Goal: Information Seeking & Learning: Learn about a topic

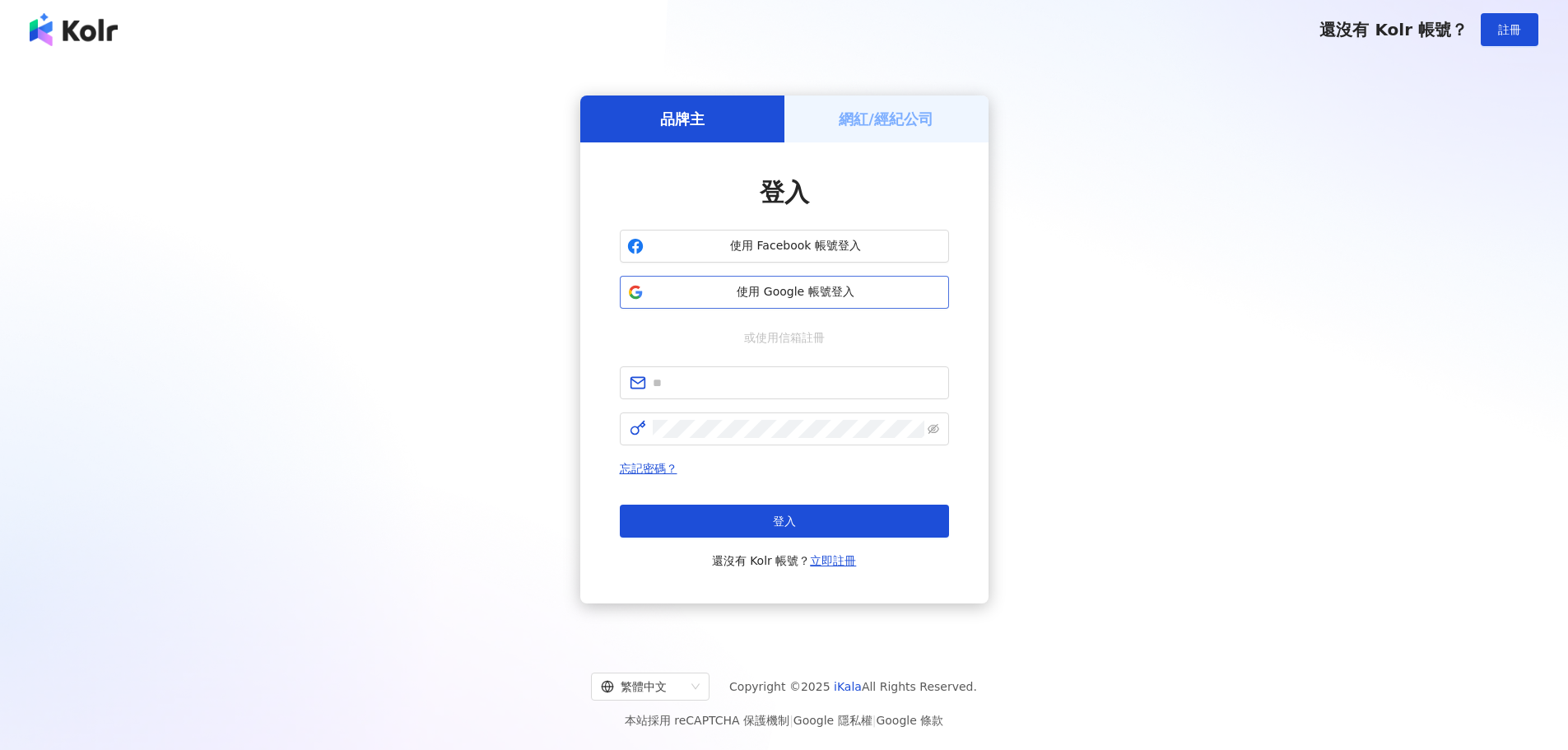
click at [747, 303] on button "使用 Google 帳號登入" at bounding box center [784, 292] width 329 height 33
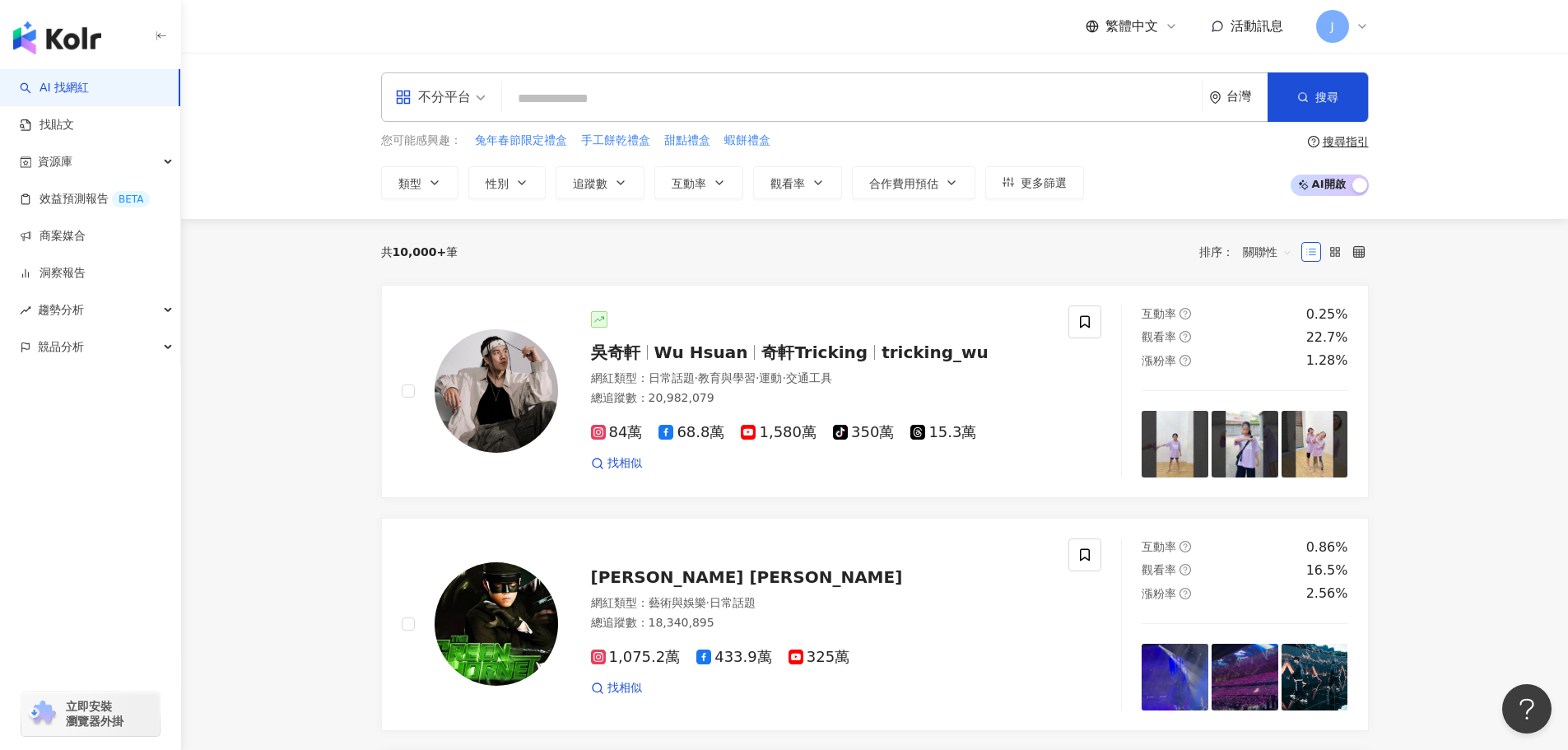
click at [529, 95] on input "search" at bounding box center [852, 98] width 686 height 31
paste input "**********"
type input "**********"
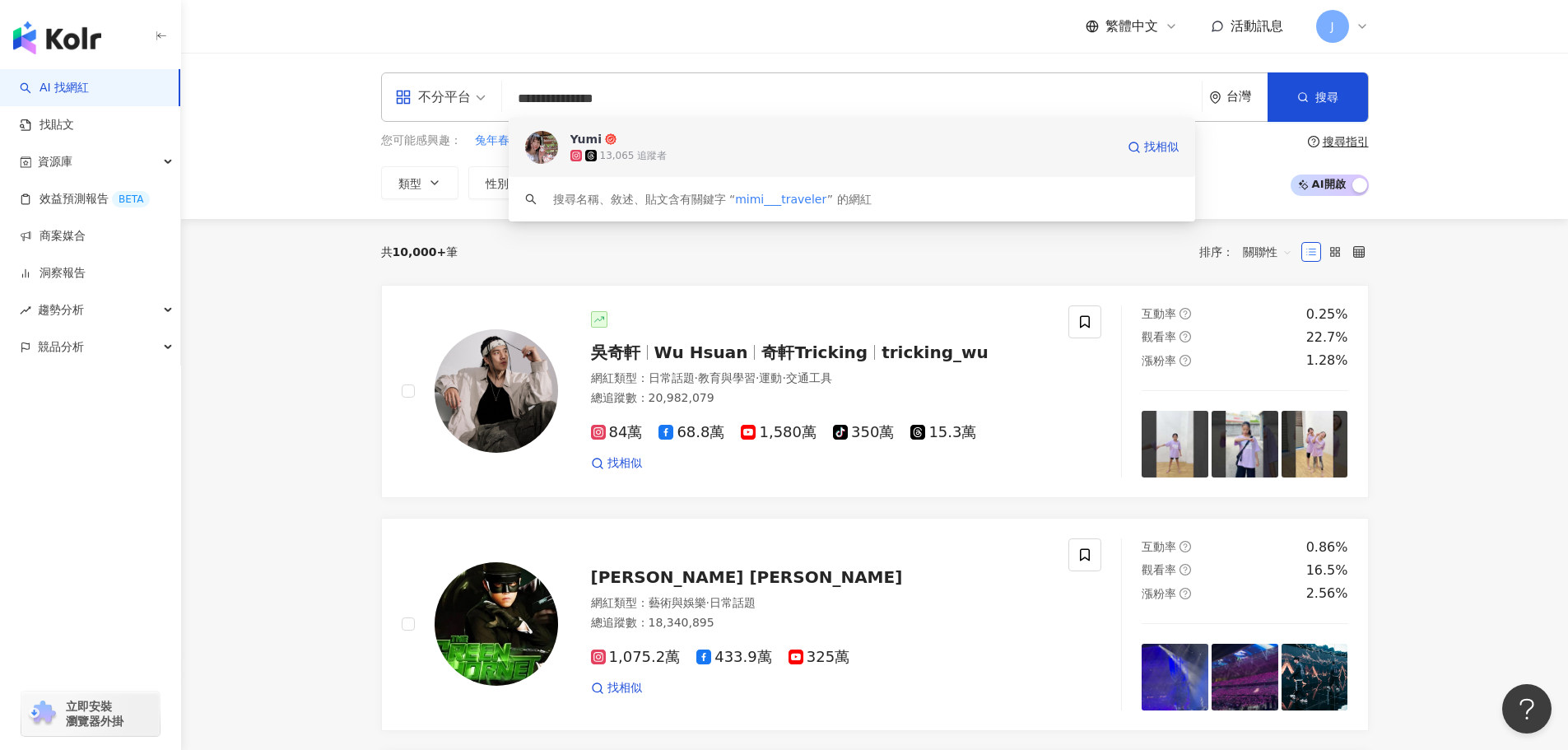
click at [632, 149] on div "13,065 追蹤者" at bounding box center [634, 156] width 68 height 14
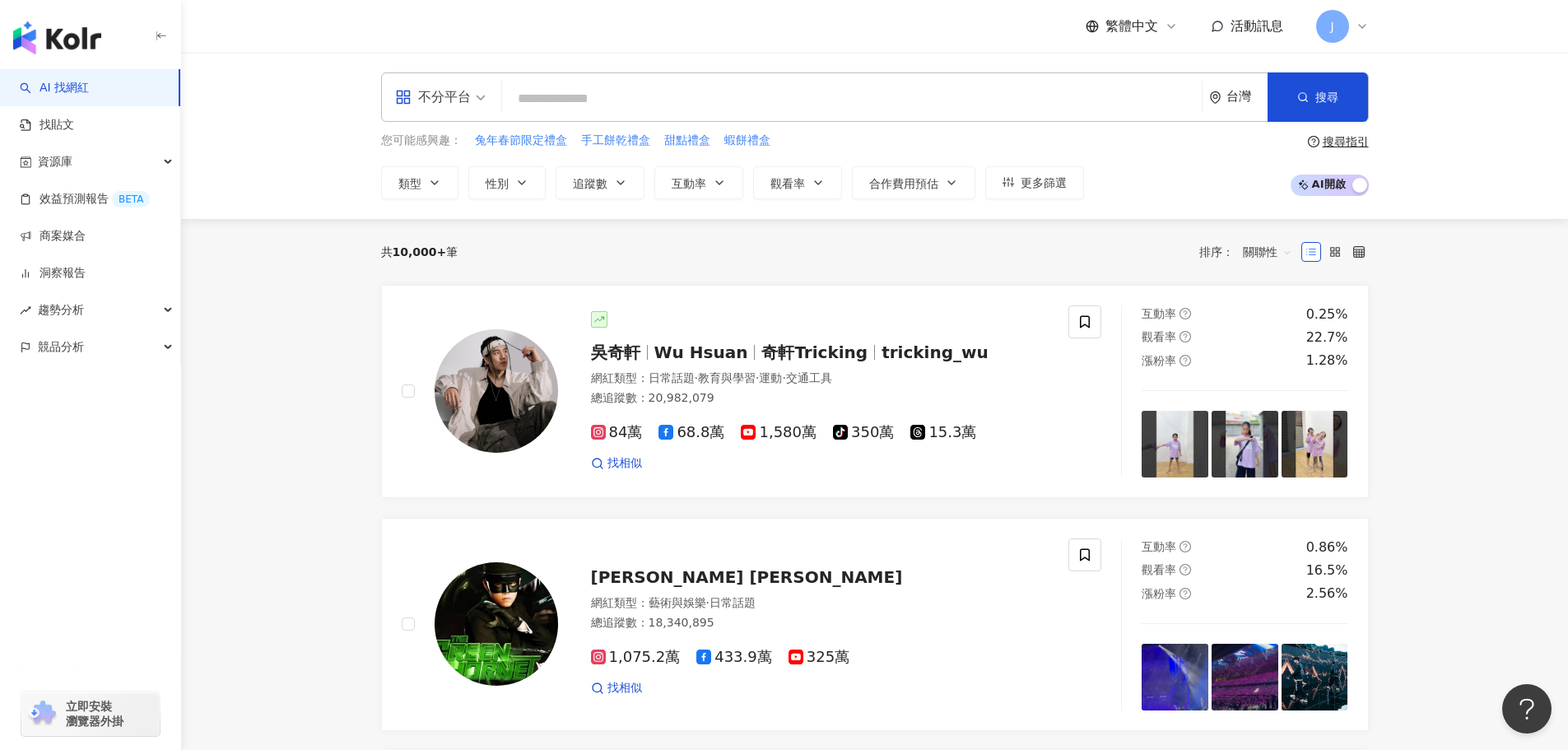
paste input "*******"
type input "*******"
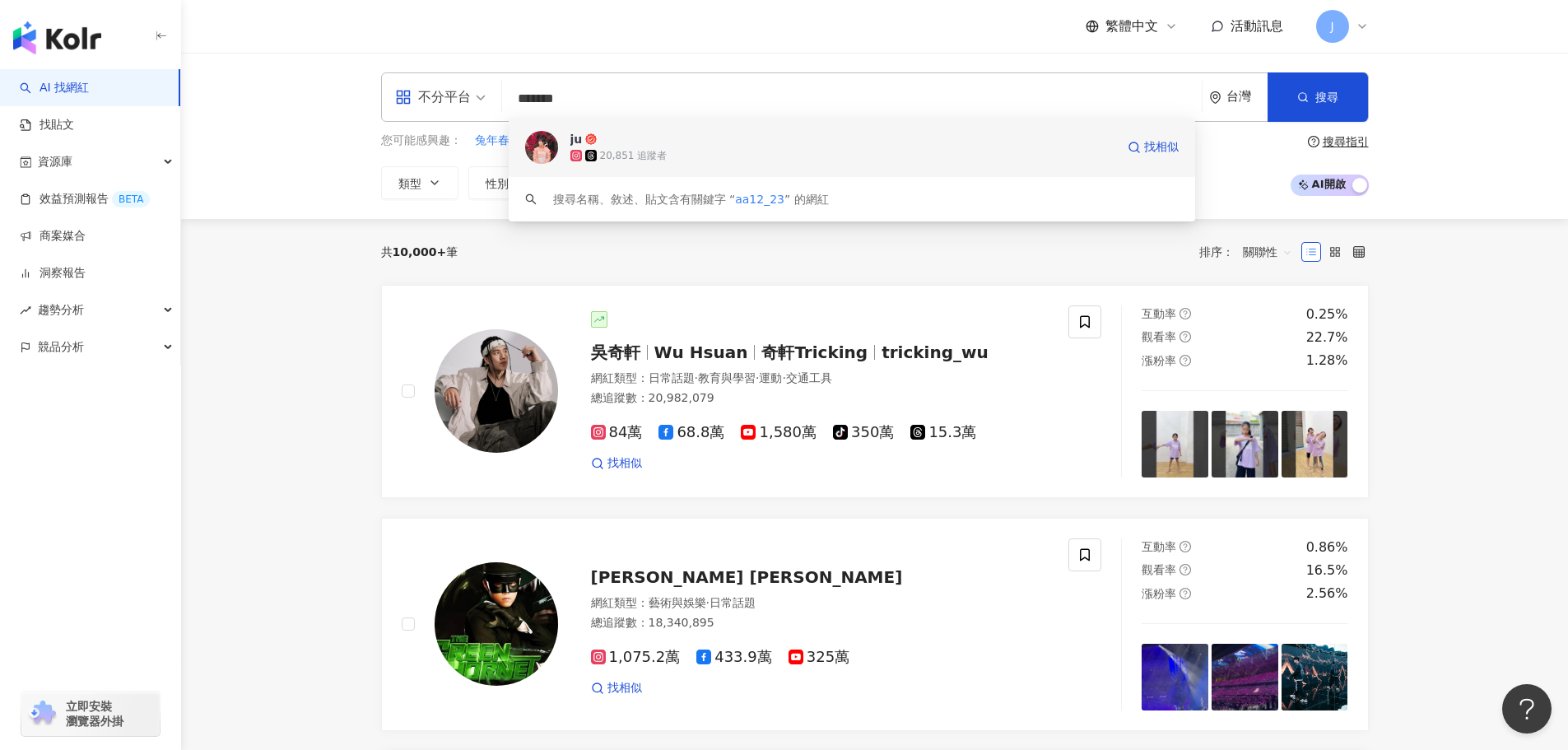
click at [652, 146] on span "ju" at bounding box center [843, 139] width 545 height 16
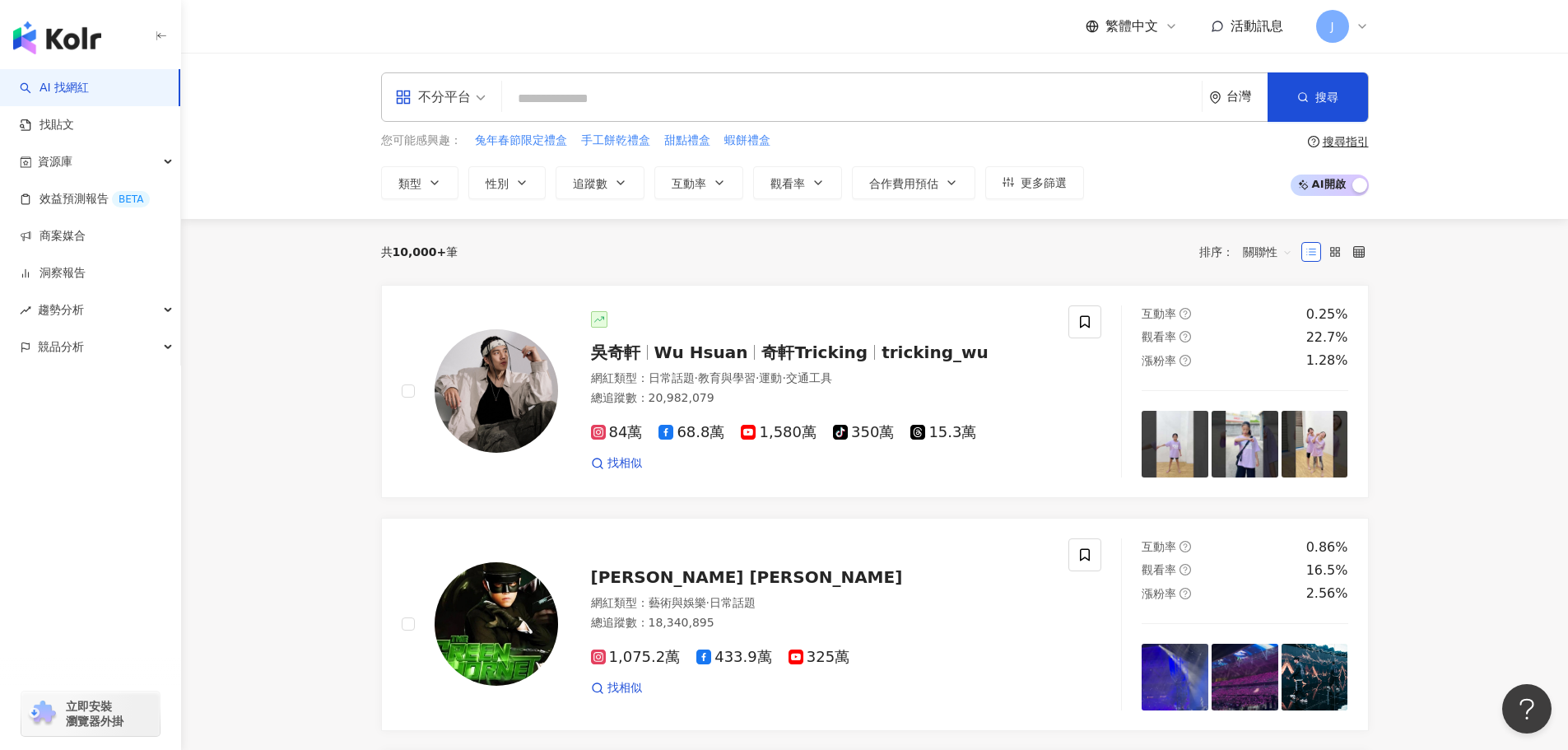
paste input "*********"
type input "*********"
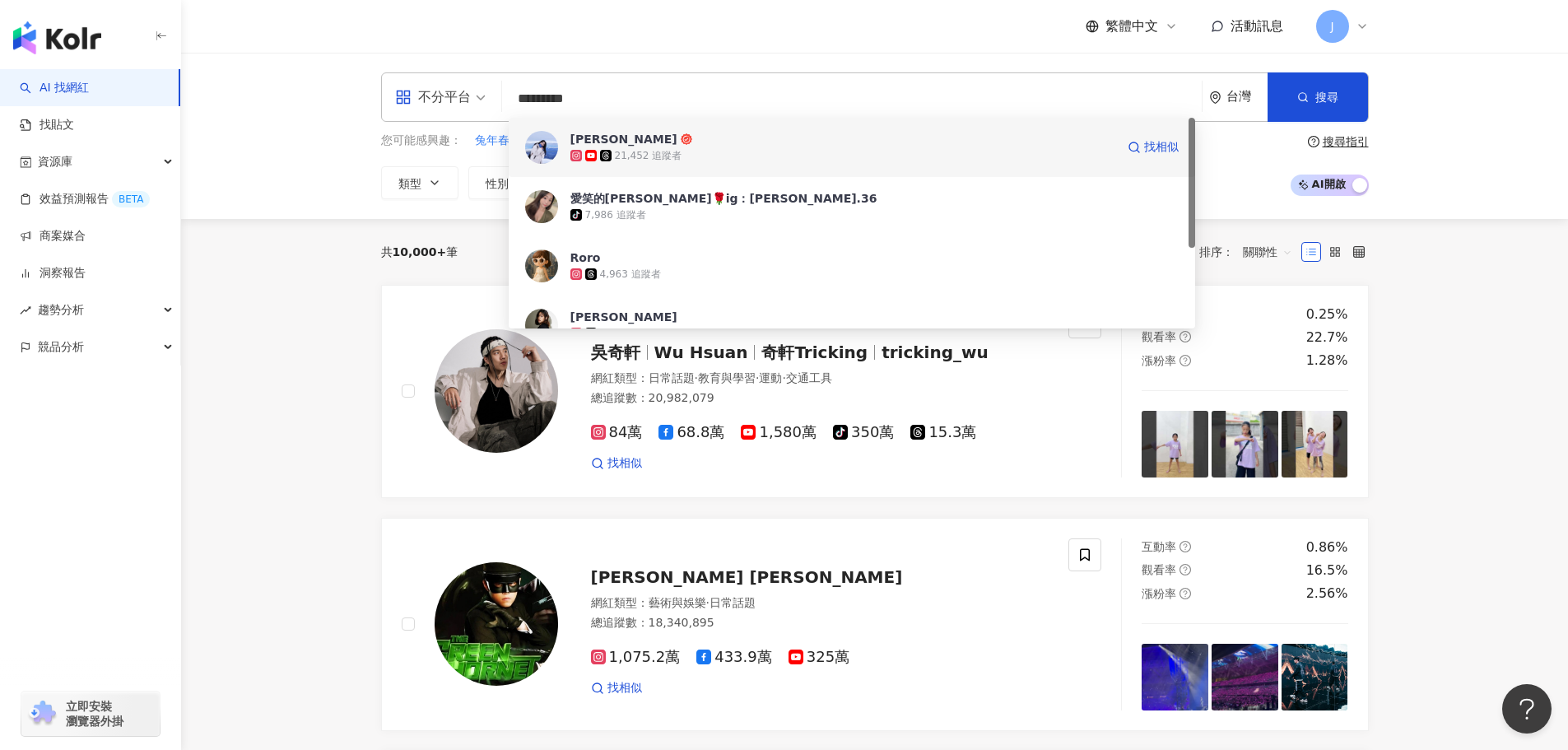
click at [679, 161] on div "21,452 追蹤者" at bounding box center [843, 155] width 545 height 16
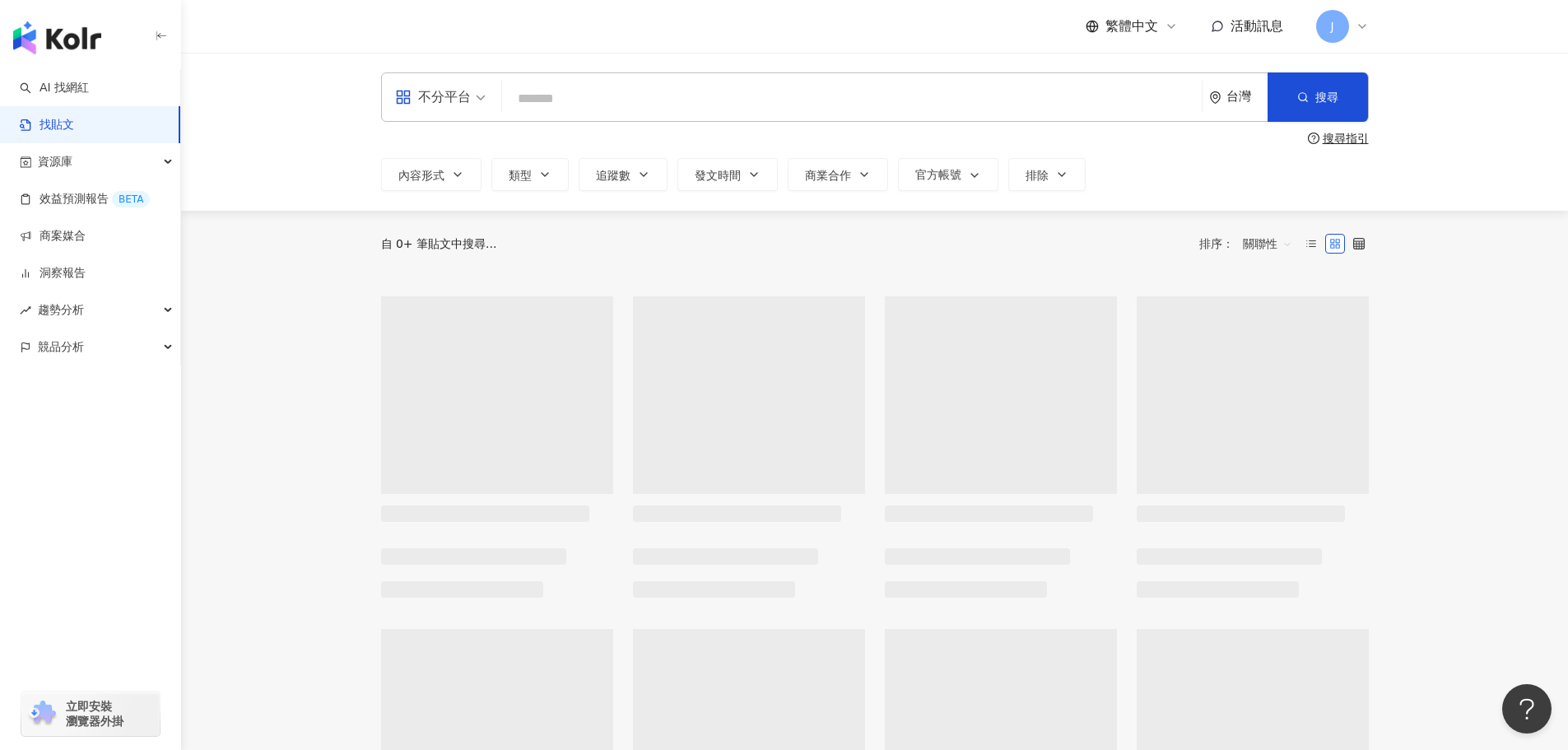
click at [557, 102] on input "search" at bounding box center [852, 98] width 686 height 36
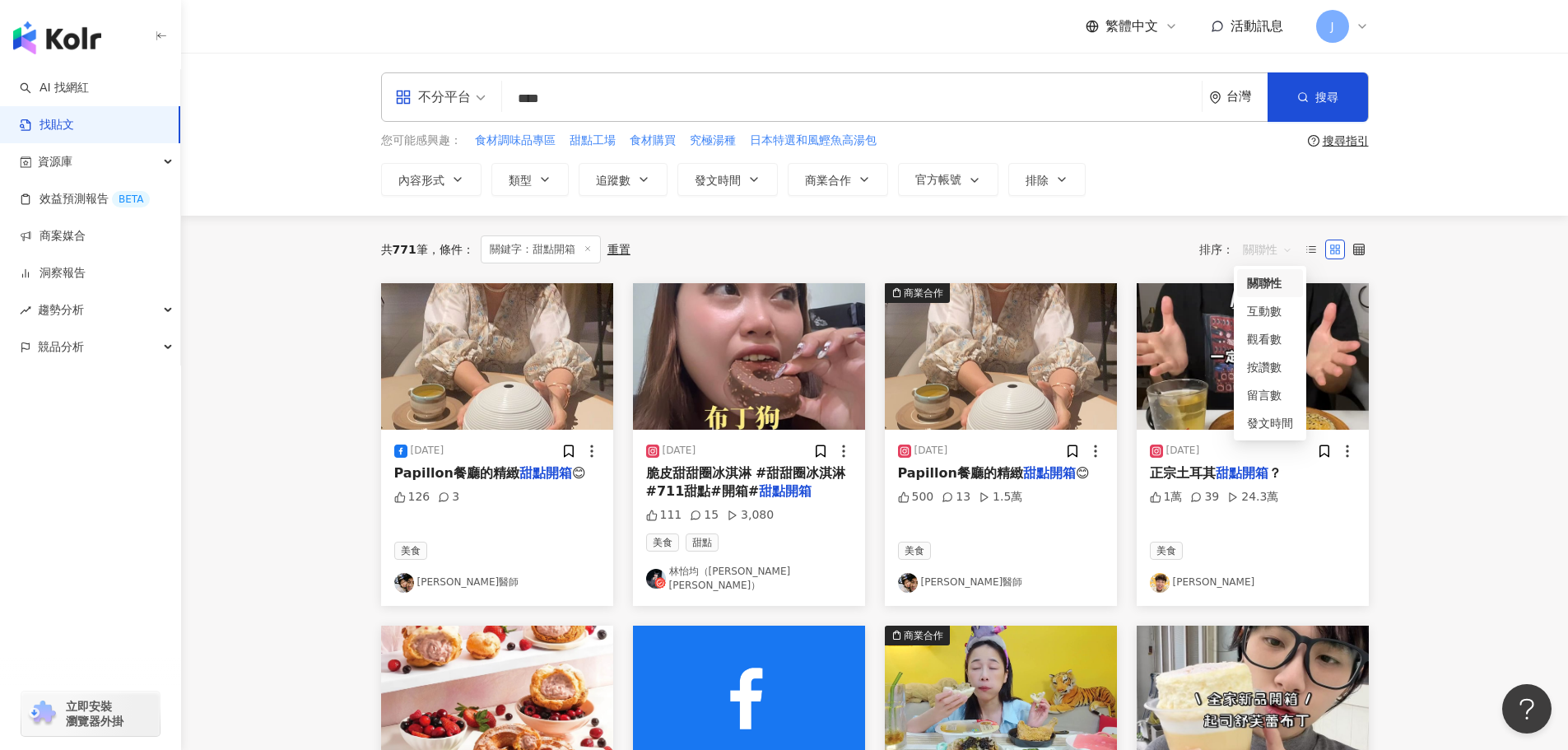
click at [1290, 247] on span "關聯性" at bounding box center [1267, 249] width 49 height 26
click at [1267, 312] on div "互動數" at bounding box center [1270, 310] width 46 height 18
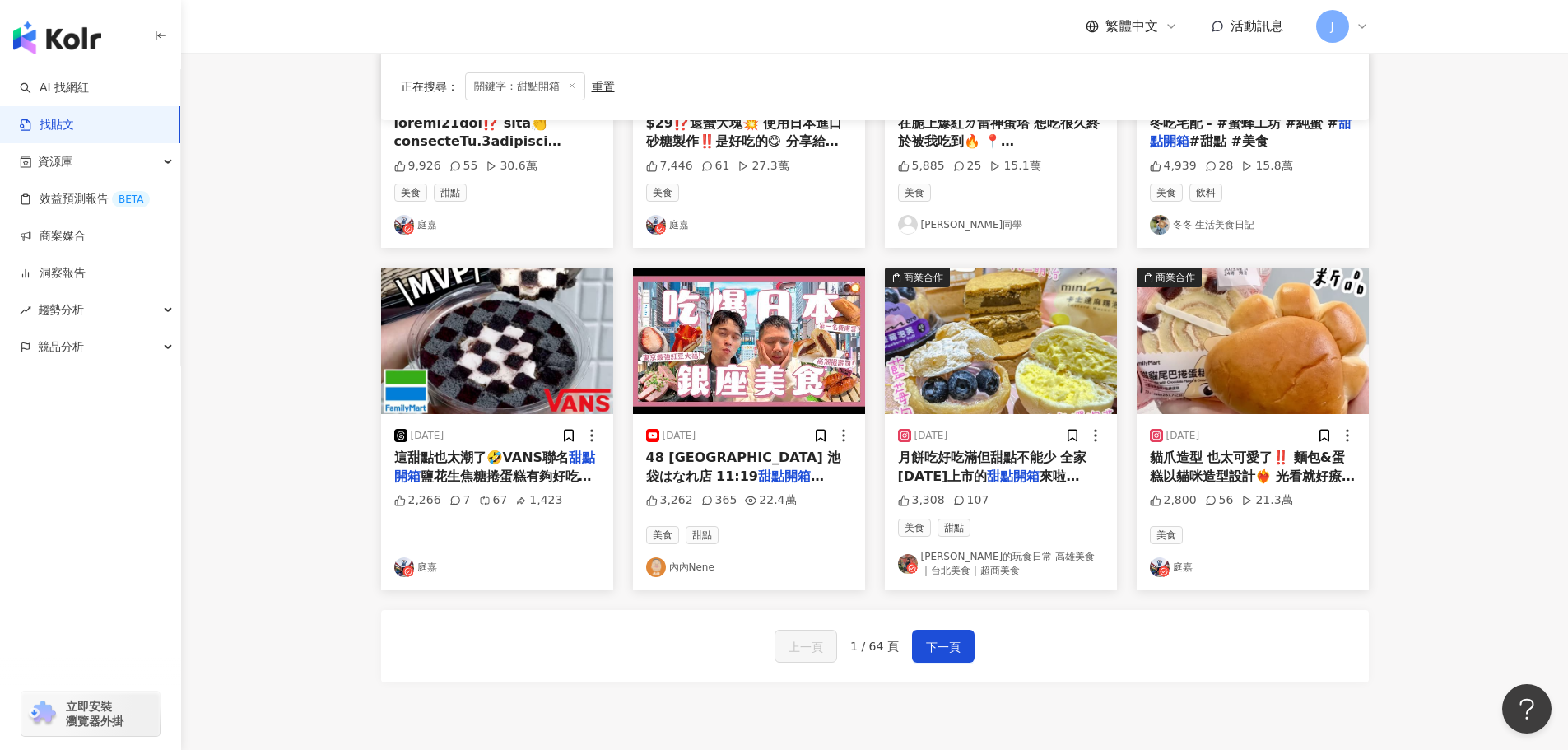
scroll to position [685, 0]
click at [949, 644] on span "下一頁" at bounding box center [942, 646] width 35 height 19
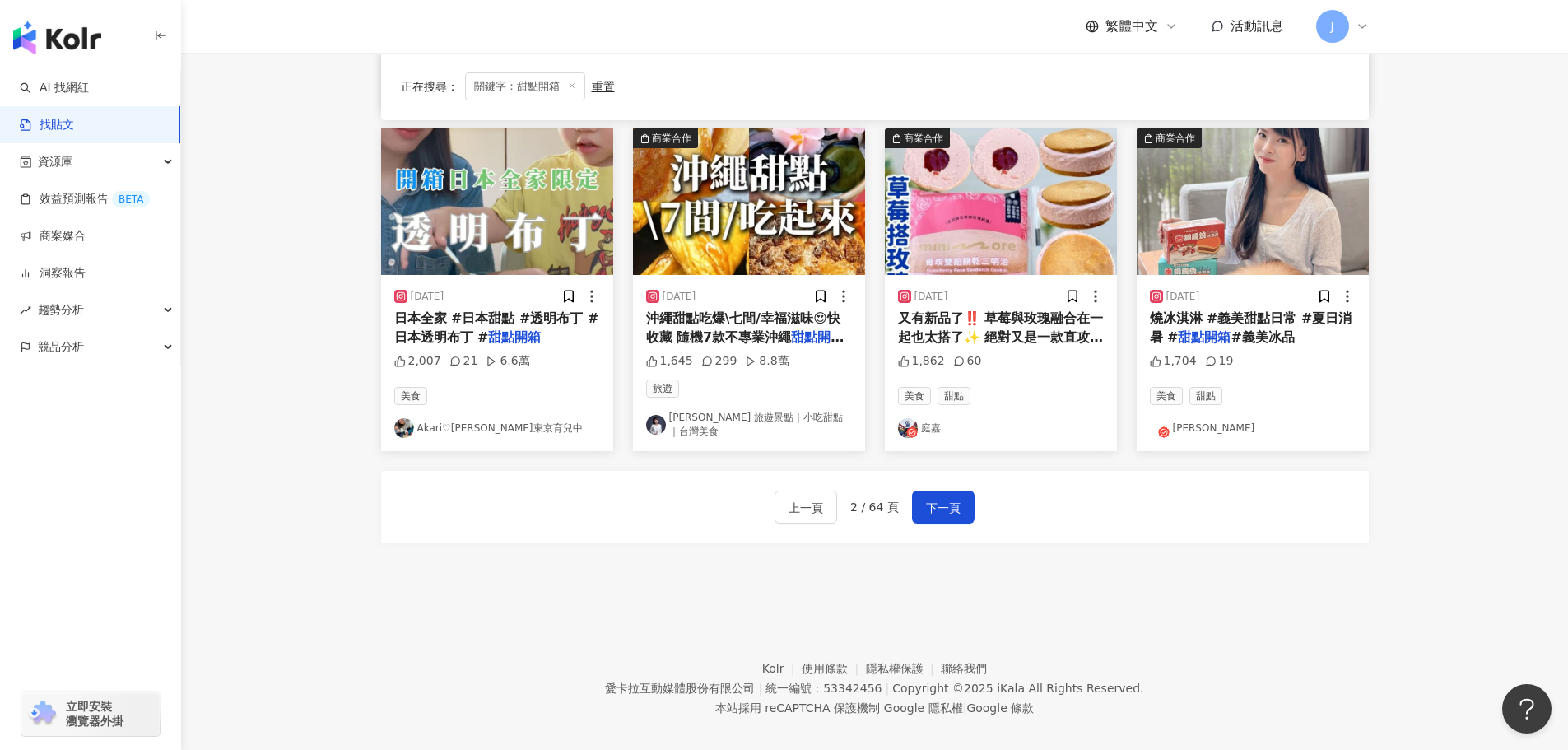
scroll to position [824, 0]
click at [919, 503] on button "下一頁" at bounding box center [943, 506] width 63 height 33
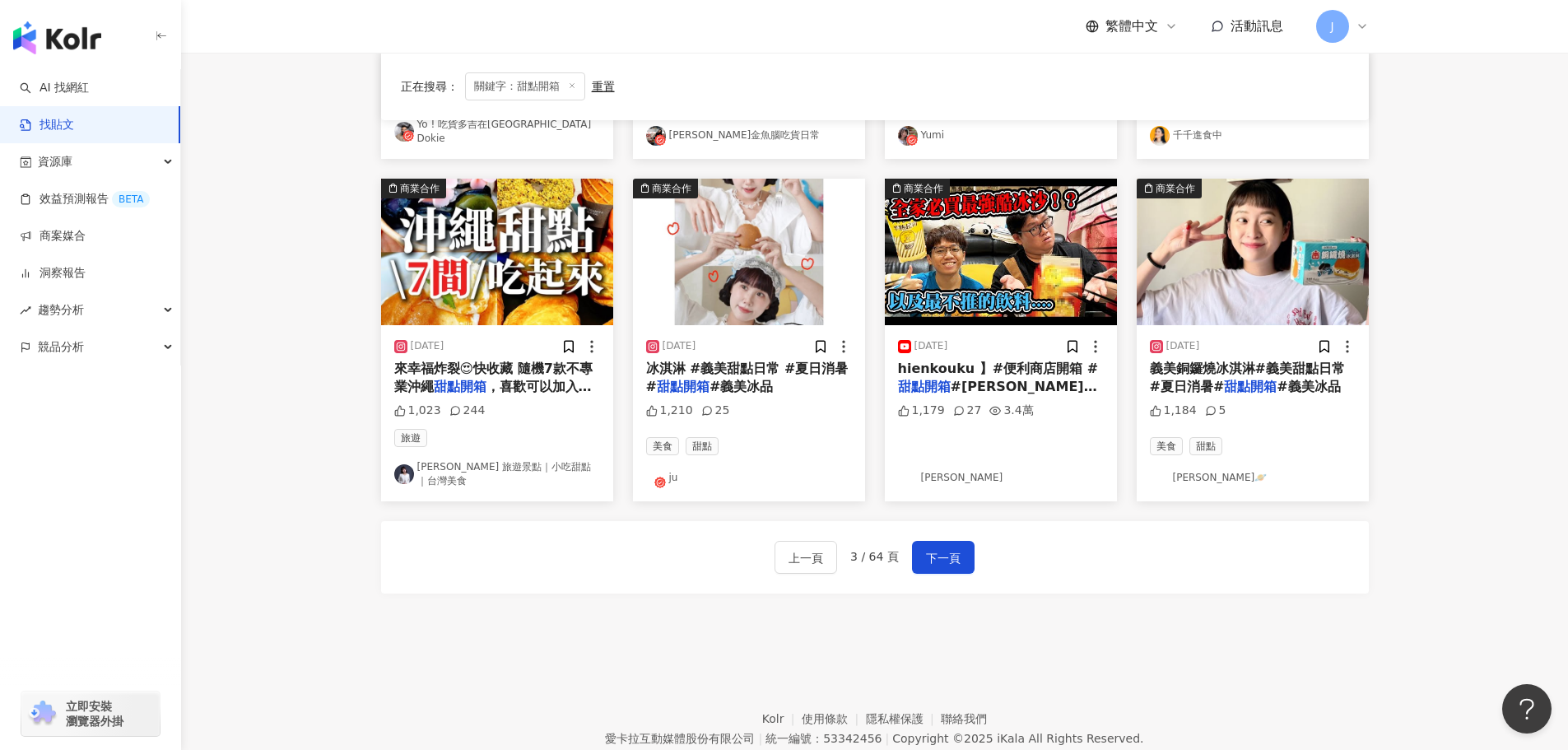
scroll to position [769, 0]
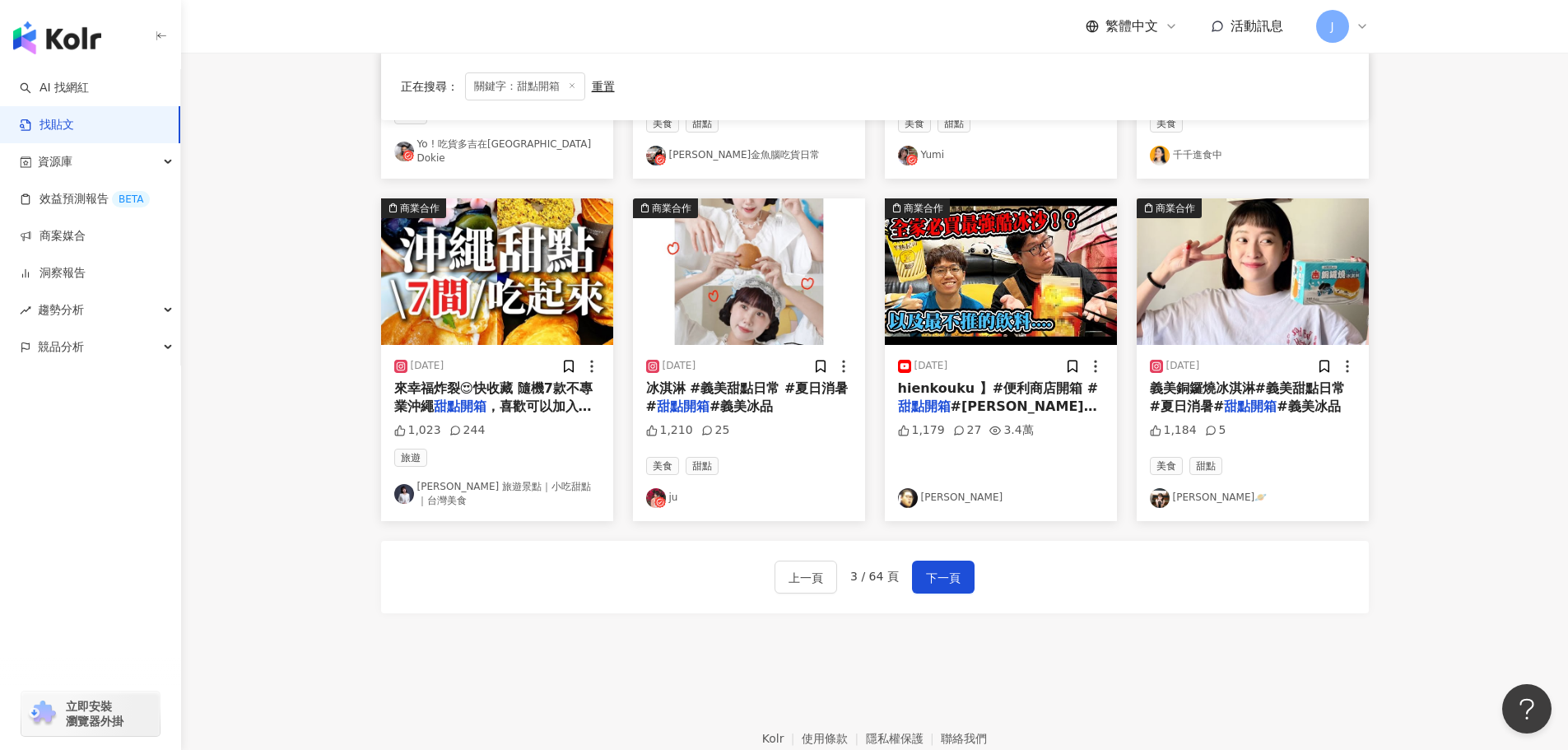
click at [1192, 391] on span "義美銅鑼燒冰淇淋#義美甜點日常#夏日消暑#" at bounding box center [1247, 397] width 195 height 34
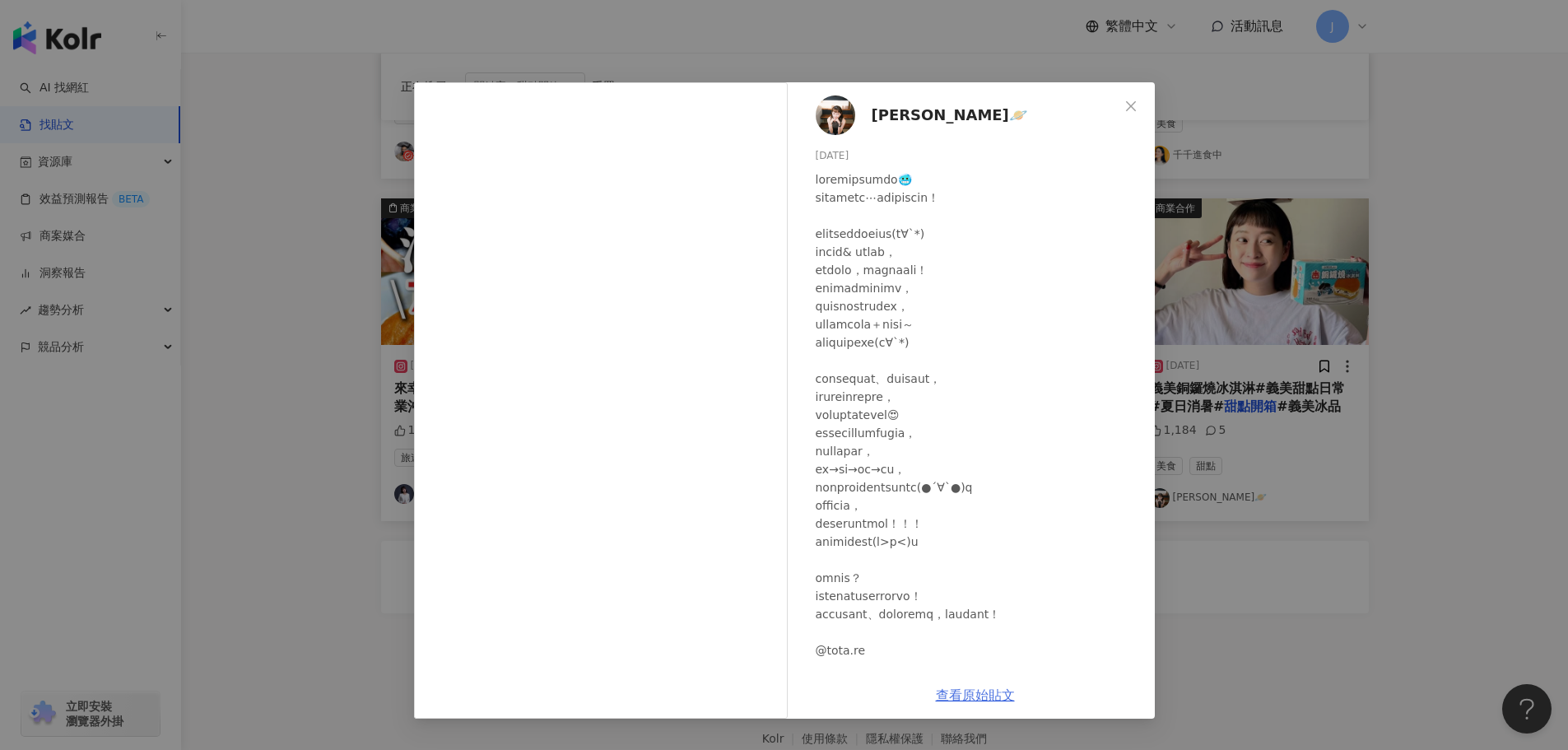
click at [960, 693] on link "查看原始貼文" at bounding box center [975, 695] width 79 height 15
click at [1127, 109] on icon "close" at bounding box center [1131, 107] width 14 height 14
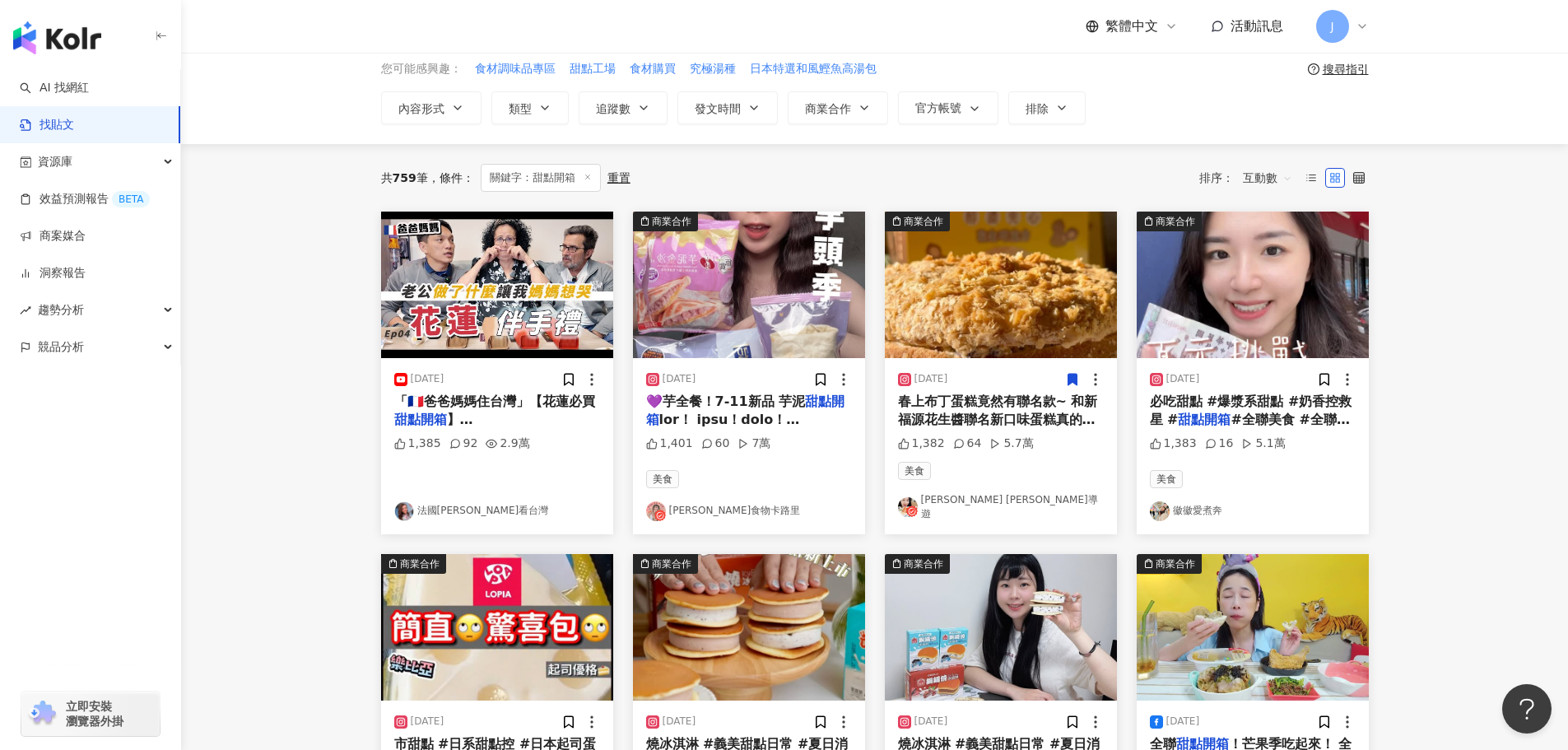
scroll to position [73, 0]
click at [1241, 417] on span "#全聯美食 #全聯新品 #全聯" at bounding box center [1249, 428] width 200 height 34
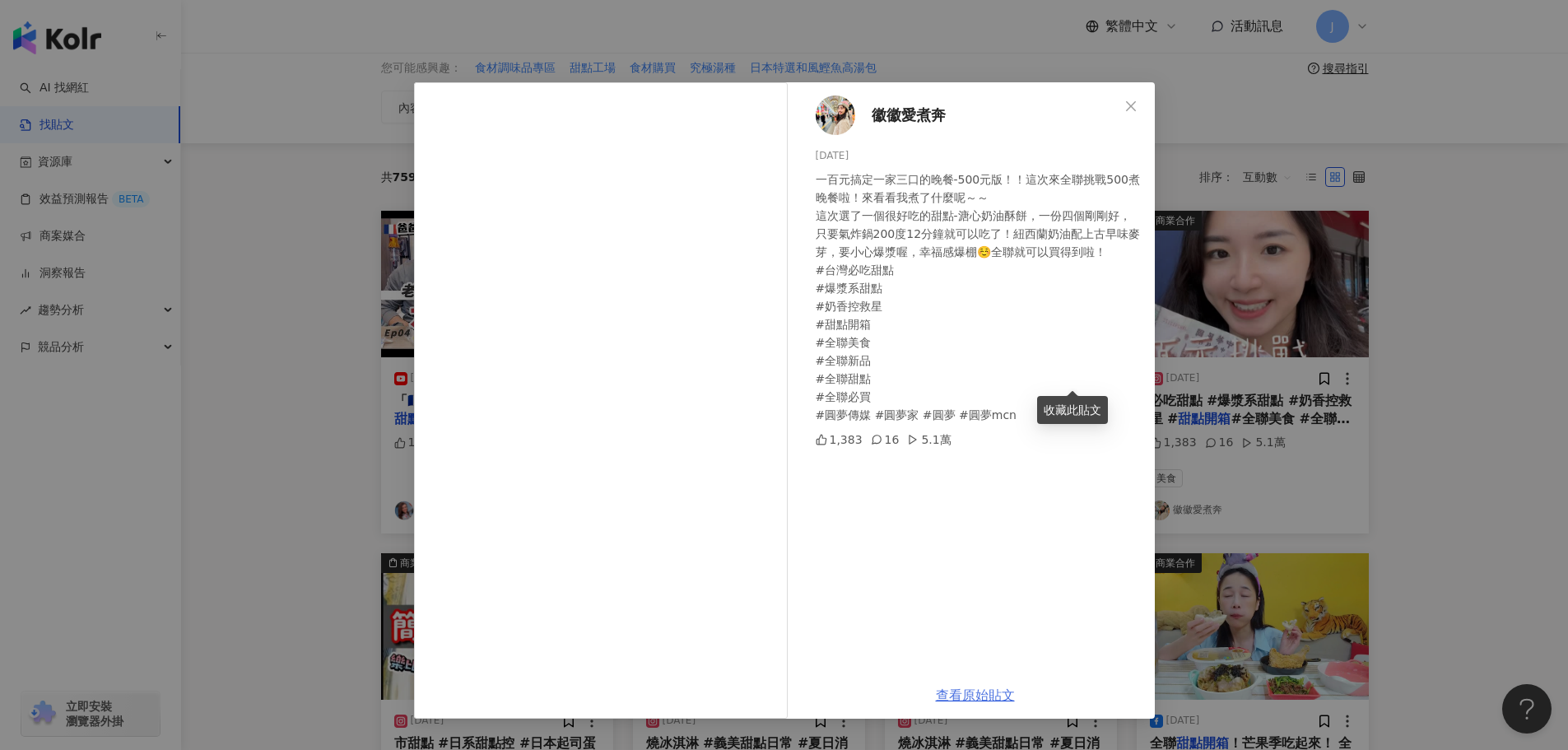
click at [986, 698] on link "查看原始貼文" at bounding box center [975, 695] width 79 height 15
click at [1122, 106] on span "Close" at bounding box center [1130, 107] width 33 height 14
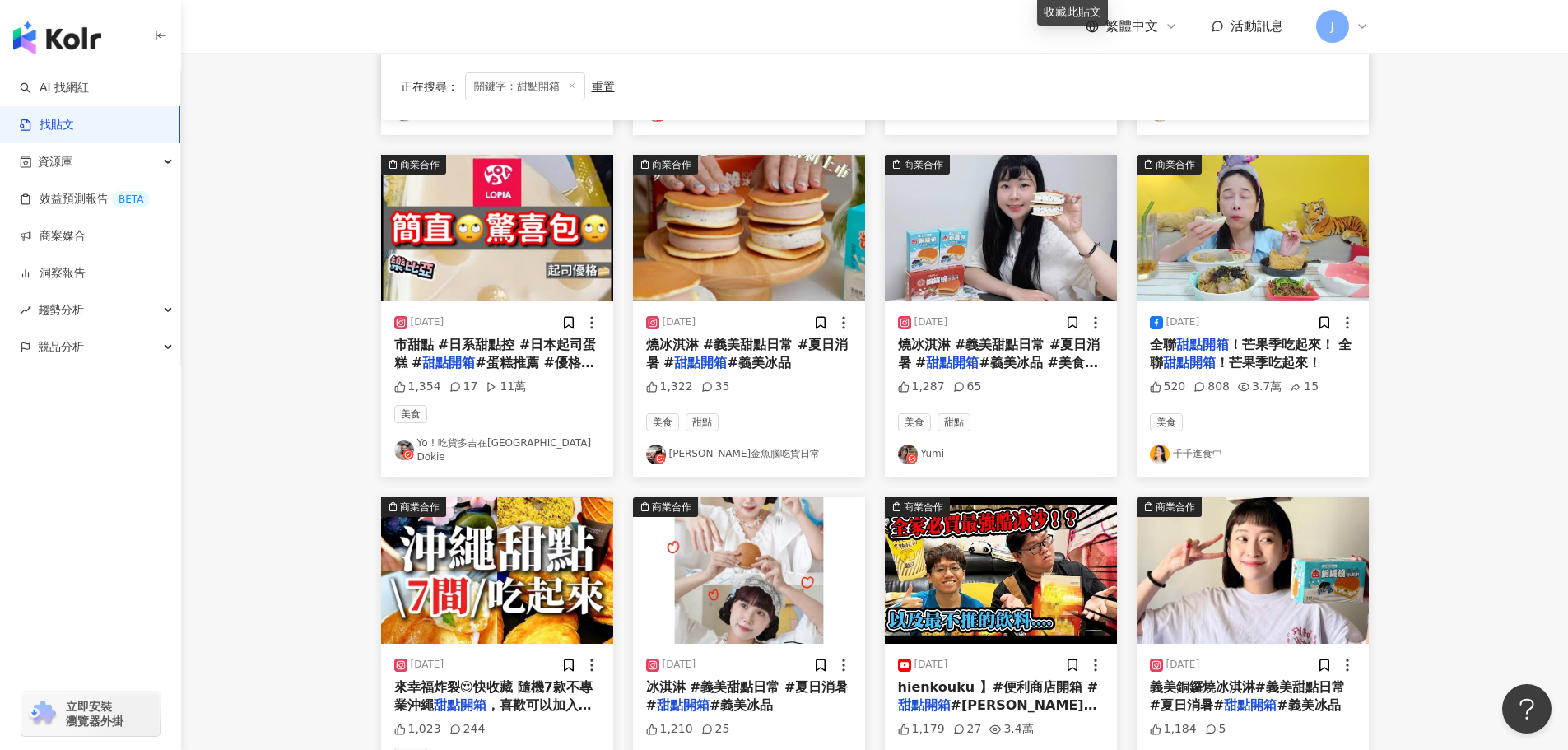
scroll to position [473, 0]
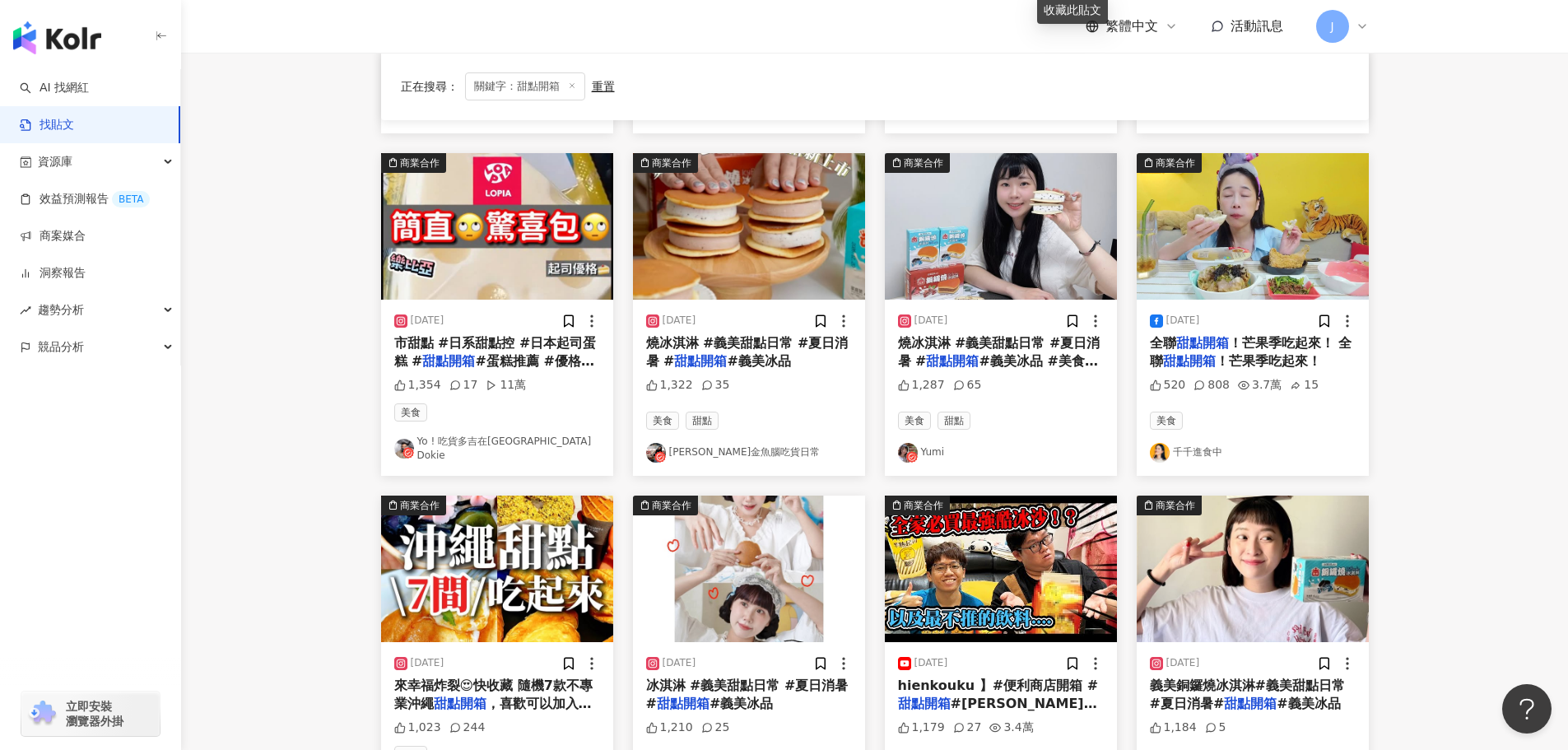
click at [970, 353] on mark "甜點開箱" at bounding box center [952, 361] width 52 height 15
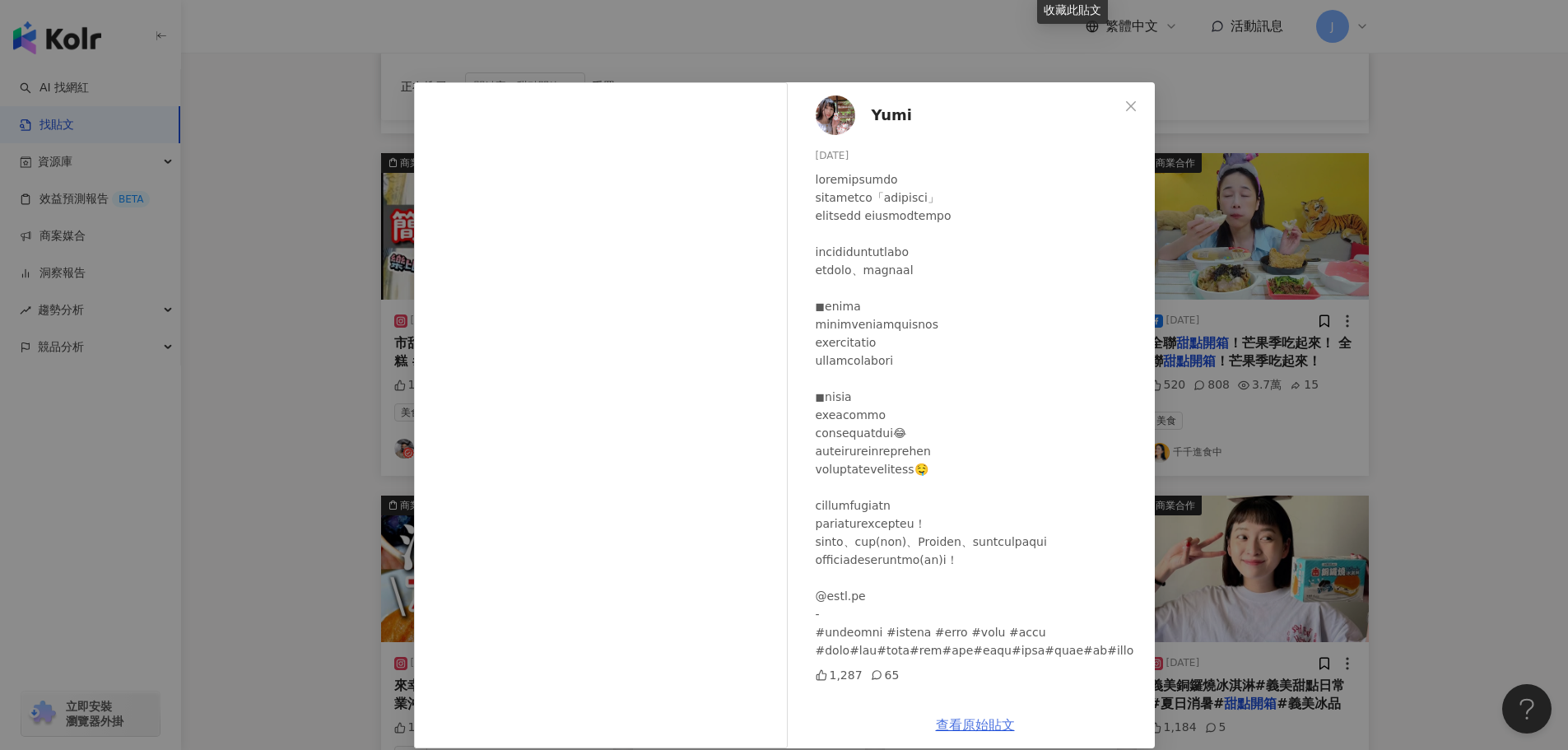
click at [978, 728] on link "查看原始貼文" at bounding box center [975, 725] width 79 height 15
click at [957, 721] on link "查看原始貼文" at bounding box center [975, 725] width 79 height 15
click at [1124, 102] on icon "close" at bounding box center [1131, 107] width 14 height 14
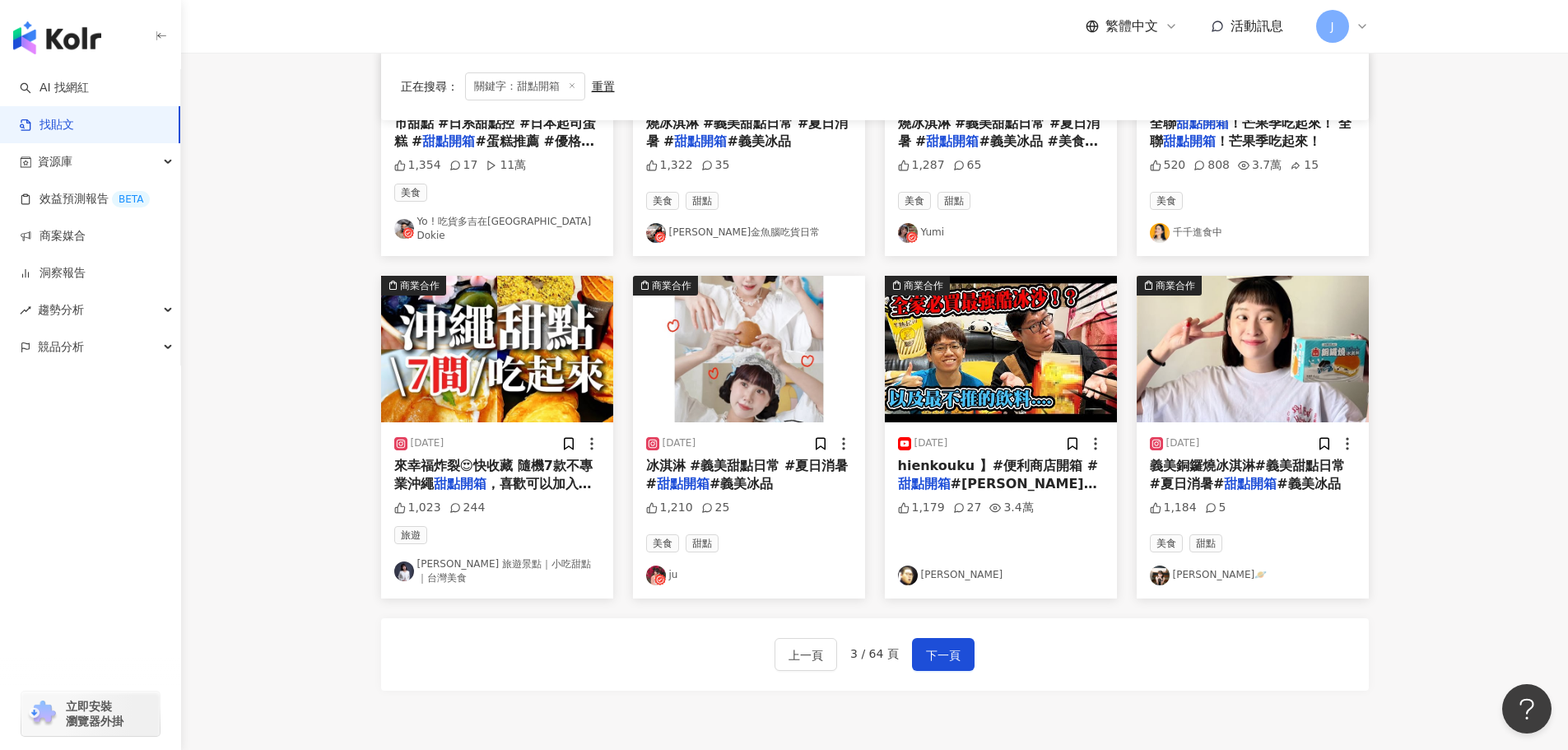
scroll to position [833, 0]
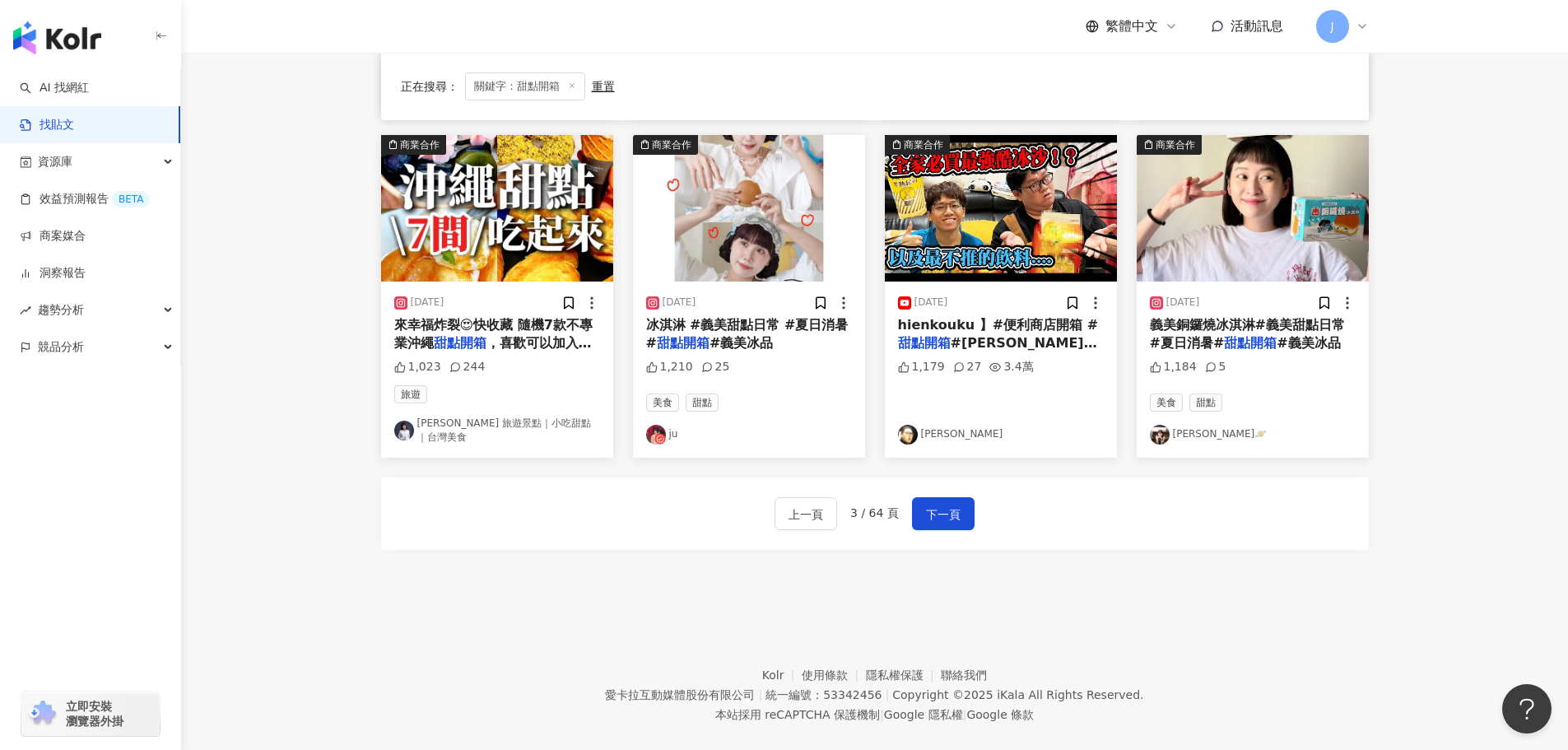
click at [688, 317] on span "冰淇淋 #義美甜點日常 #夏日消暑 #" at bounding box center [747, 334] width 203 height 34
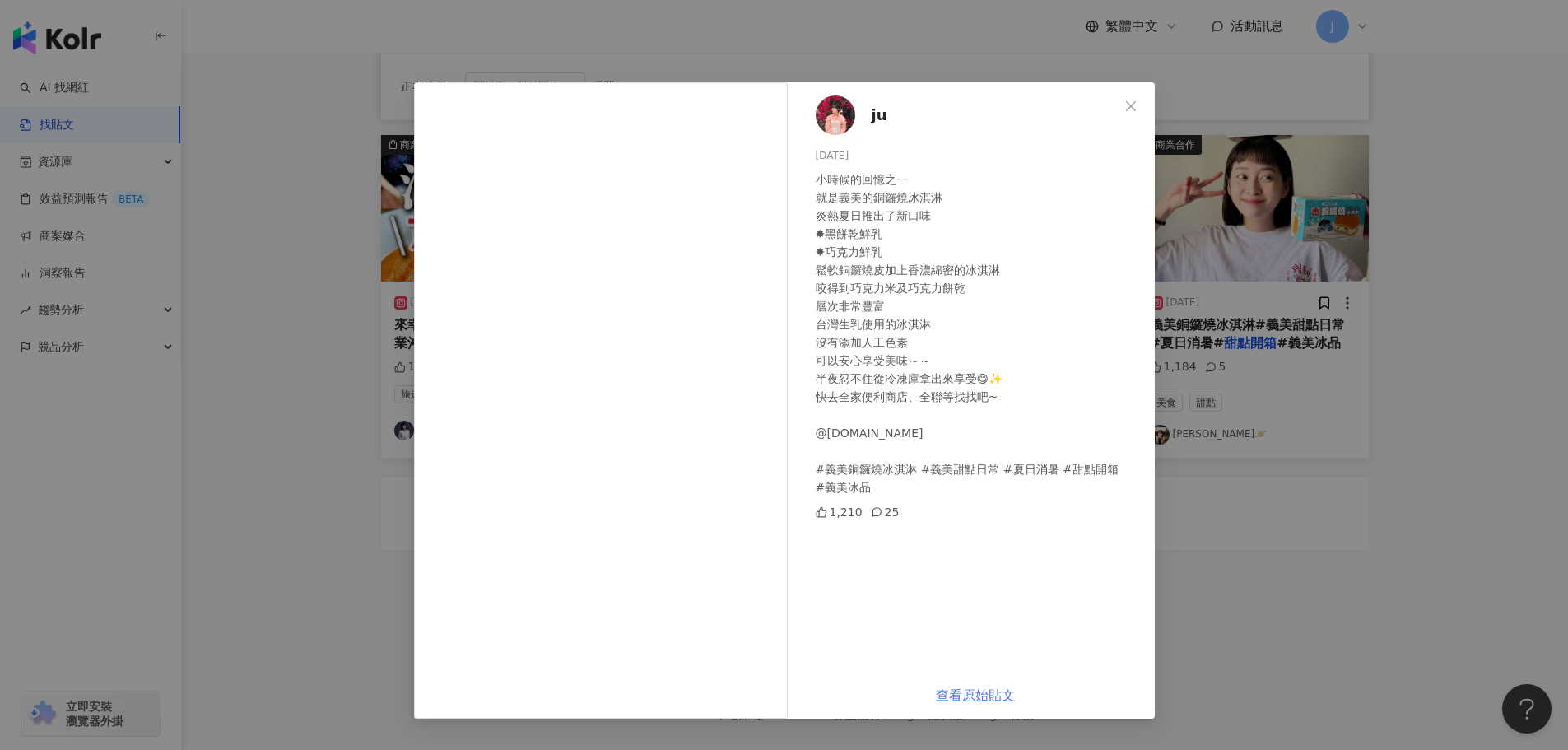
click at [985, 699] on link "查看原始貼文" at bounding box center [975, 695] width 79 height 15
click at [970, 693] on link "查看原始貼文" at bounding box center [975, 695] width 79 height 15
click at [1130, 104] on icon "close" at bounding box center [1131, 107] width 14 height 14
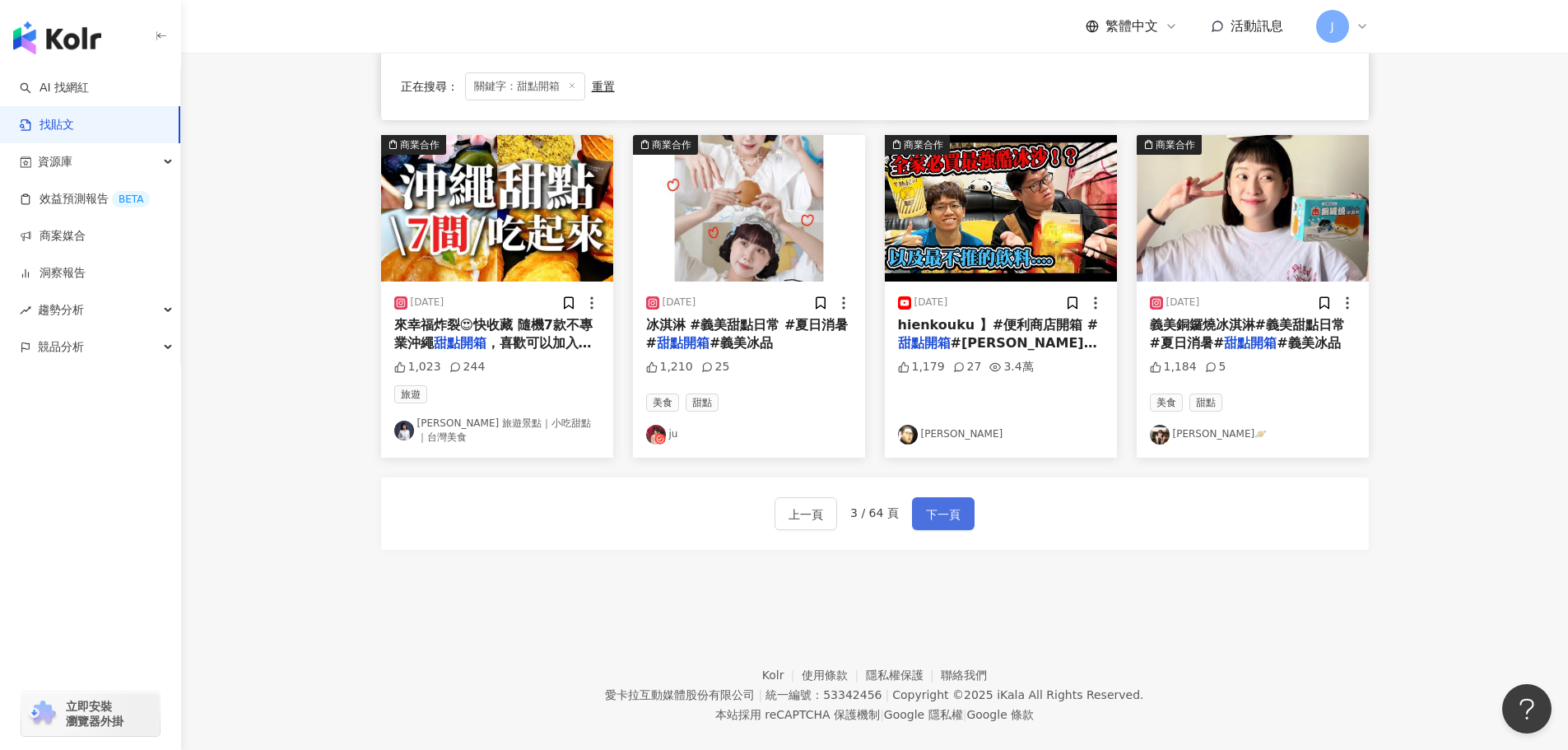
click at [947, 505] on span "下一頁" at bounding box center [942, 514] width 35 height 19
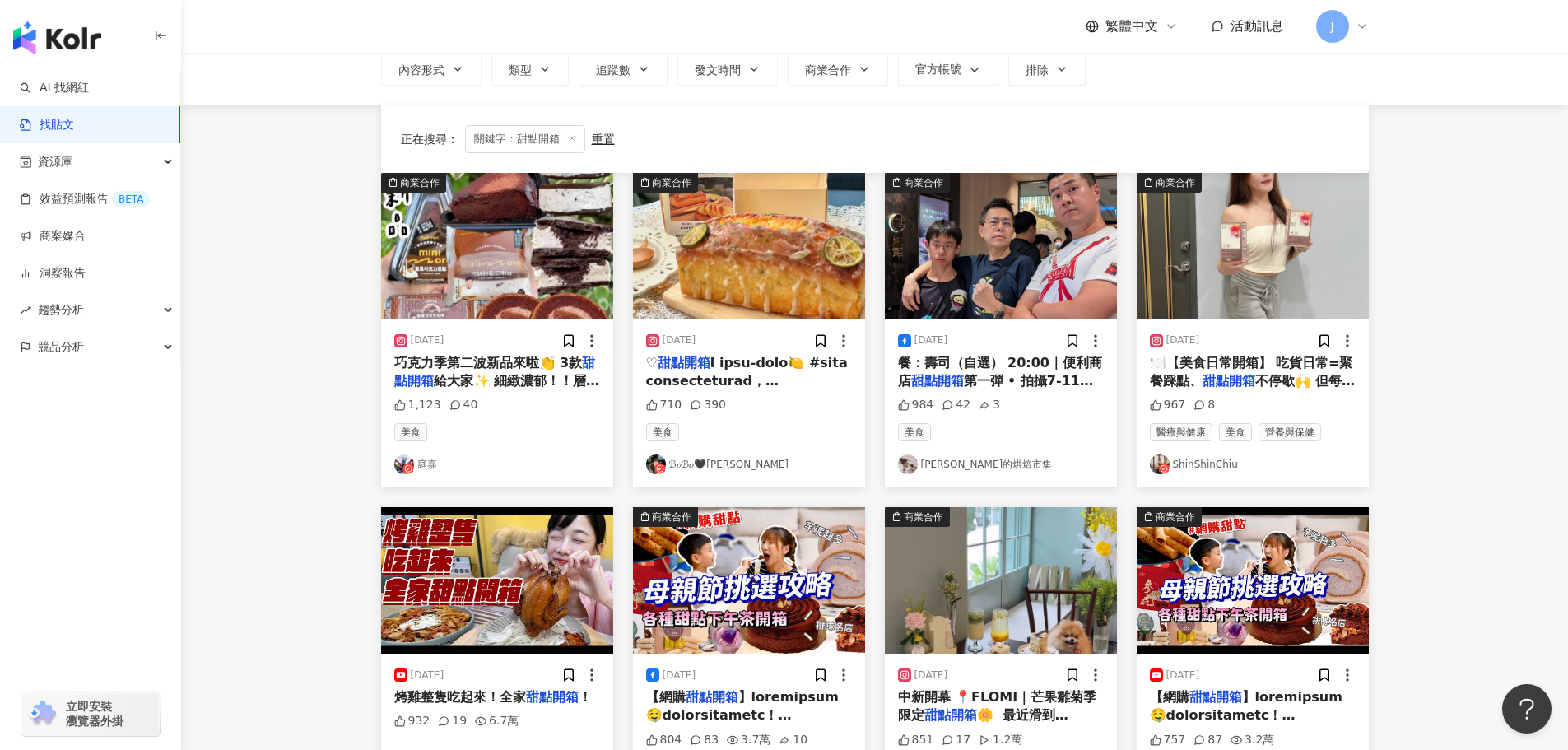
scroll to position [104, 0]
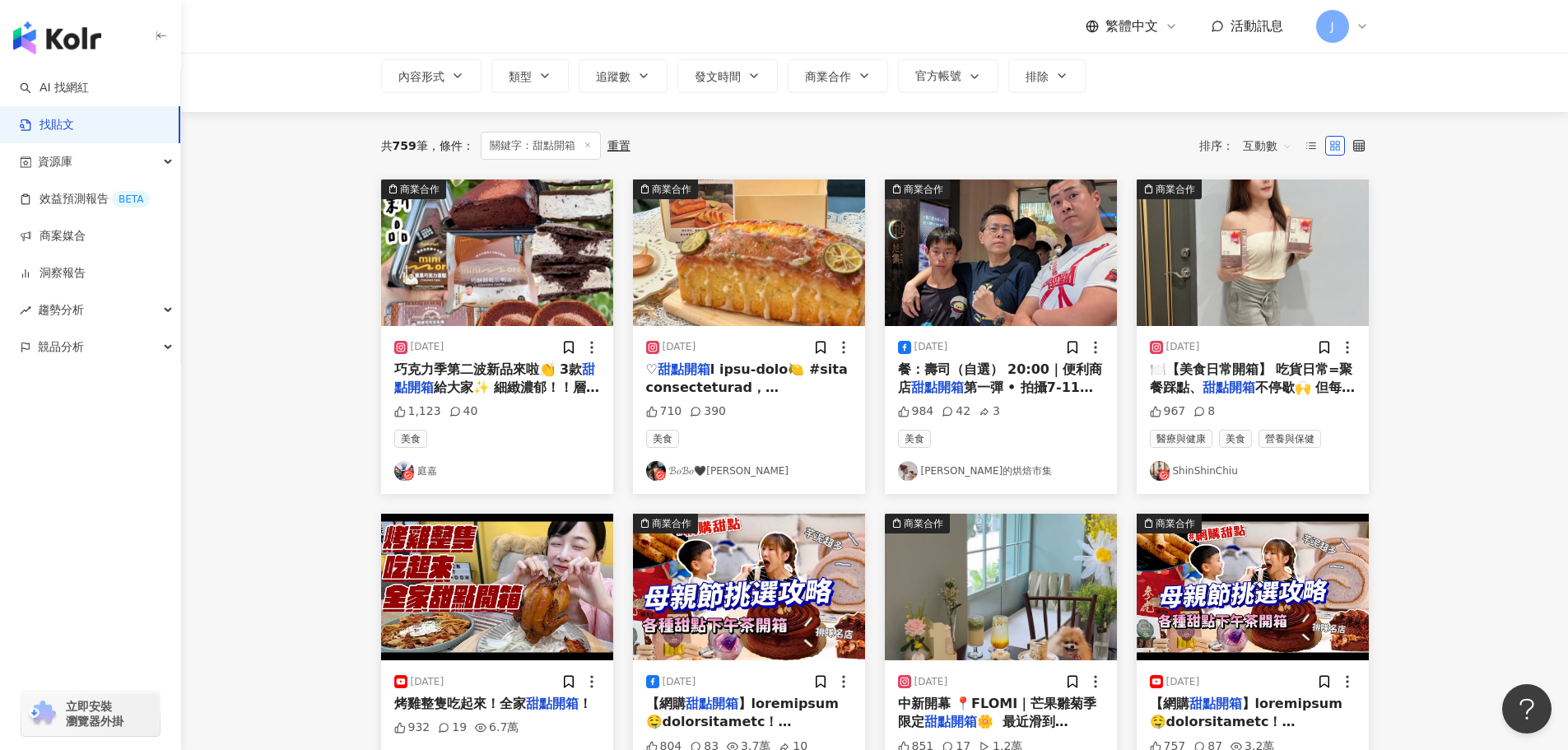
click at [1197, 383] on span "🍽️【美食日常開箱】 吃貨日常=聚餐踩點、" at bounding box center [1251, 378] width 203 height 34
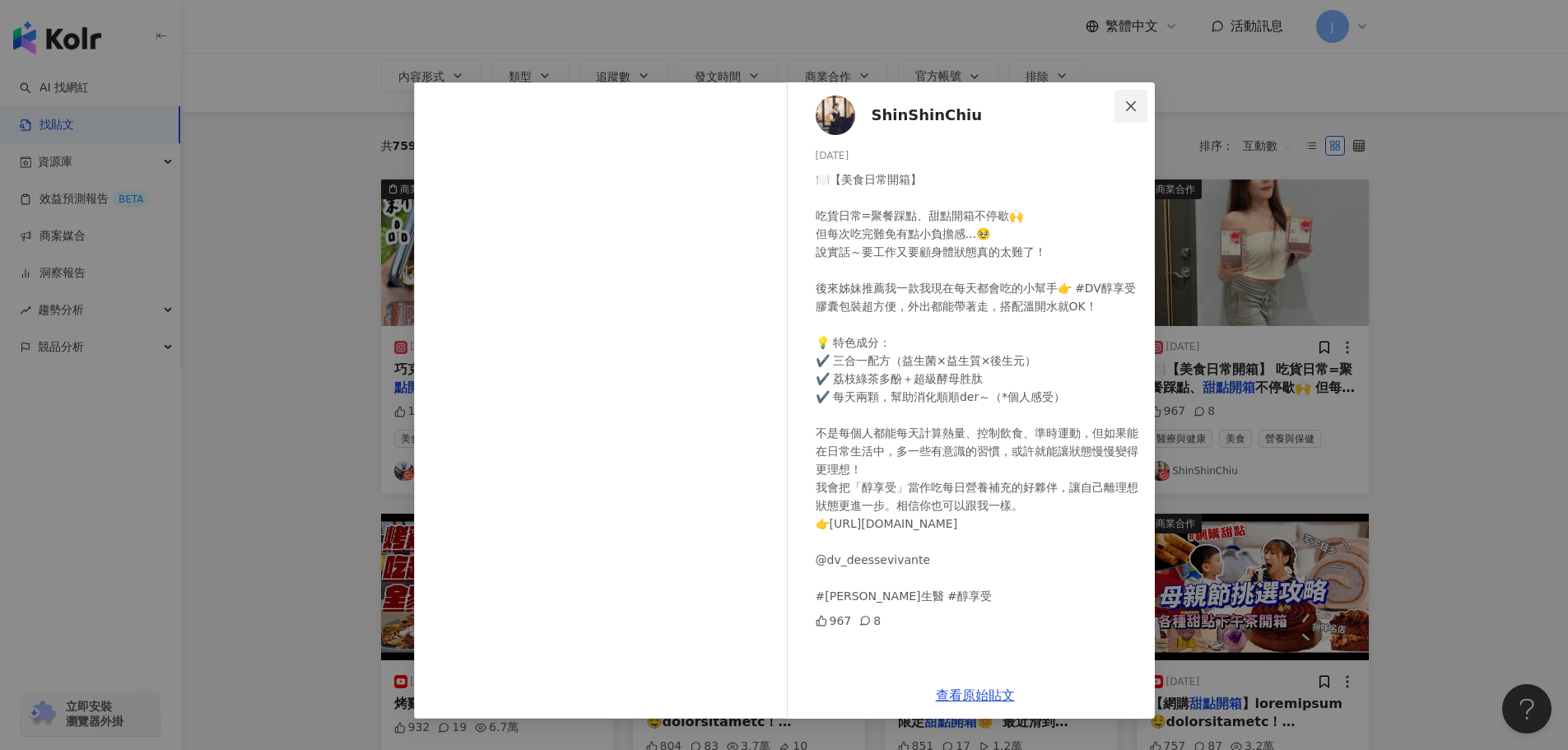
click at [1126, 105] on icon "close" at bounding box center [1131, 107] width 14 height 14
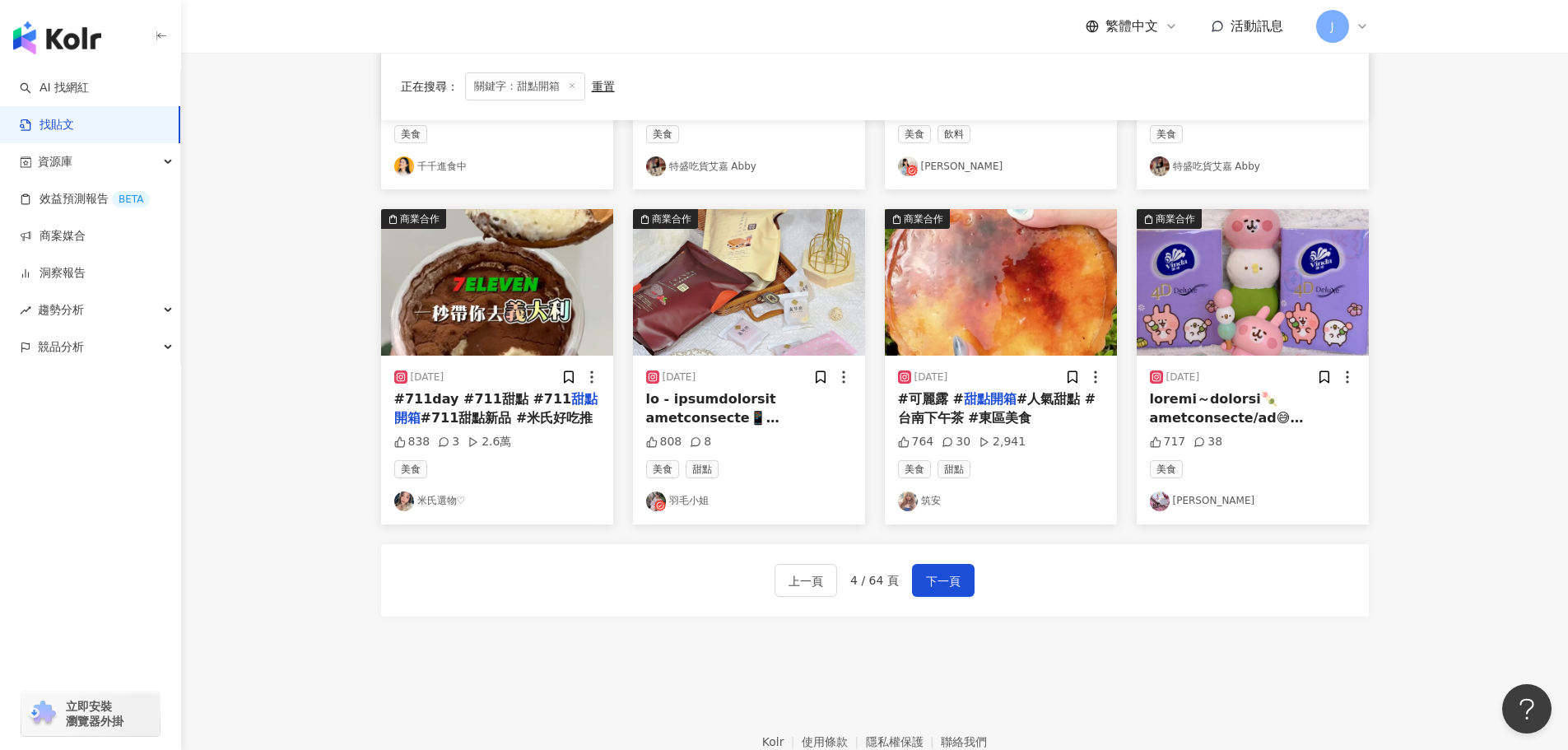
scroll to position [743, 0]
click at [937, 566] on button "下一頁" at bounding box center [943, 579] width 63 height 33
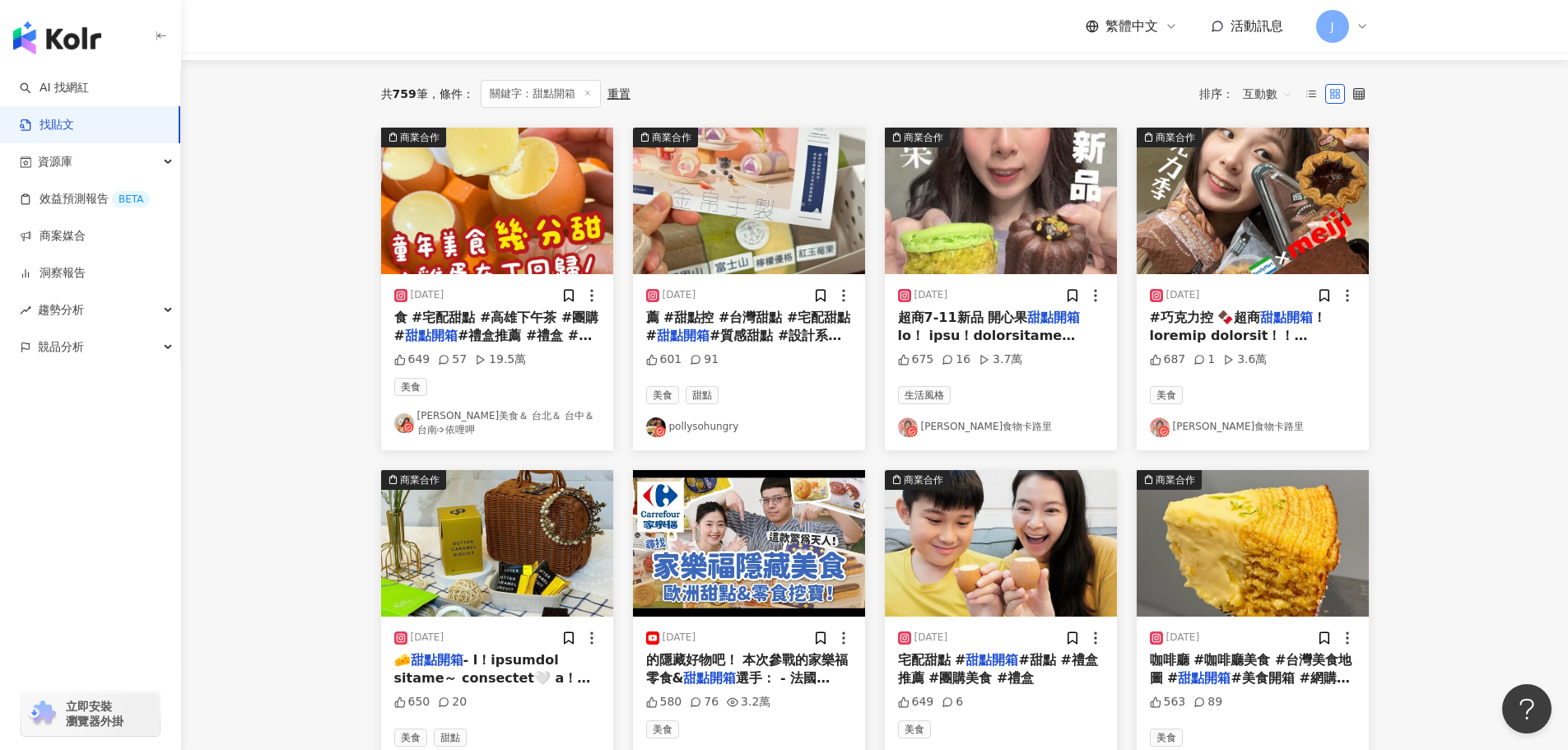
scroll to position [146, 0]
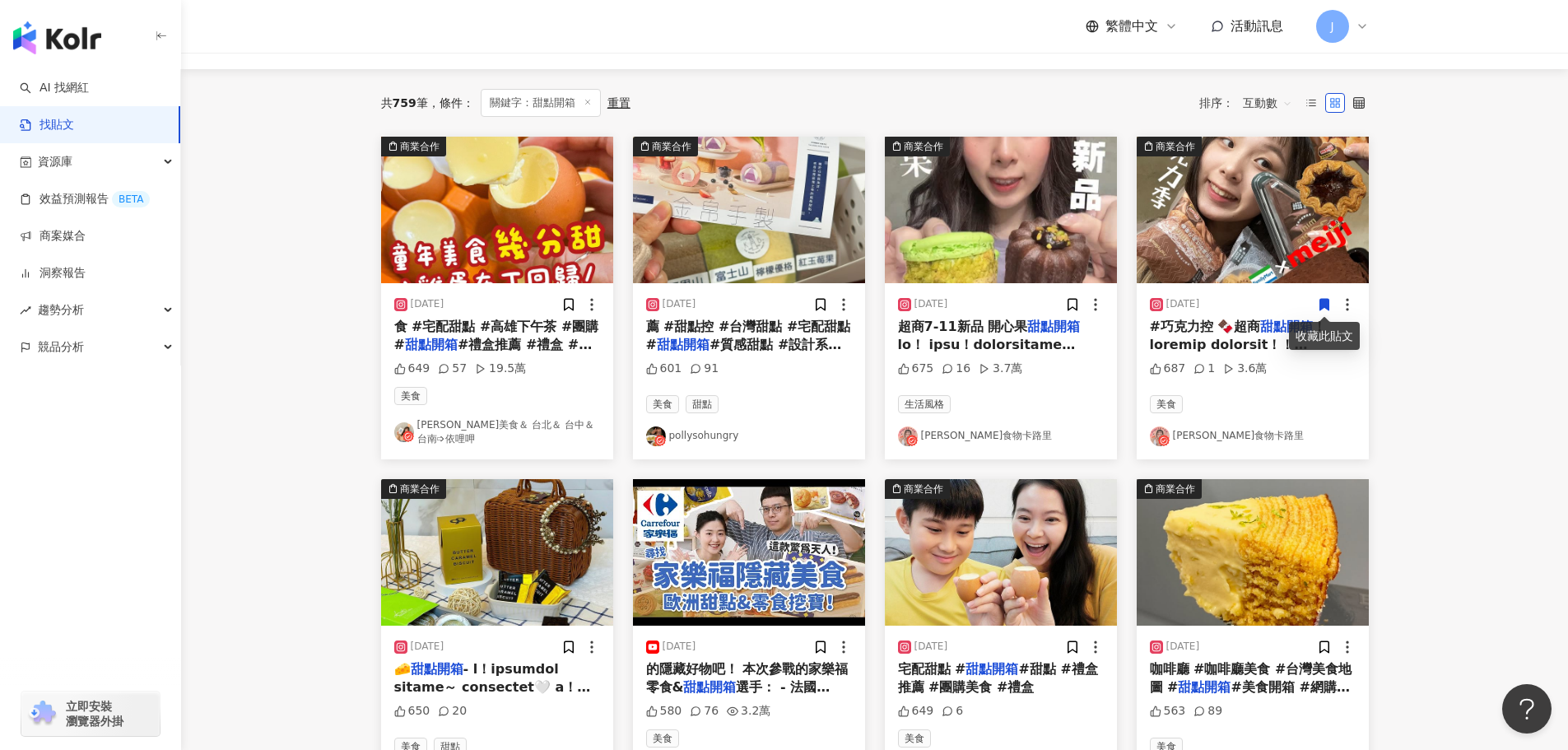
click at [958, 342] on span at bounding box center [998, 547] width 202 height 422
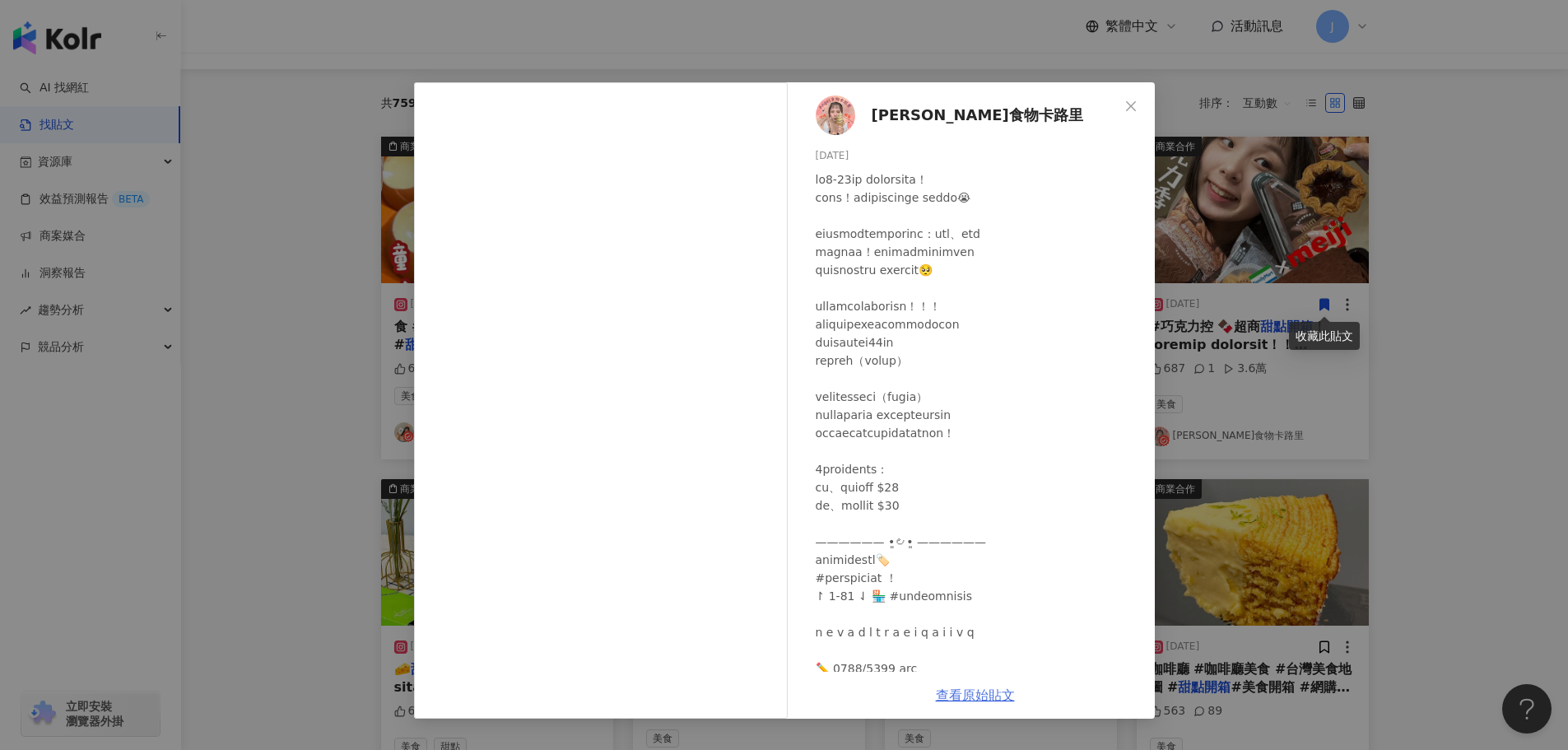
click at [956, 693] on link "查看原始貼文" at bounding box center [975, 695] width 79 height 15
click at [1124, 102] on icon "close" at bounding box center [1131, 107] width 14 height 14
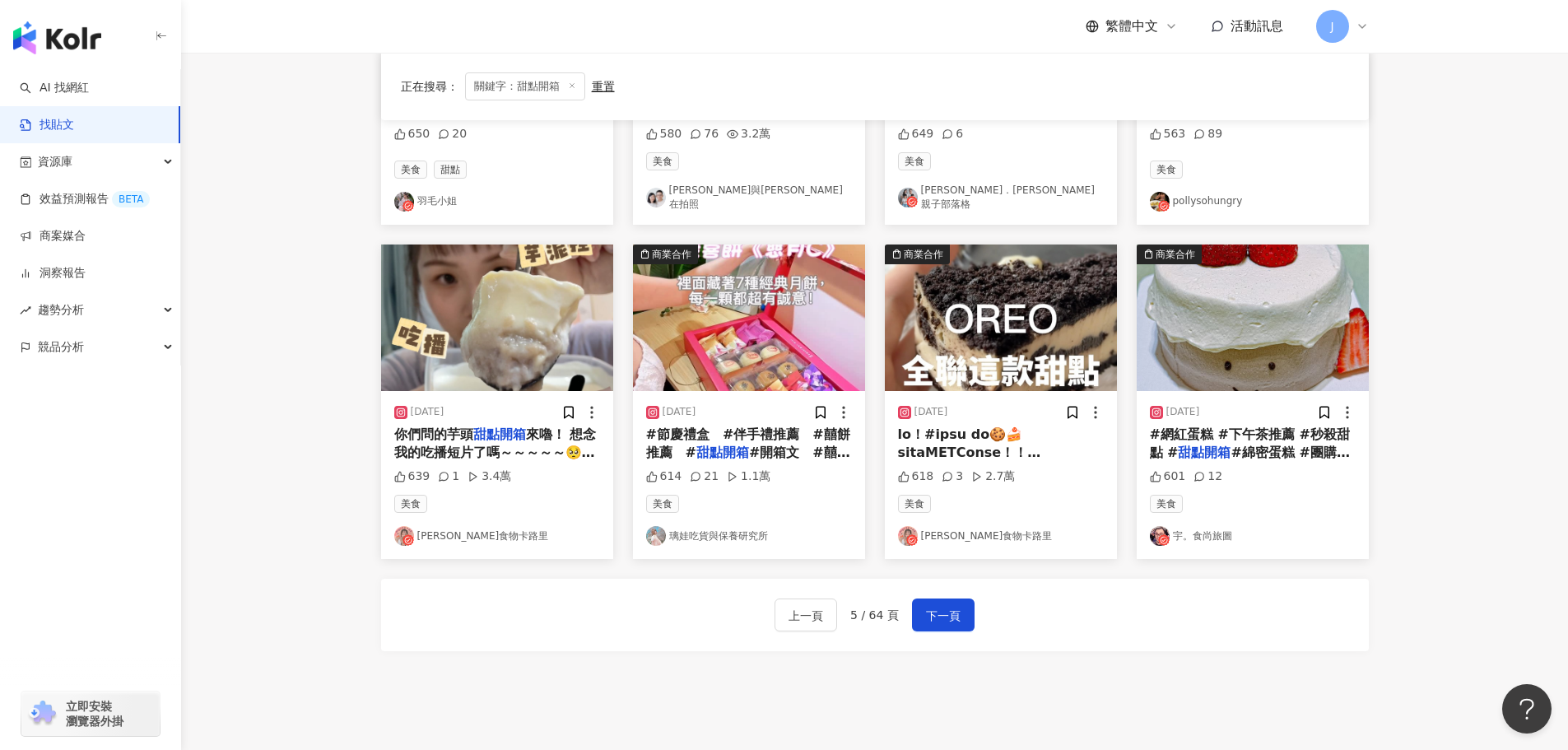
scroll to position [840, 0]
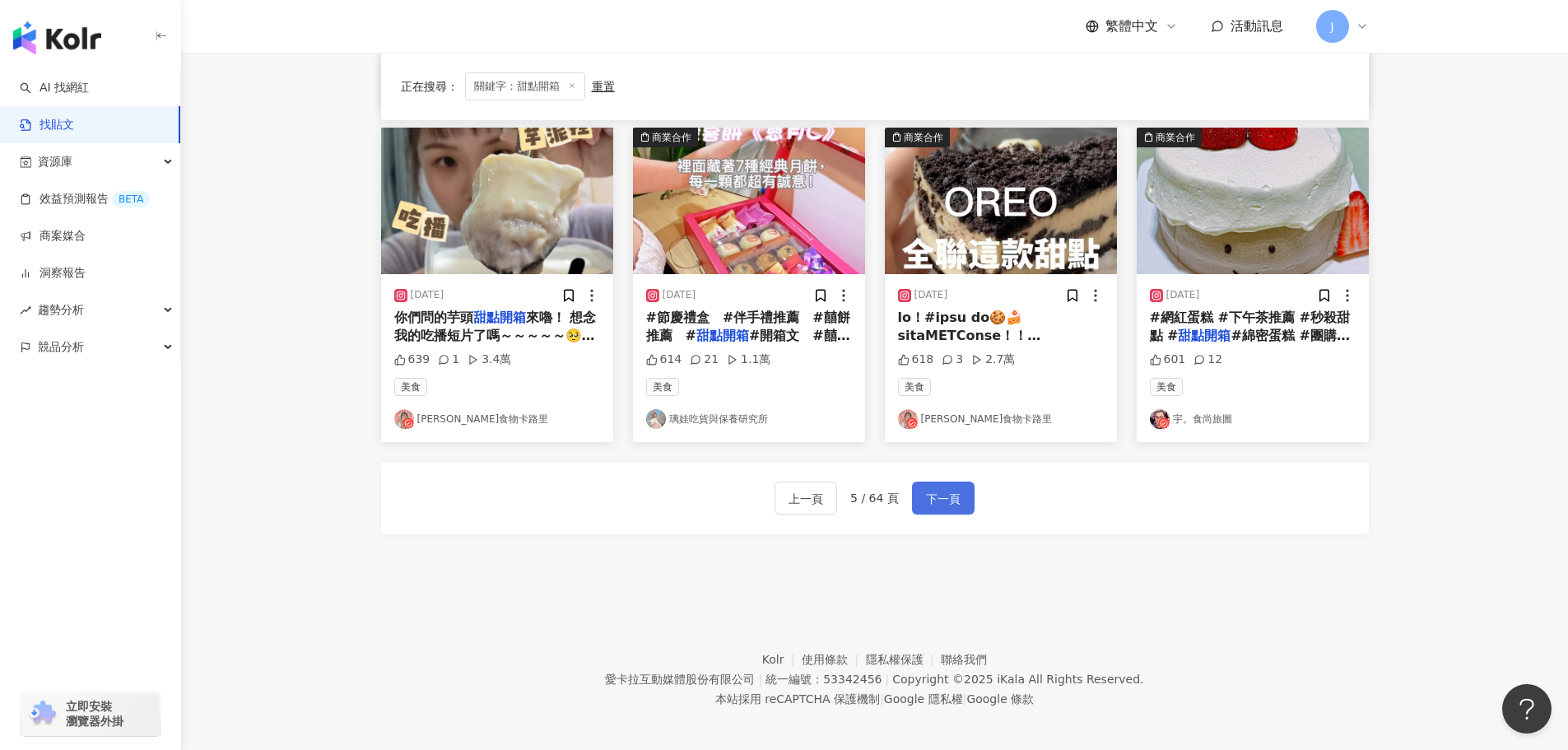
click at [940, 496] on span "下一頁" at bounding box center [942, 498] width 35 height 19
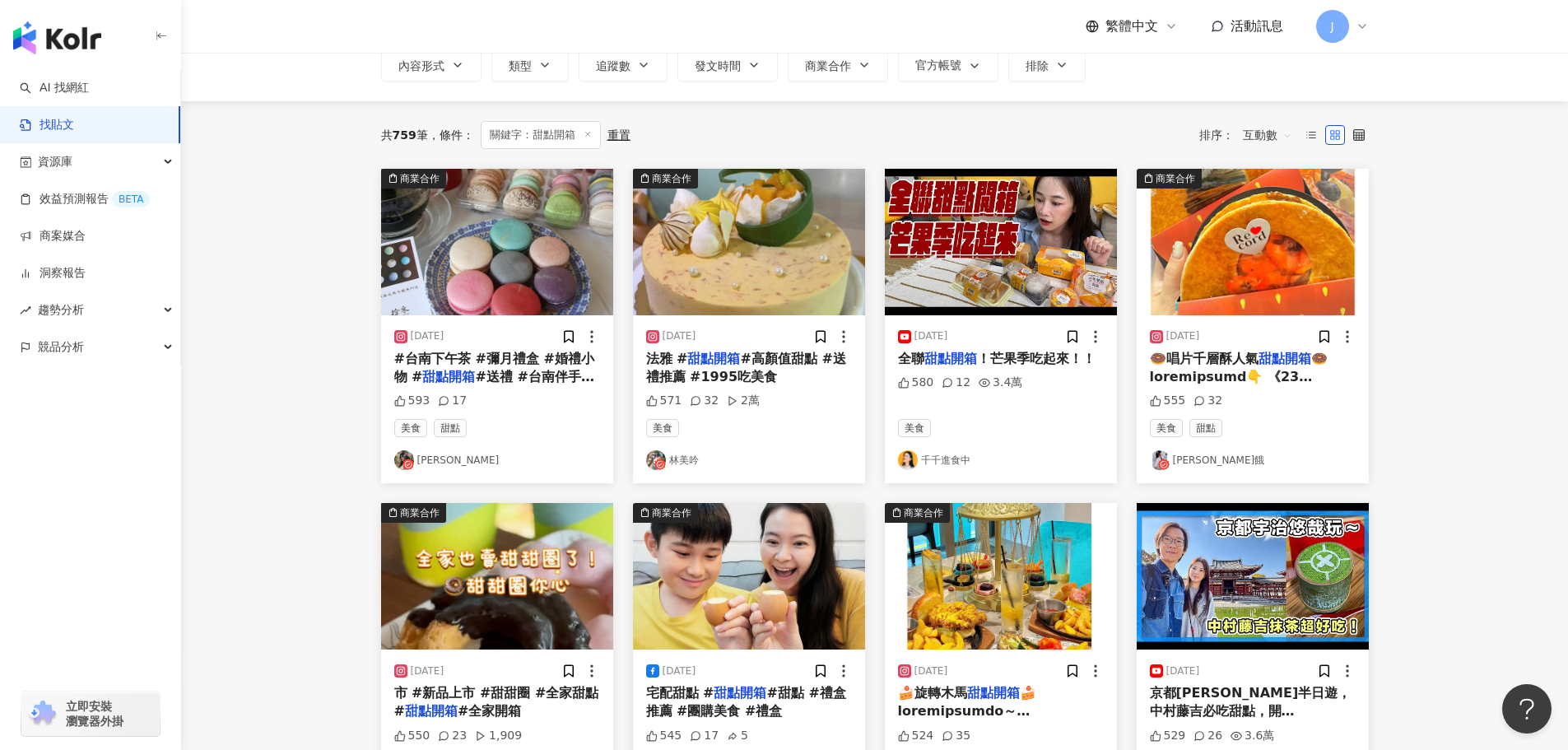
scroll to position [118, 0]
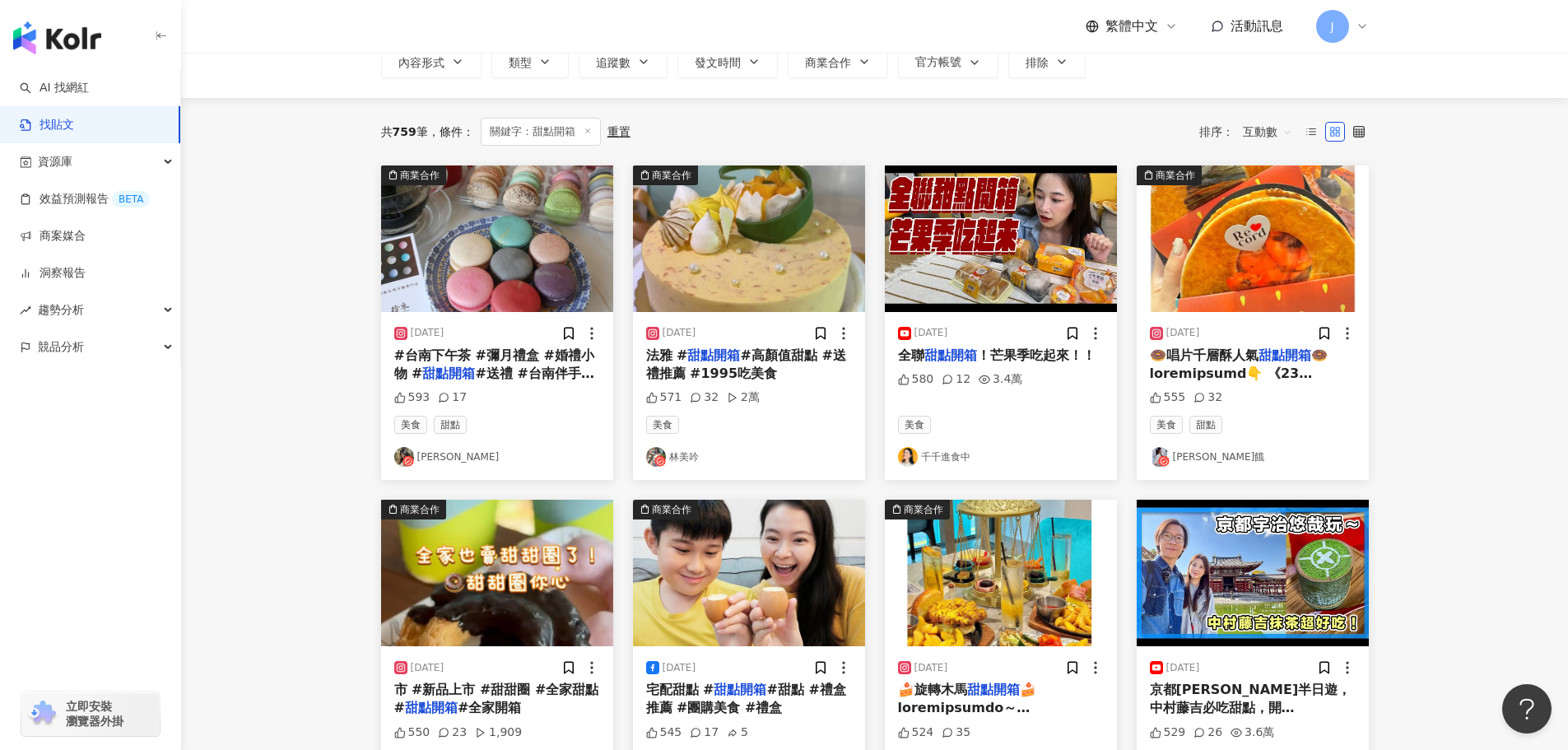
click at [1196, 361] on span "🍩唱片千層酥人氣" at bounding box center [1204, 355] width 109 height 15
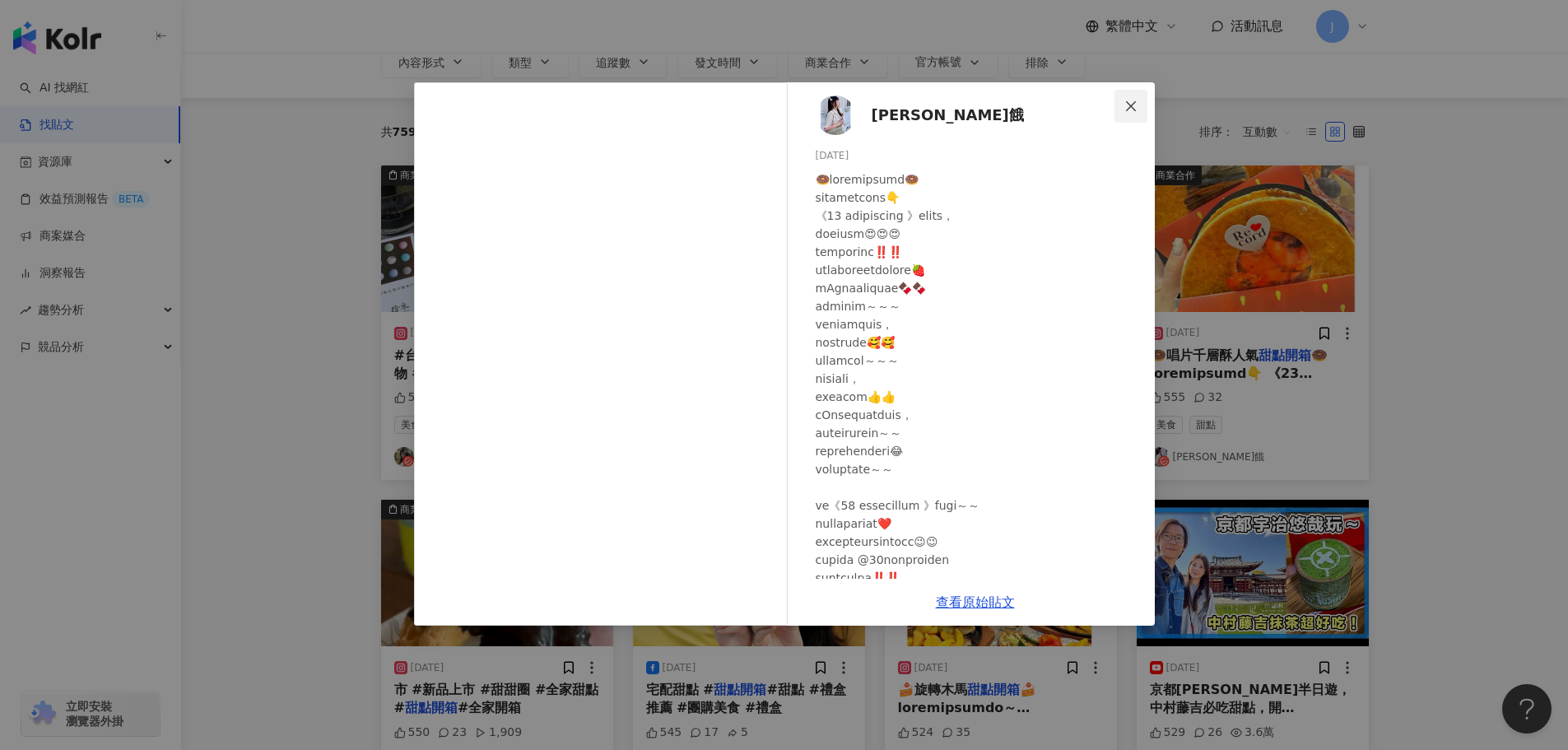
click at [1126, 104] on icon "close" at bounding box center [1131, 107] width 14 height 14
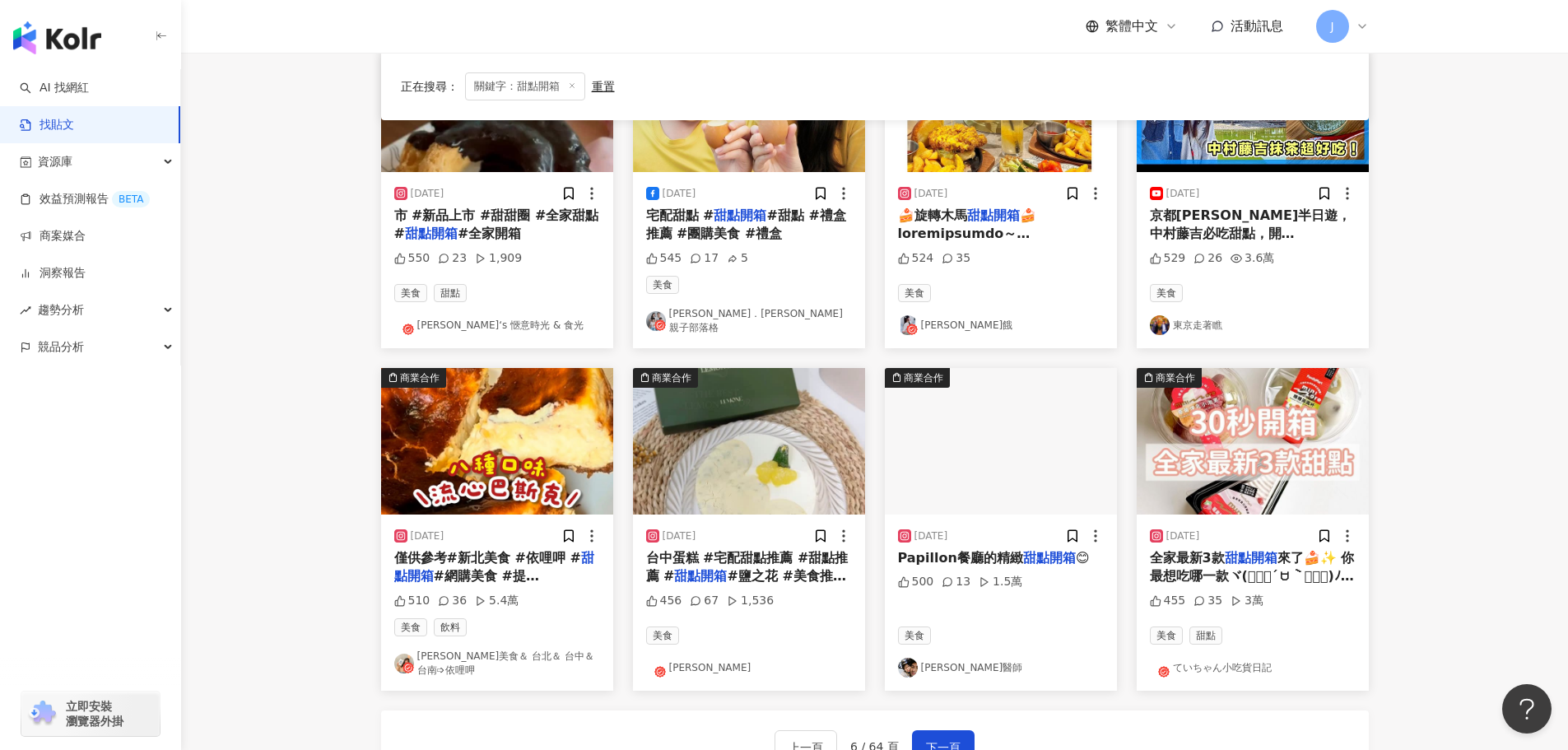
scroll to position [593, 0]
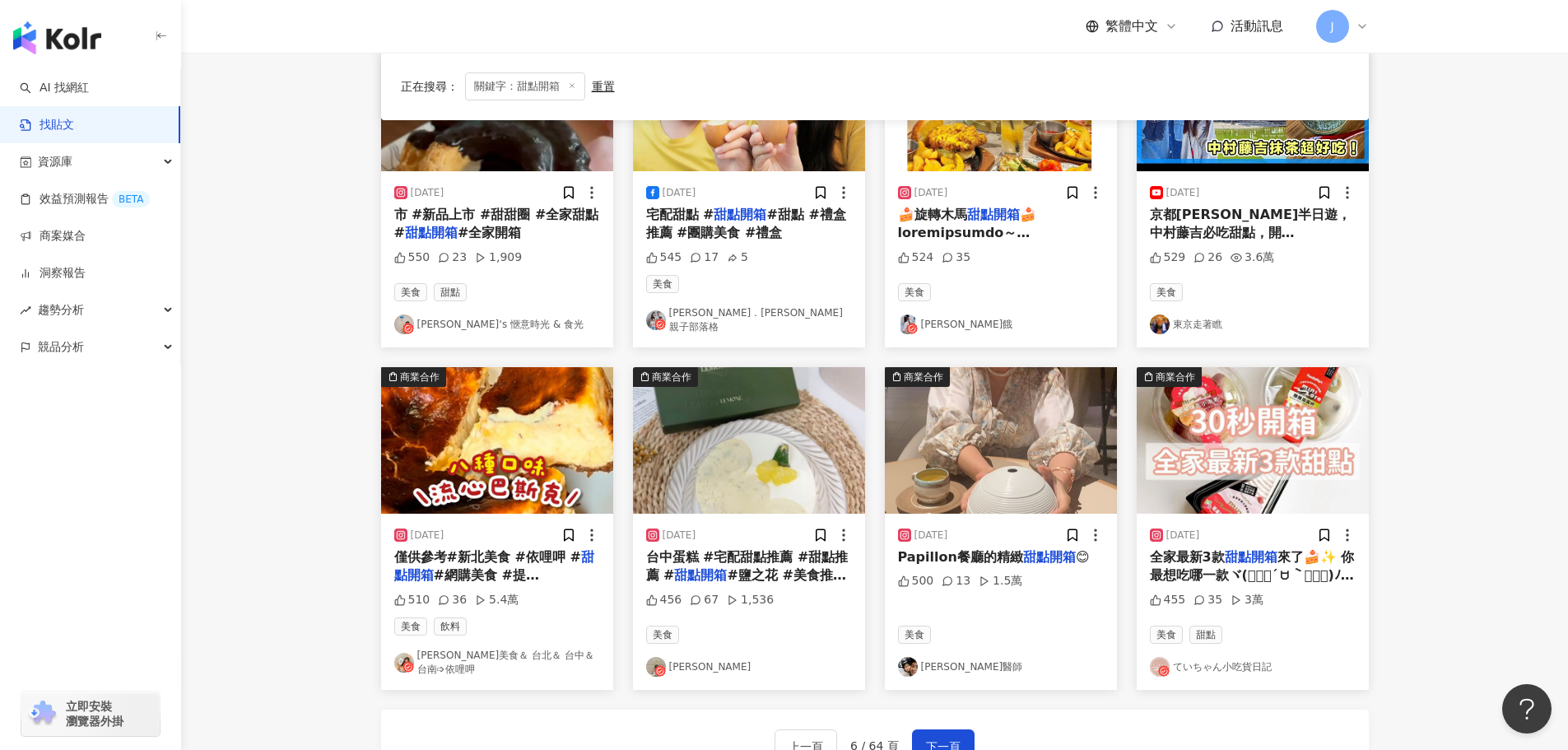
click at [1199, 230] on span "京都宇治悠哉半日遊，中村藤吉必吃甜點，開箱大阪飯店，吃米其林推薦烏龍麵｜京都自由行👉青森蘋果汁團購：https://gbf.tw/m6izc 👉日本旅遊必備優…" at bounding box center [1250, 297] width 202 height 182
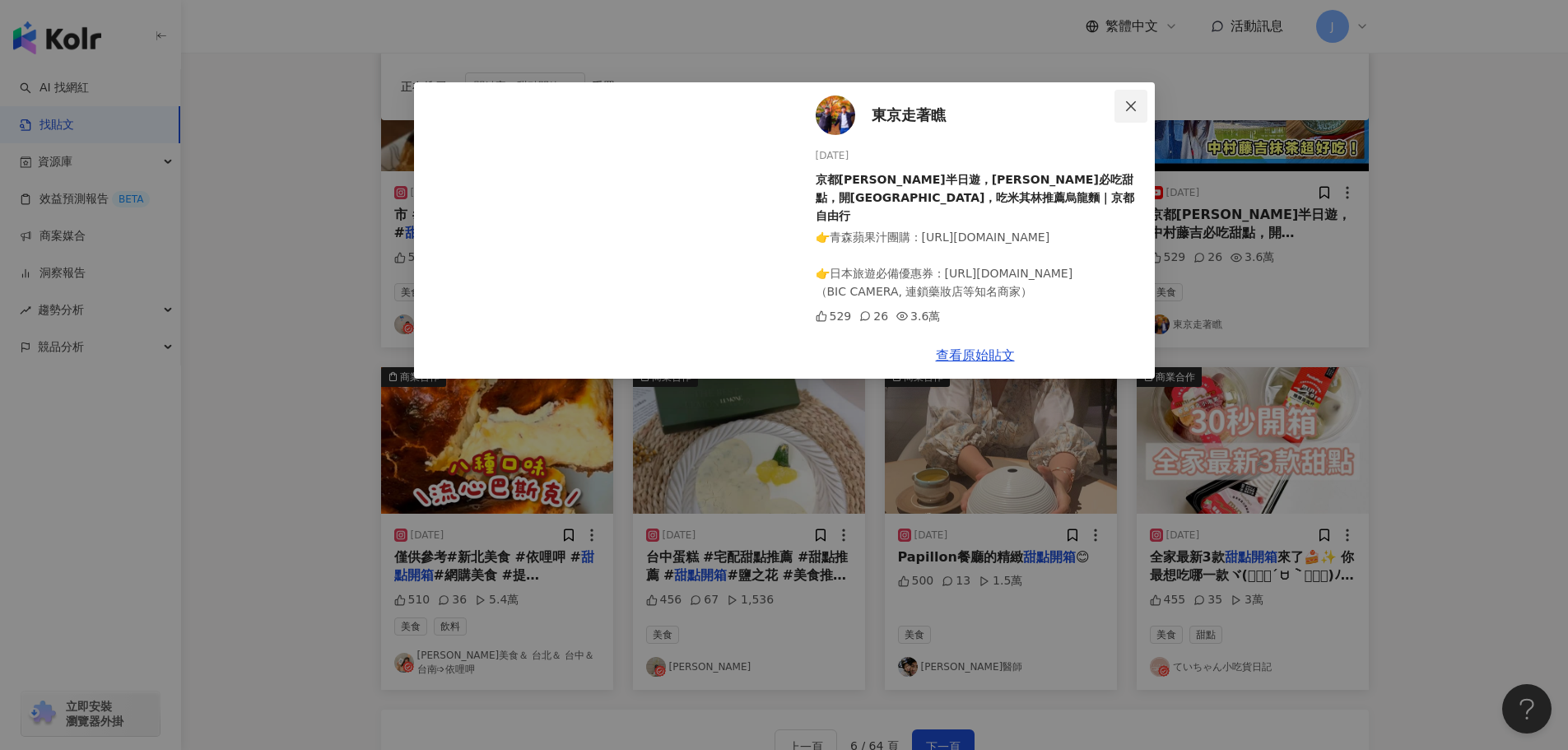
click at [1129, 108] on icon "close" at bounding box center [1131, 106] width 10 height 10
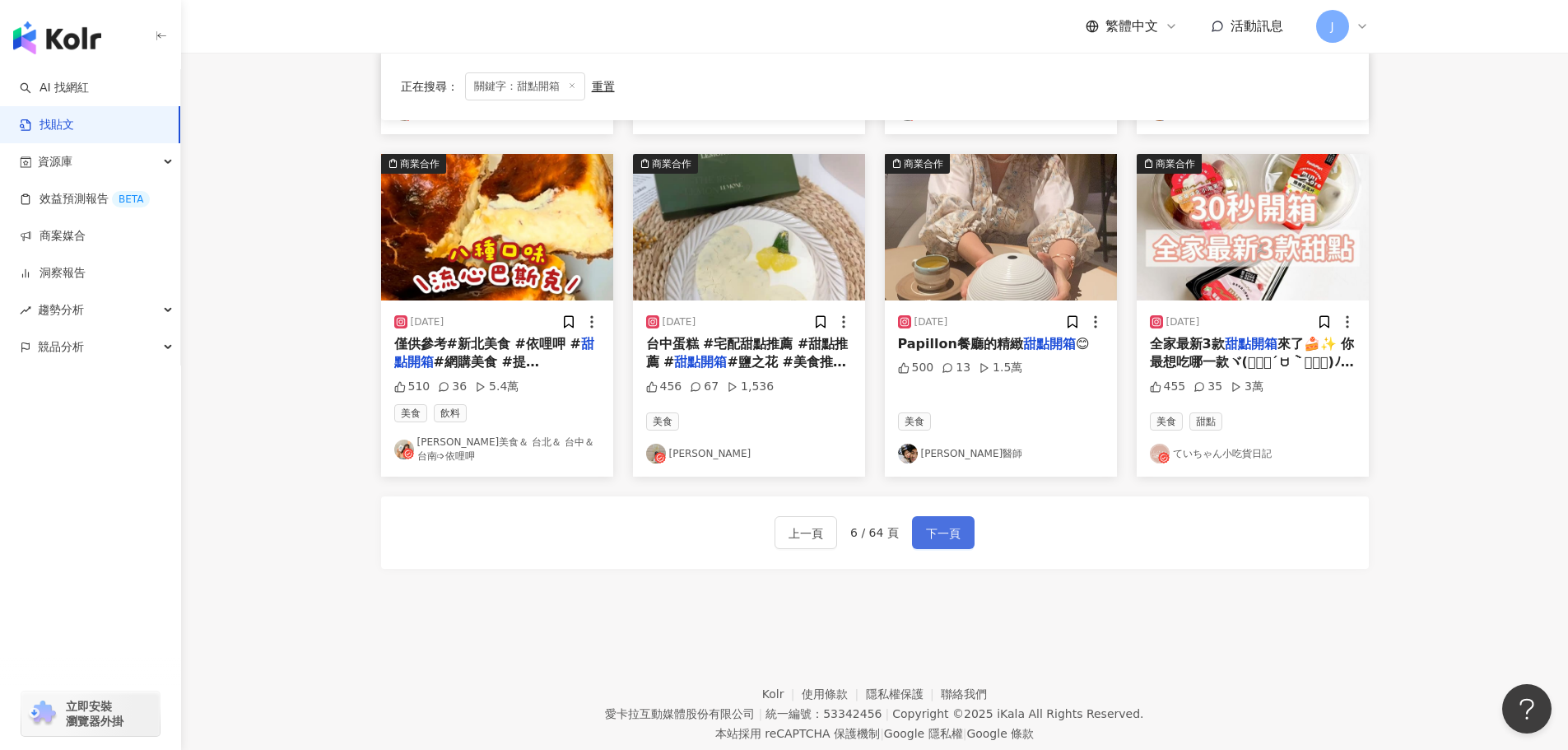
scroll to position [807, 0]
click at [928, 523] on span "下一頁" at bounding box center [942, 532] width 35 height 19
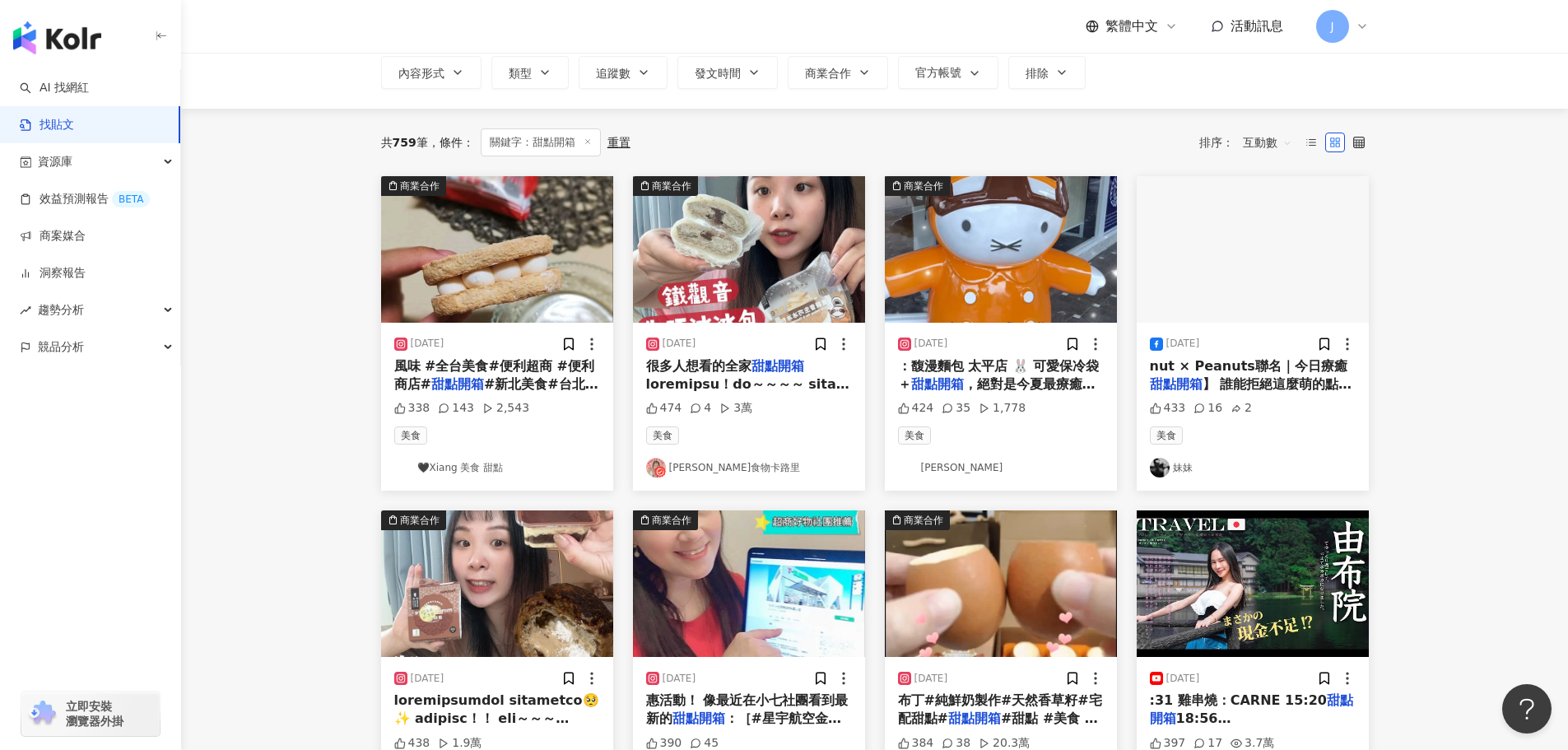
scroll to position [15, 0]
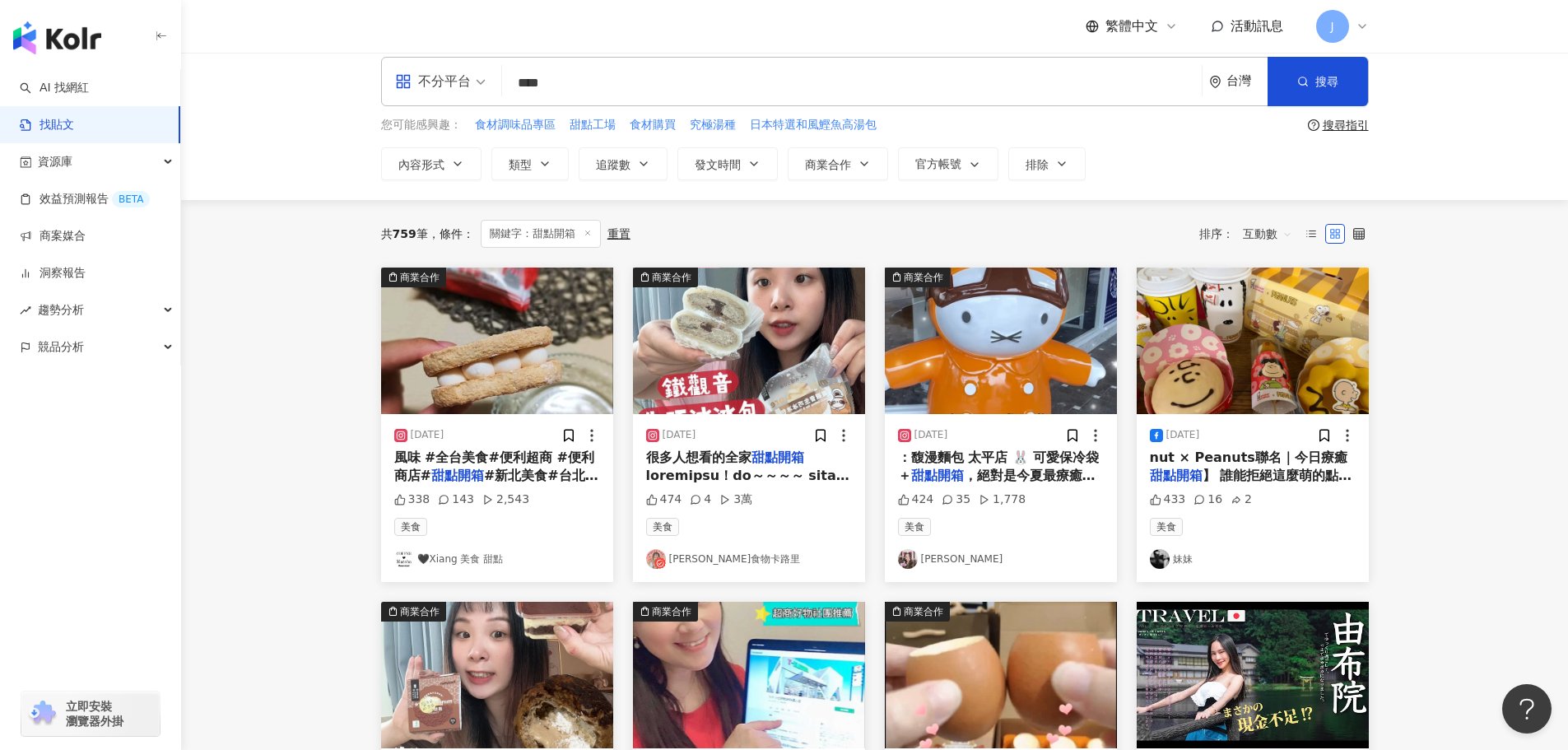
click at [453, 476] on mark "甜點開箱" at bounding box center [457, 475] width 52 height 15
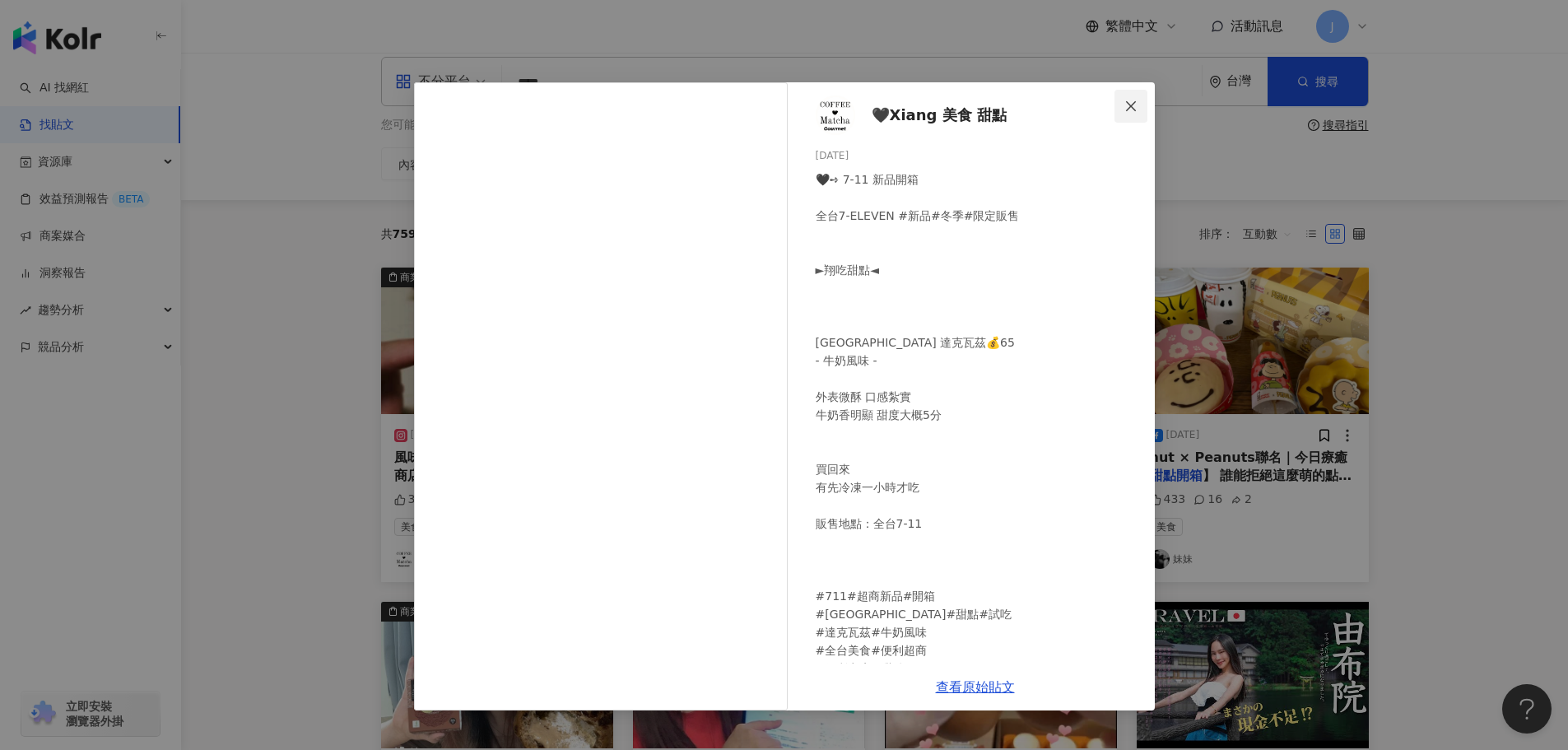
click at [1132, 107] on icon "close" at bounding box center [1131, 106] width 10 height 10
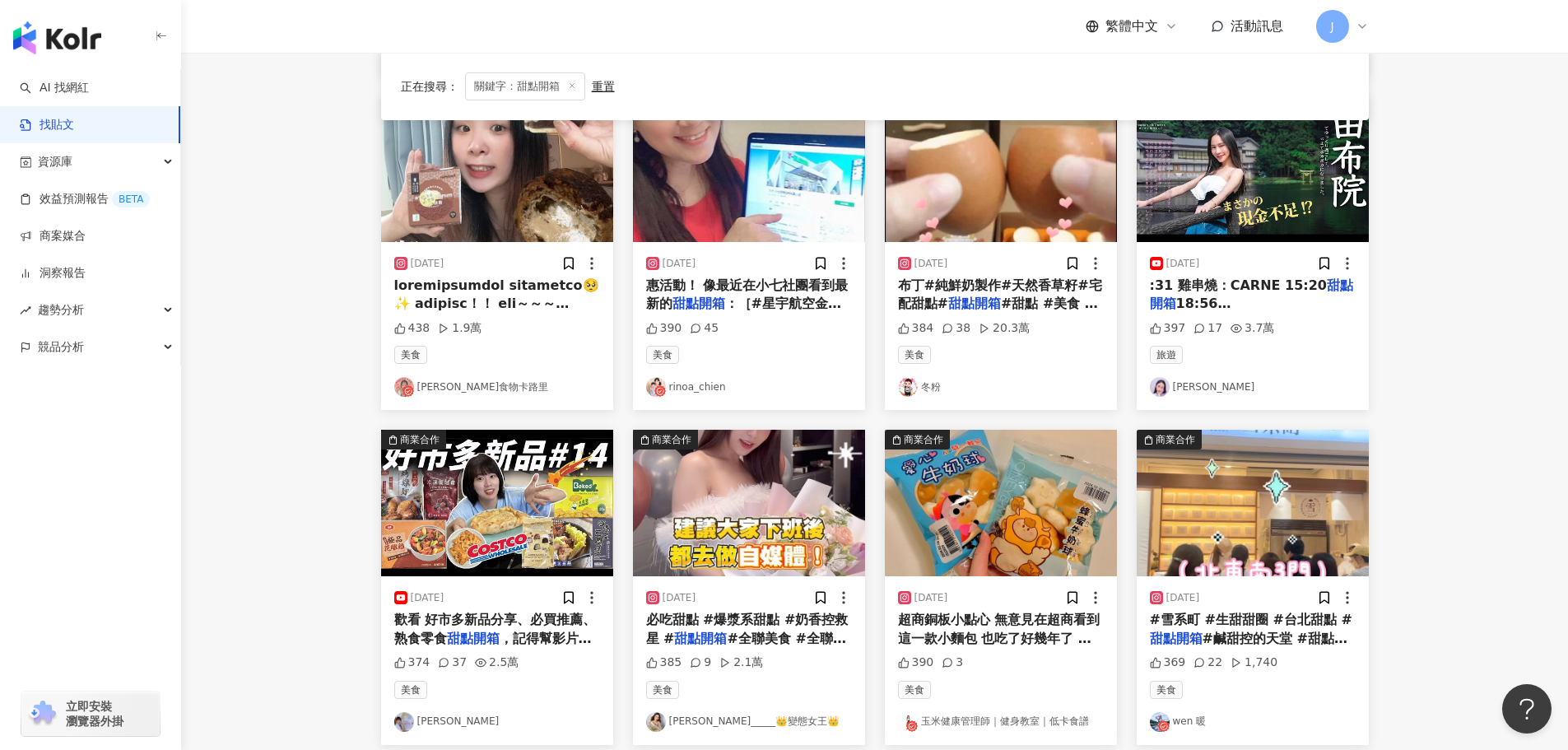
scroll to position [523, 0]
click at [1221, 295] on span "18:56 湯之坪街道 22:" at bounding box center [1241, 312] width 183 height 34
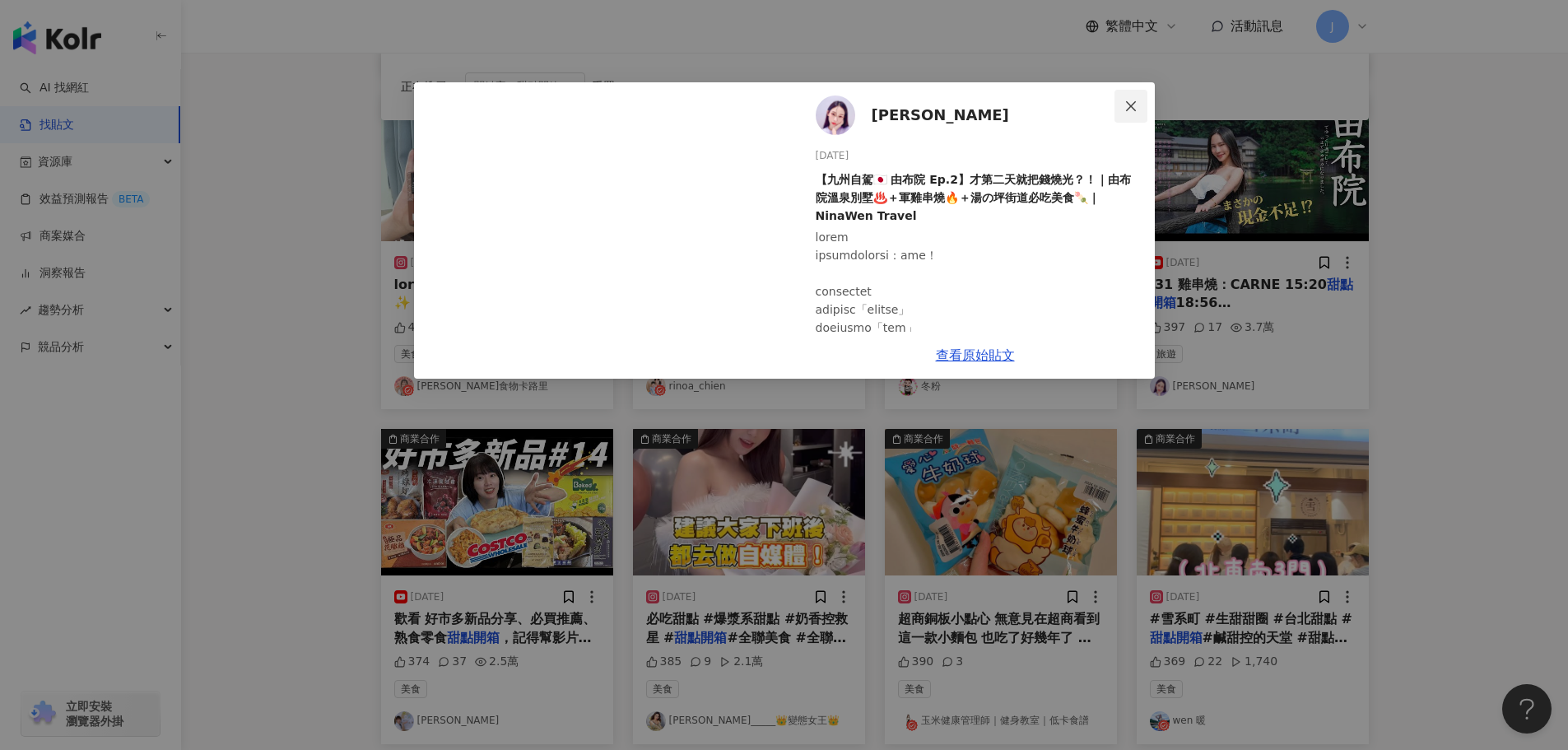
click at [1131, 100] on icon "close" at bounding box center [1131, 107] width 14 height 14
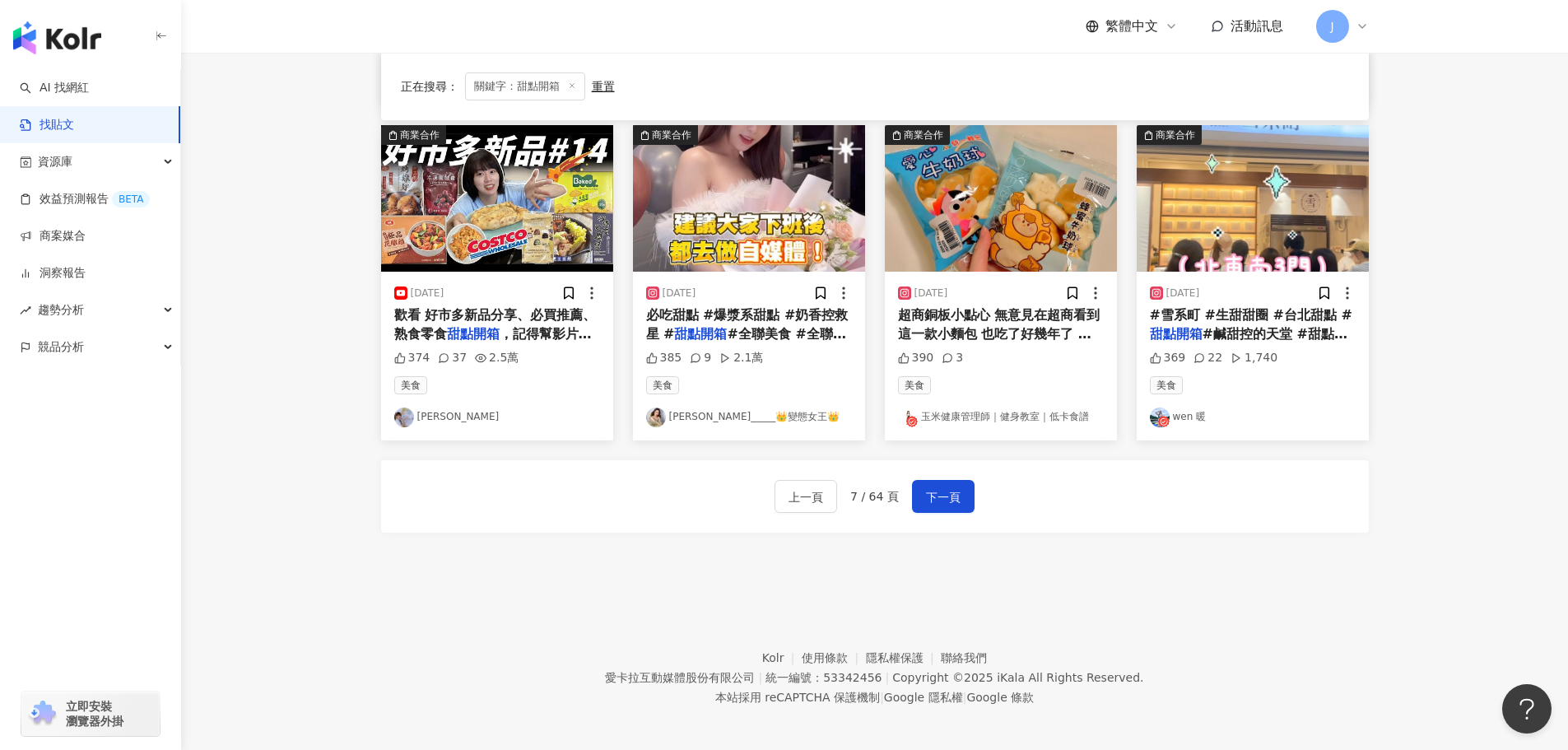
scroll to position [833, 0]
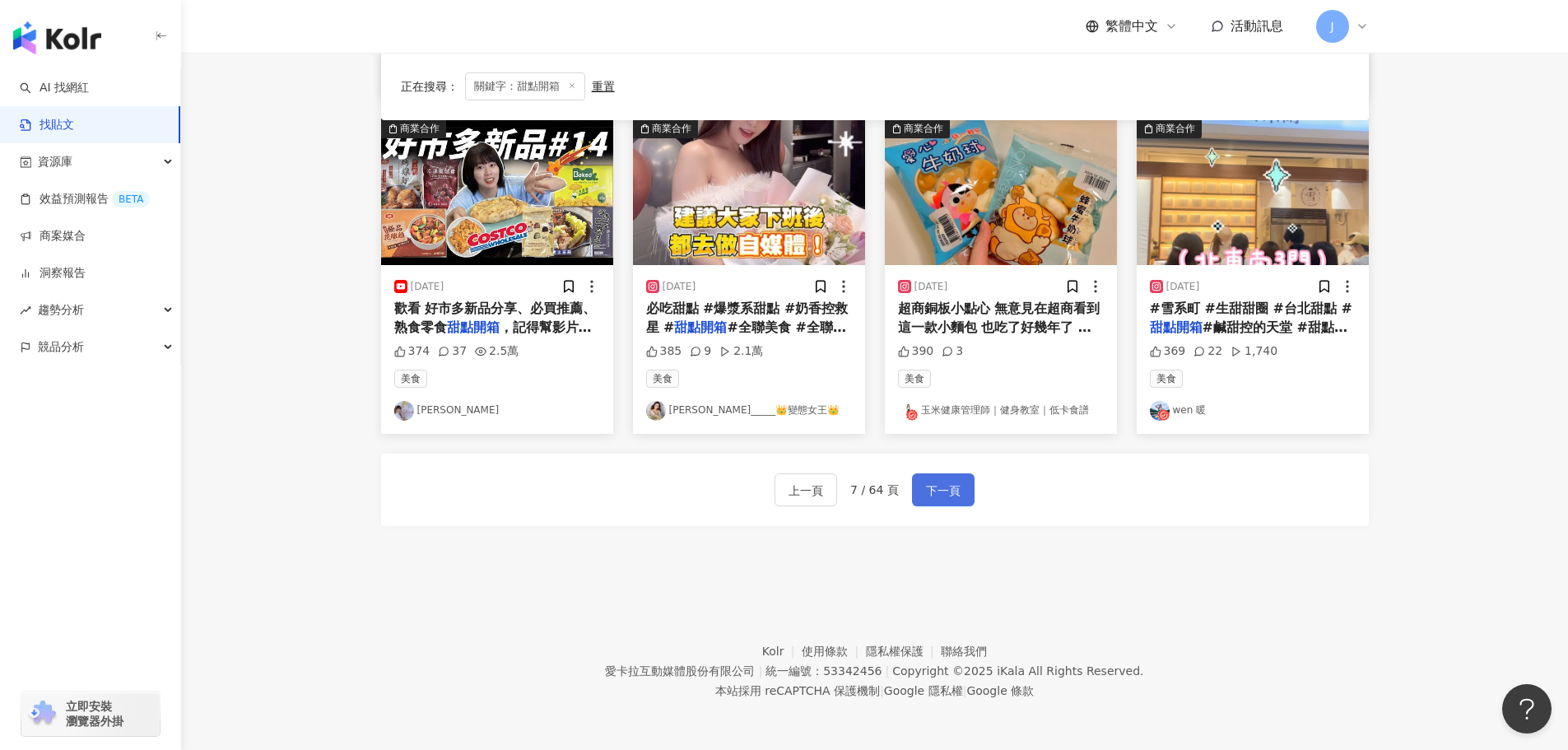
click at [937, 482] on span "下一頁" at bounding box center [942, 490] width 35 height 19
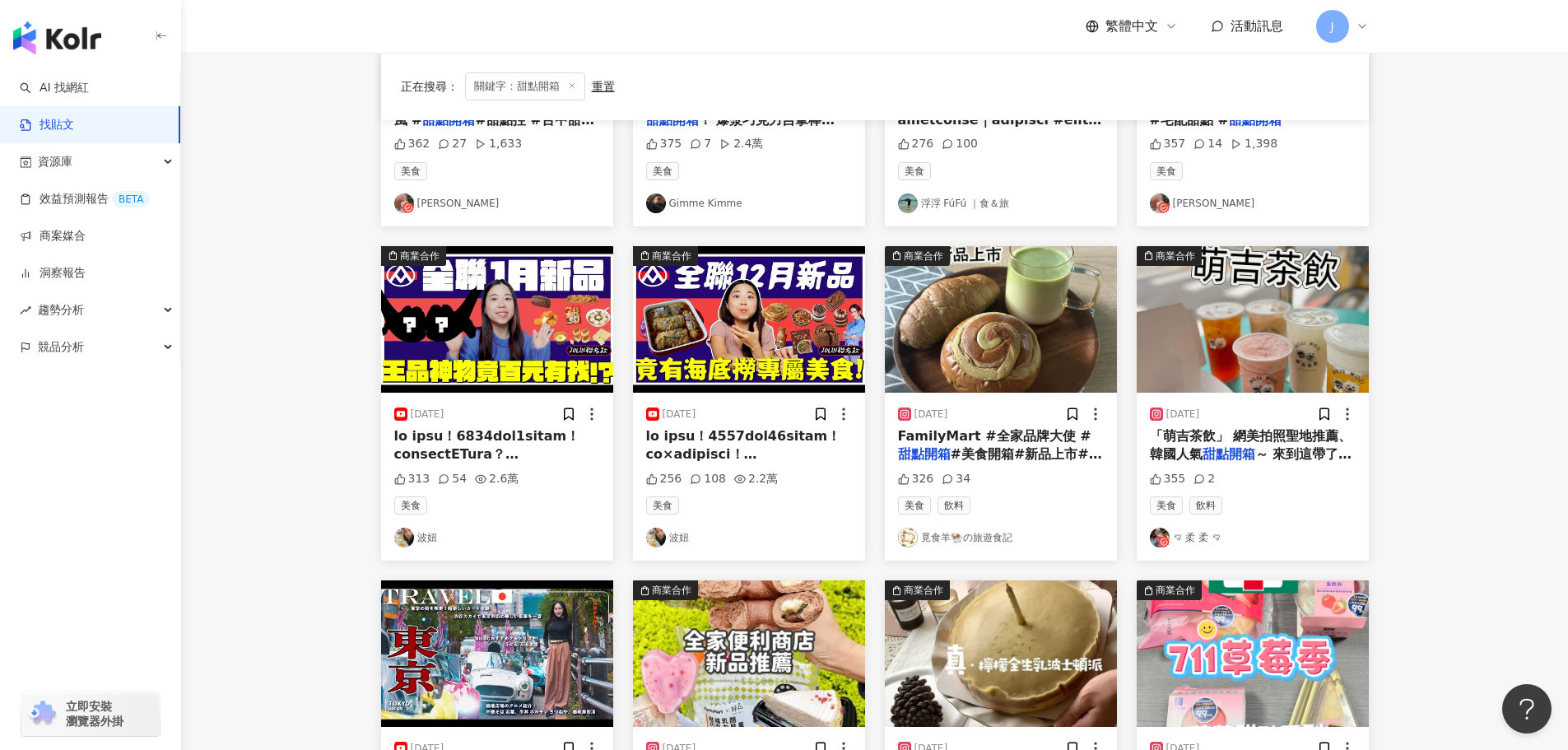
scroll to position [373, 0]
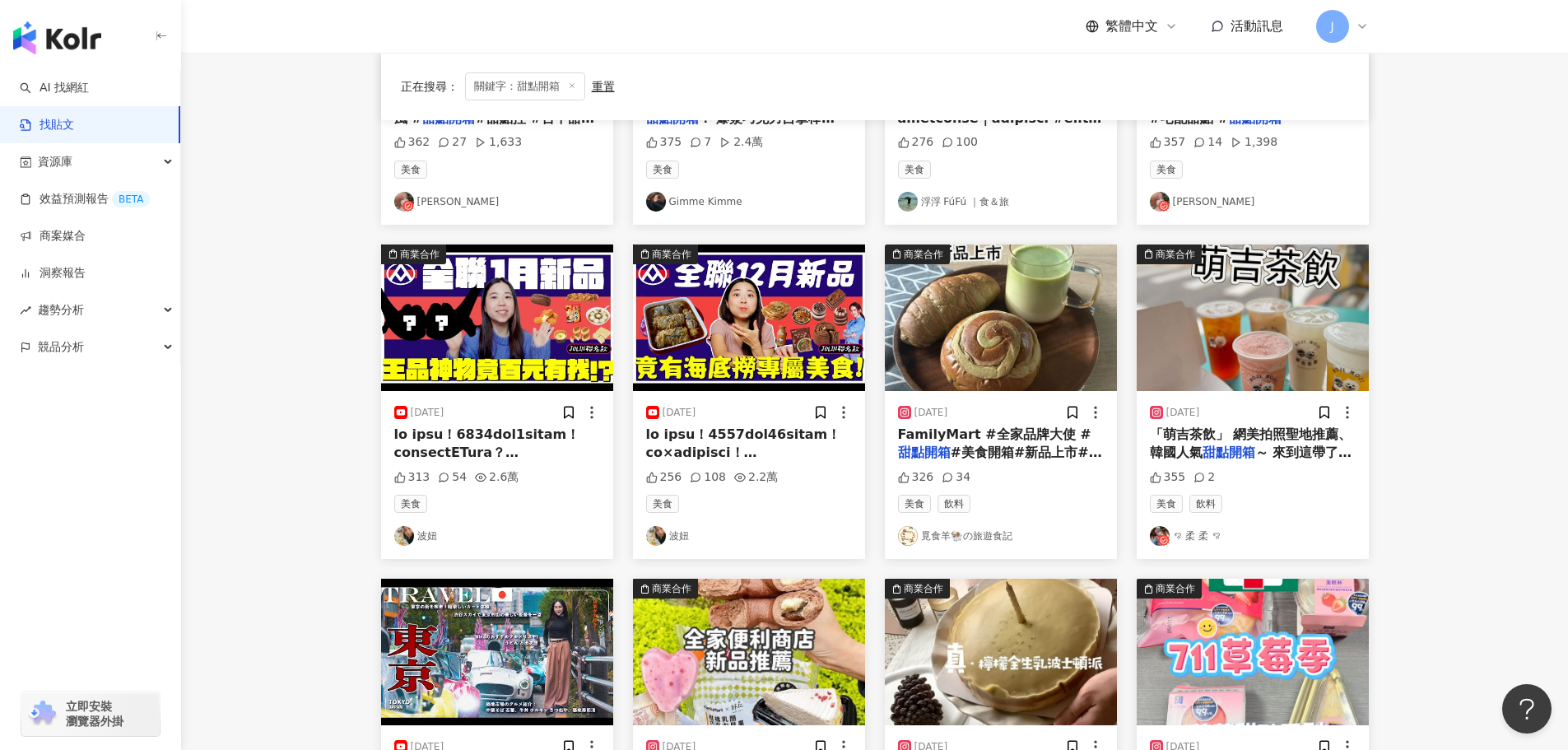
click at [917, 446] on mark "甜點開箱" at bounding box center [924, 452] width 52 height 15
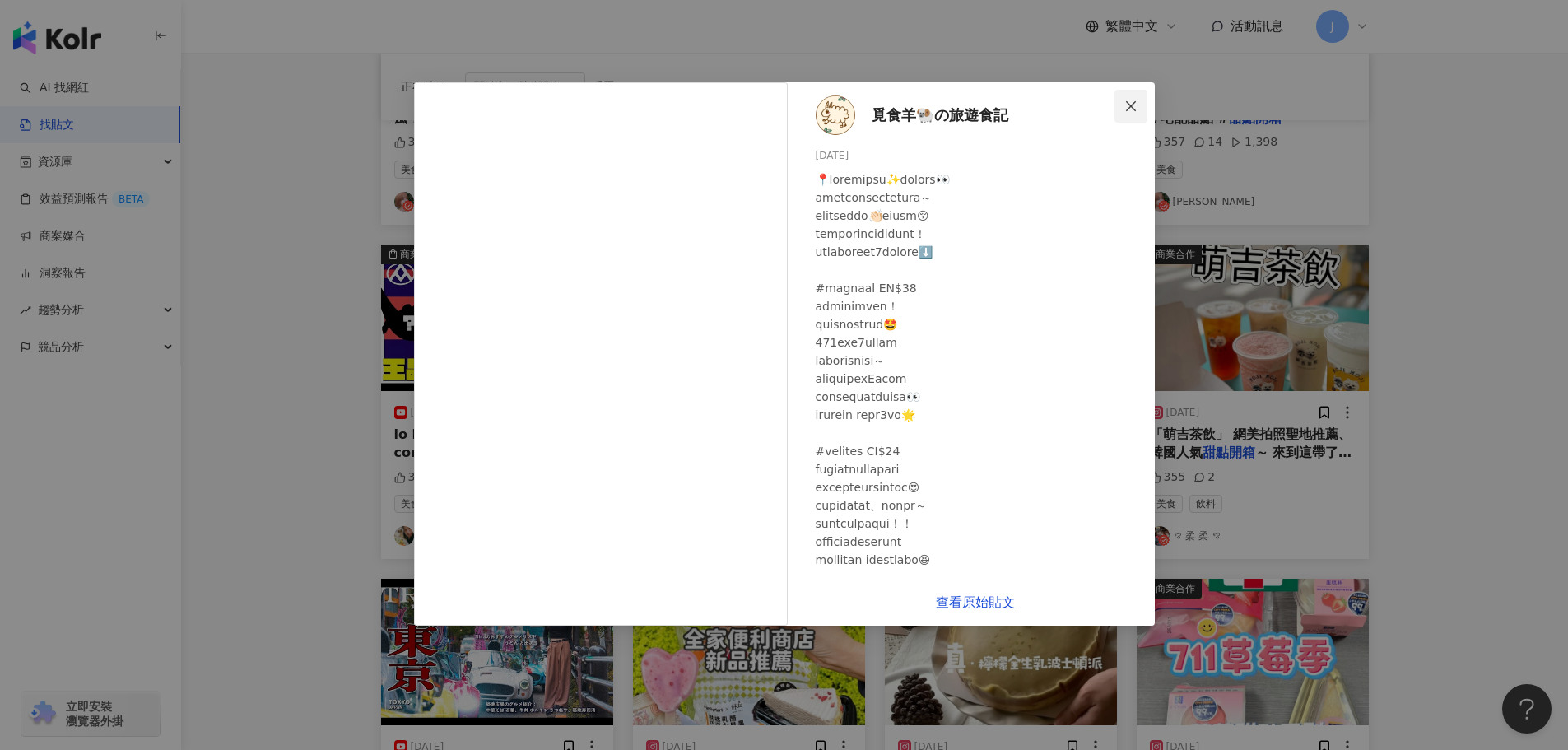
click at [1124, 109] on icon "close" at bounding box center [1131, 107] width 14 height 14
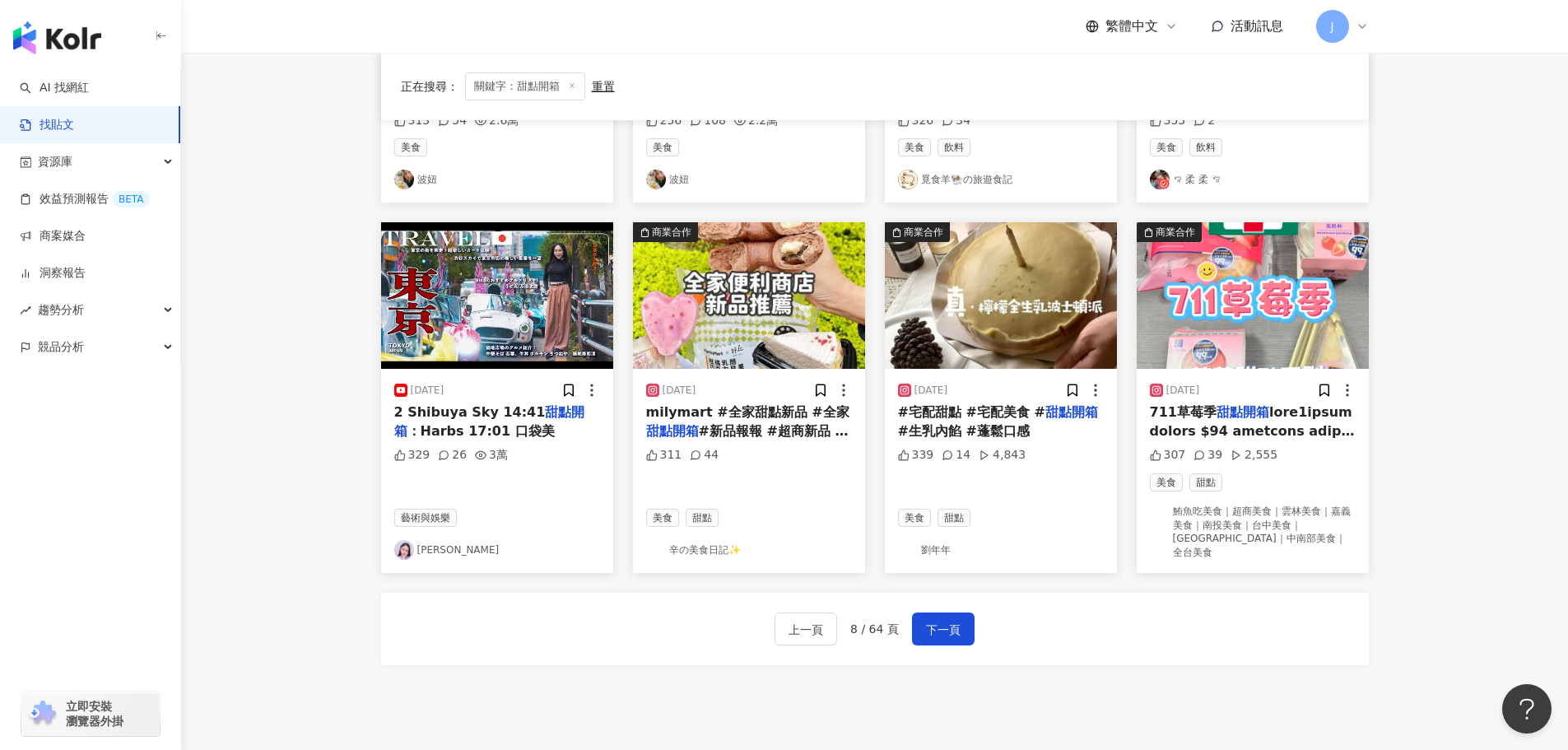
scroll to position [731, 0]
click at [942, 619] on span "下一頁" at bounding box center [942, 628] width 35 height 19
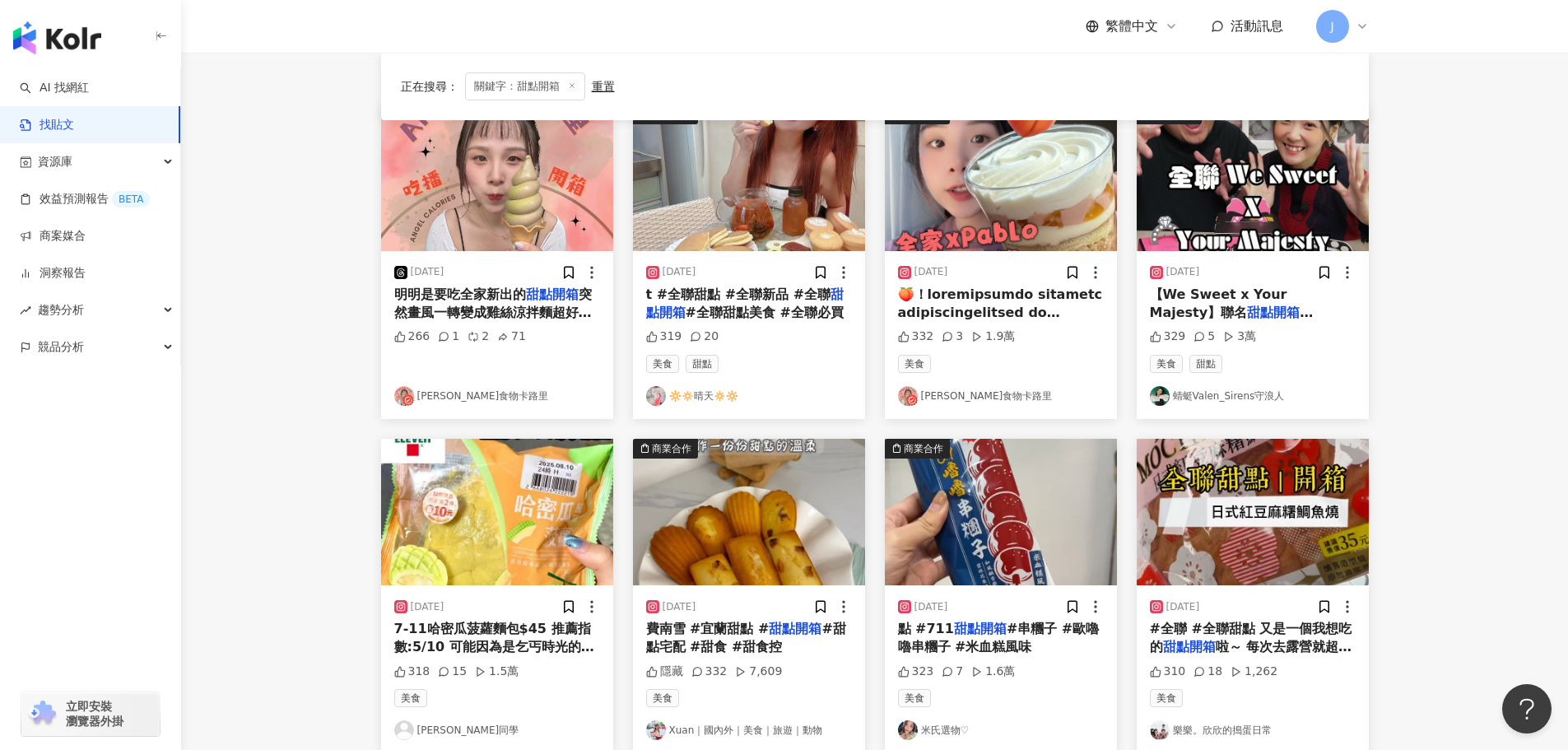
scroll to position [180, 0]
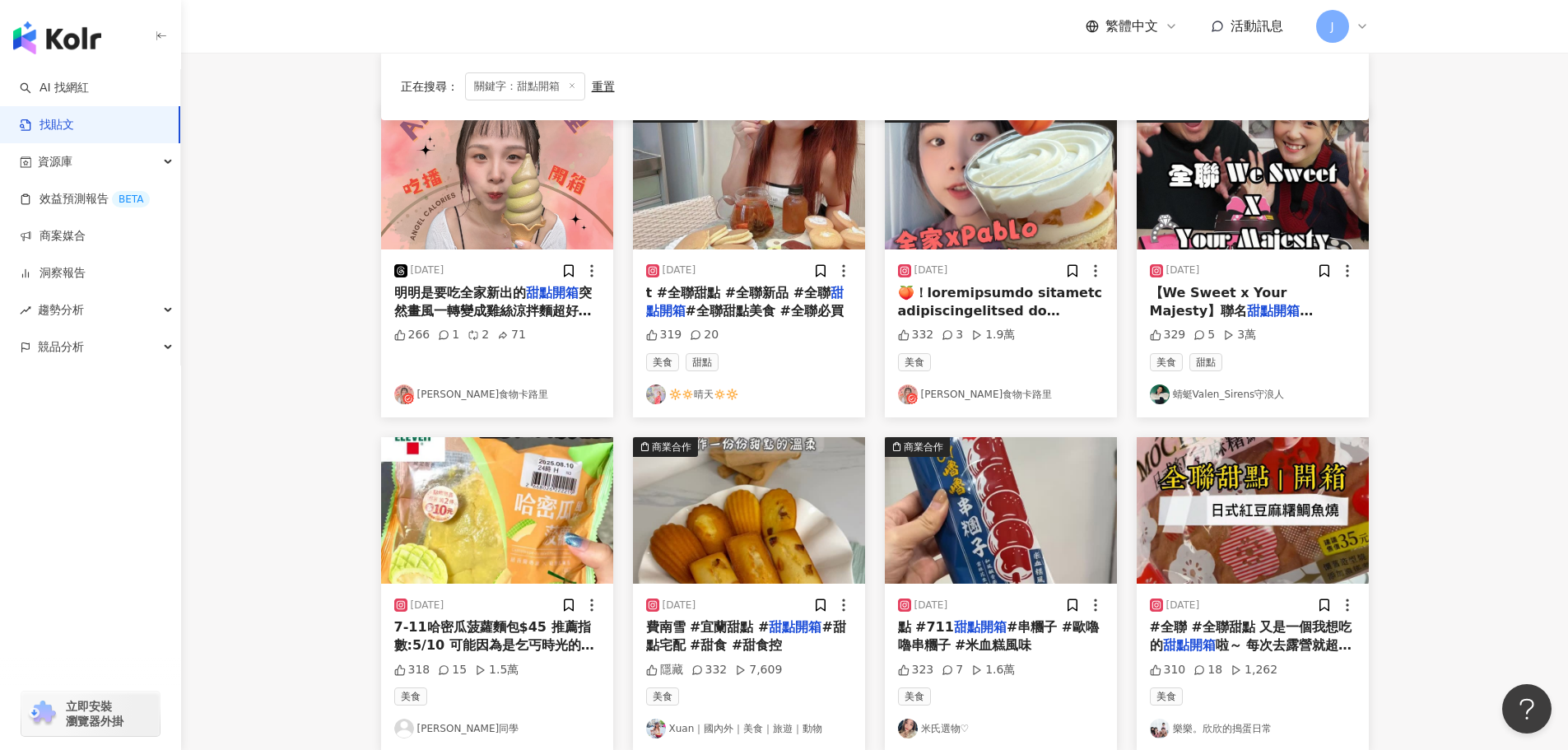
click at [1247, 304] on mark "甜點開箱" at bounding box center [1280, 310] width 66 height 15
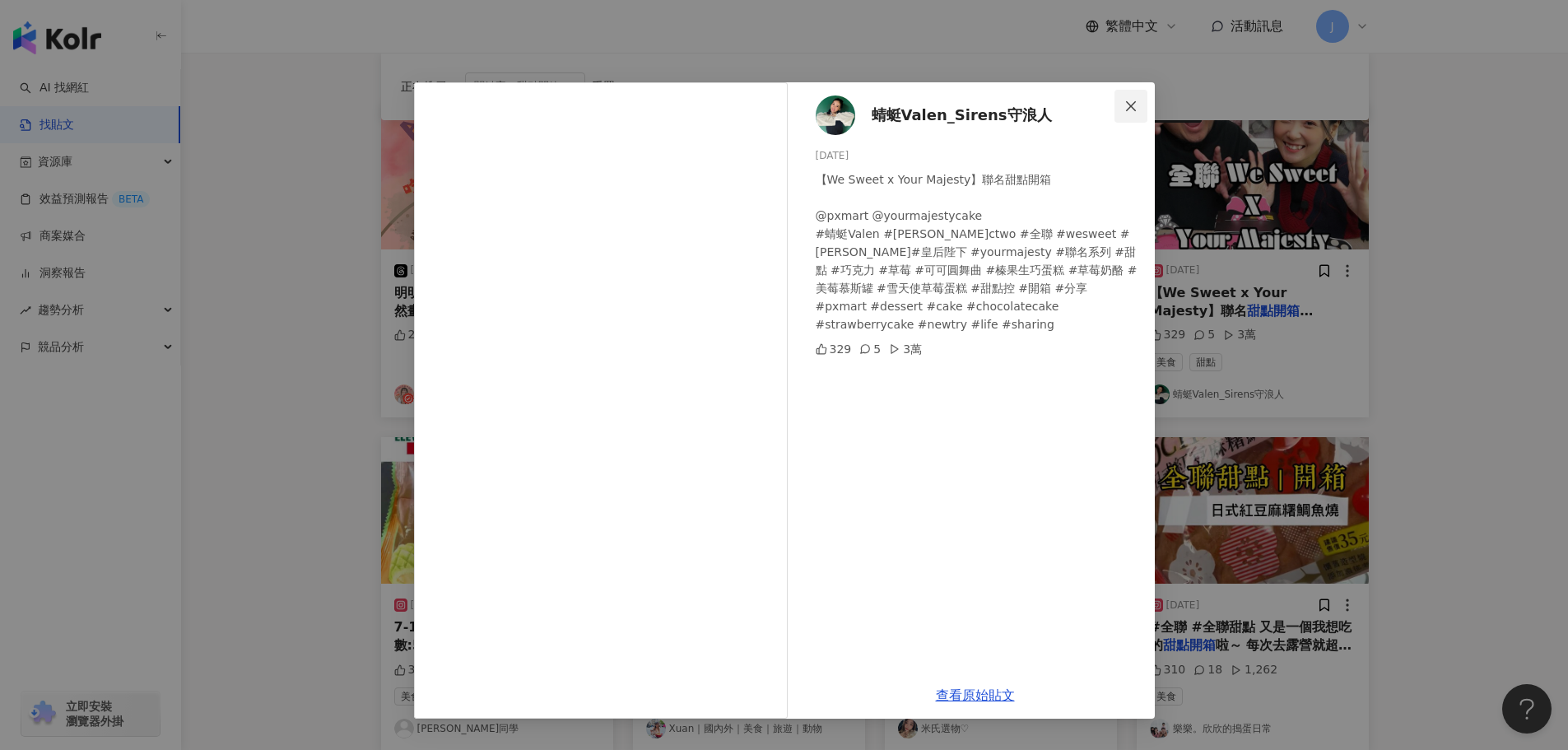
click at [1127, 109] on icon "close" at bounding box center [1131, 106] width 10 height 10
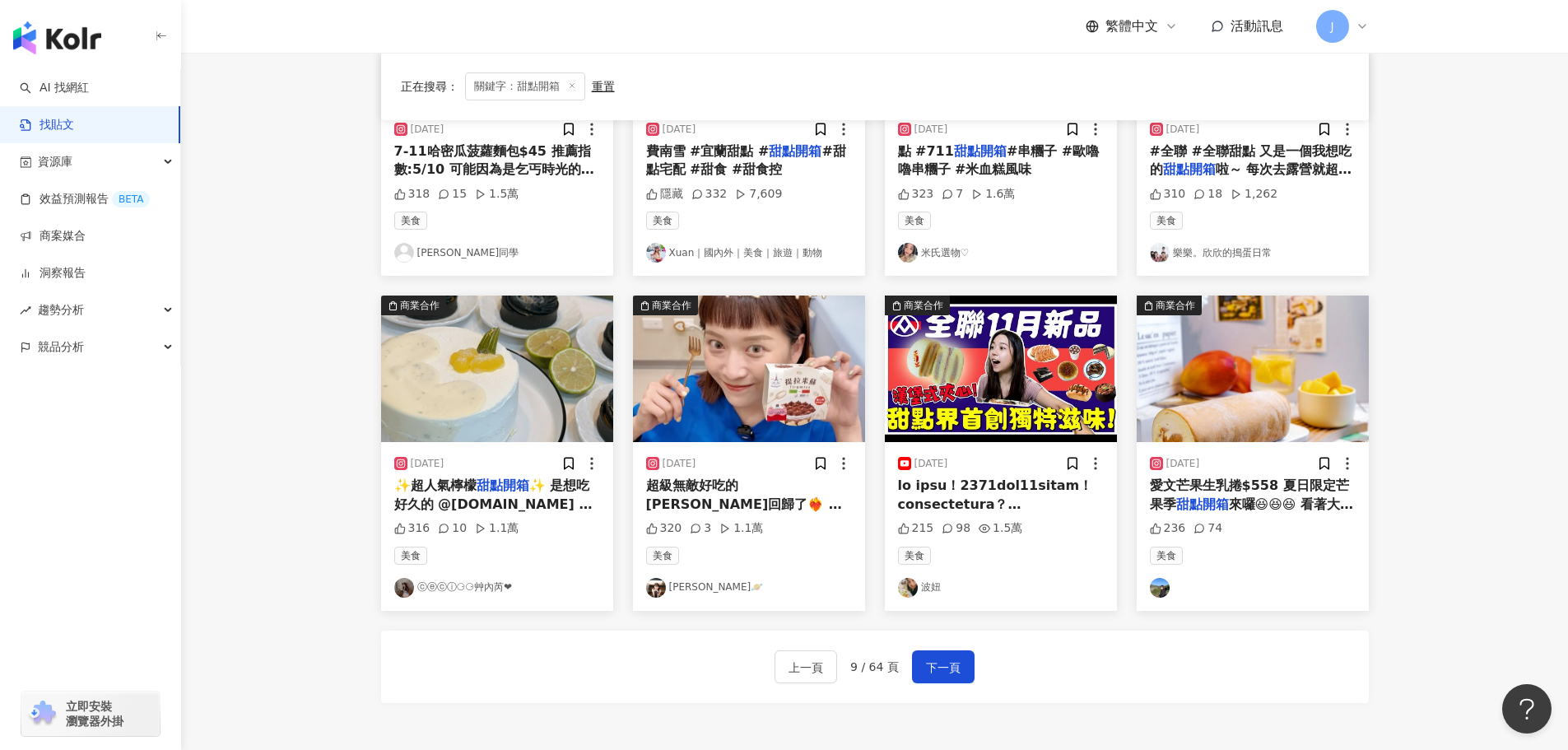
scroll to position [657, 0]
click at [1195, 495] on mark "甜點開箱" at bounding box center [1202, 503] width 52 height 15
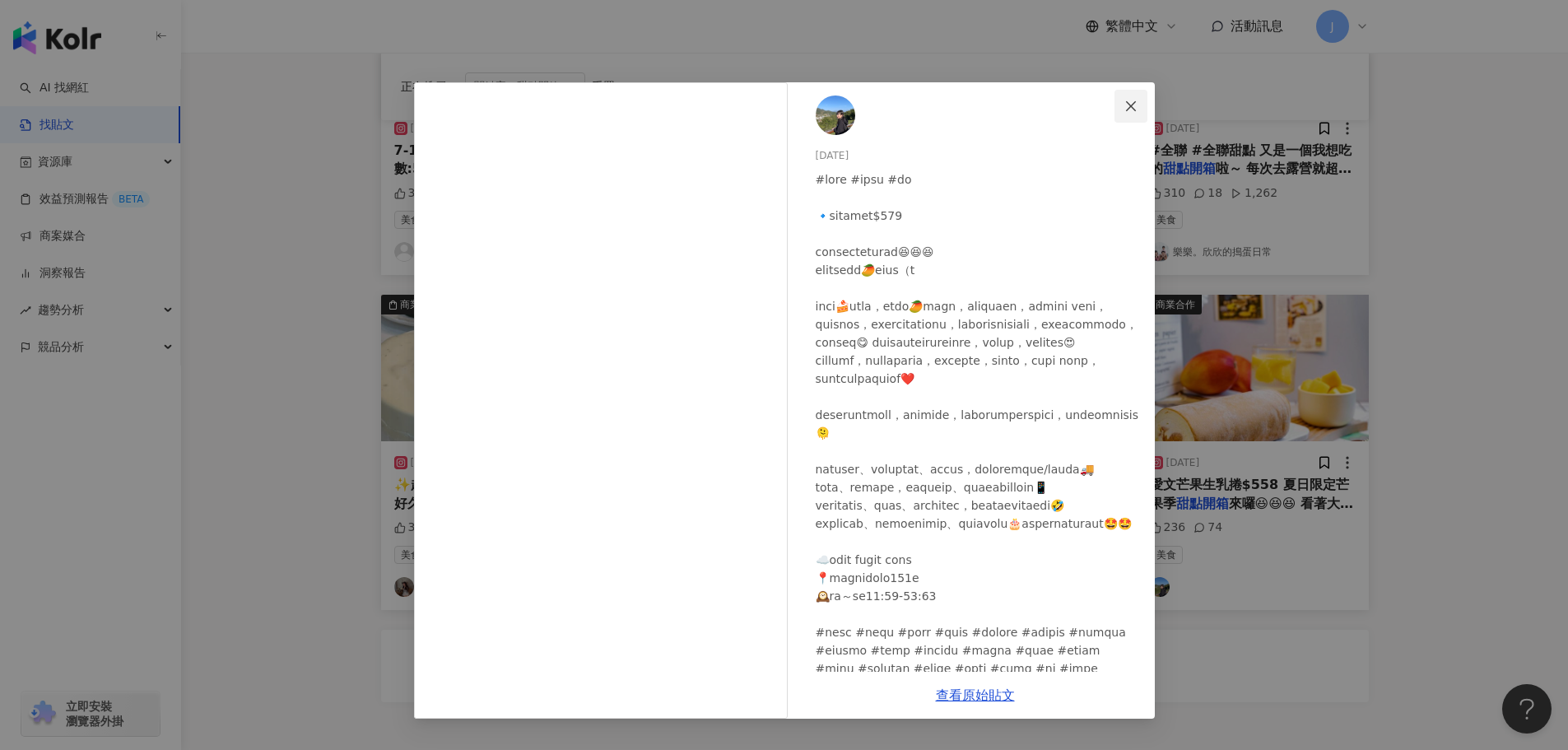
click at [1128, 104] on icon "close" at bounding box center [1131, 107] width 14 height 14
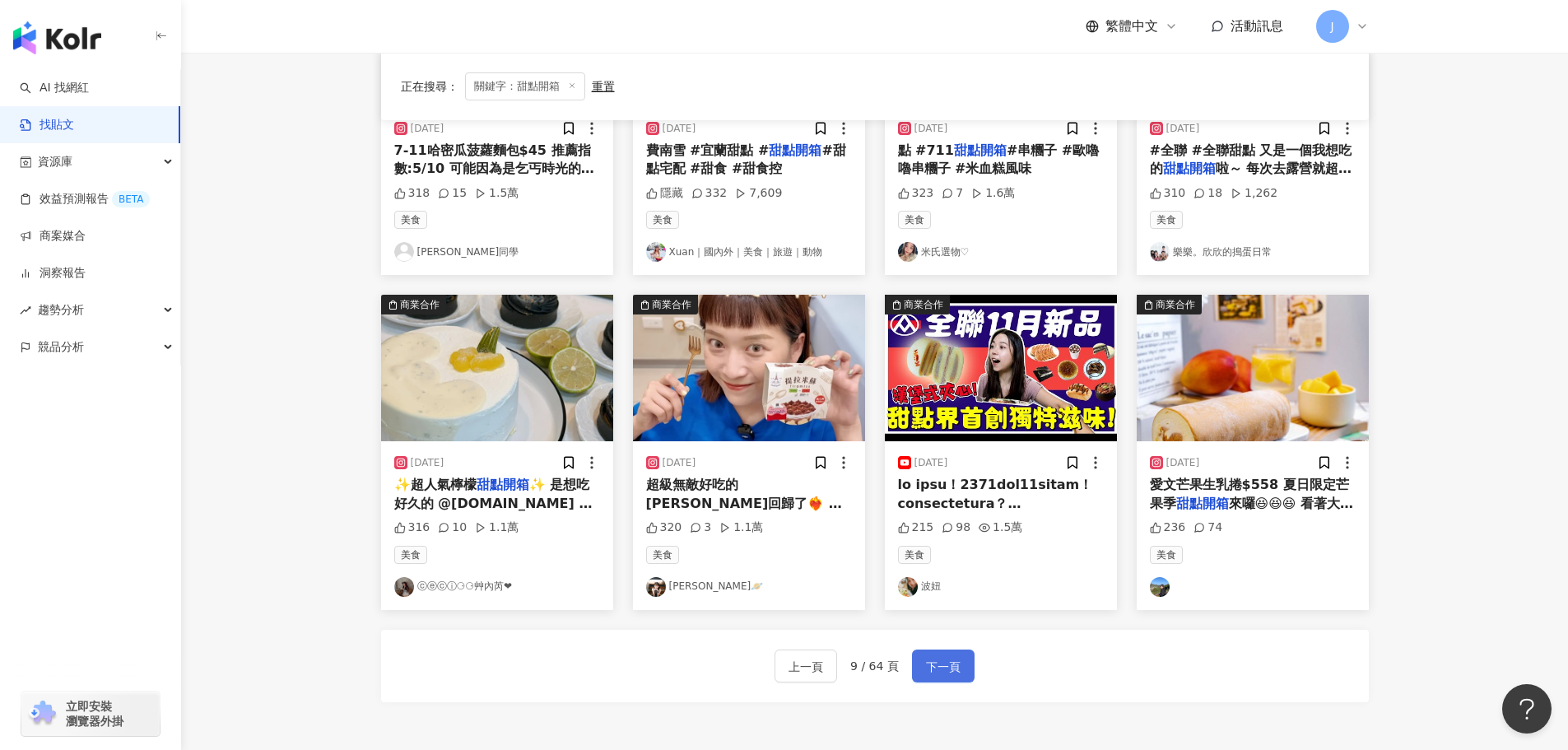
click at [936, 665] on span "下一頁" at bounding box center [942, 666] width 35 height 19
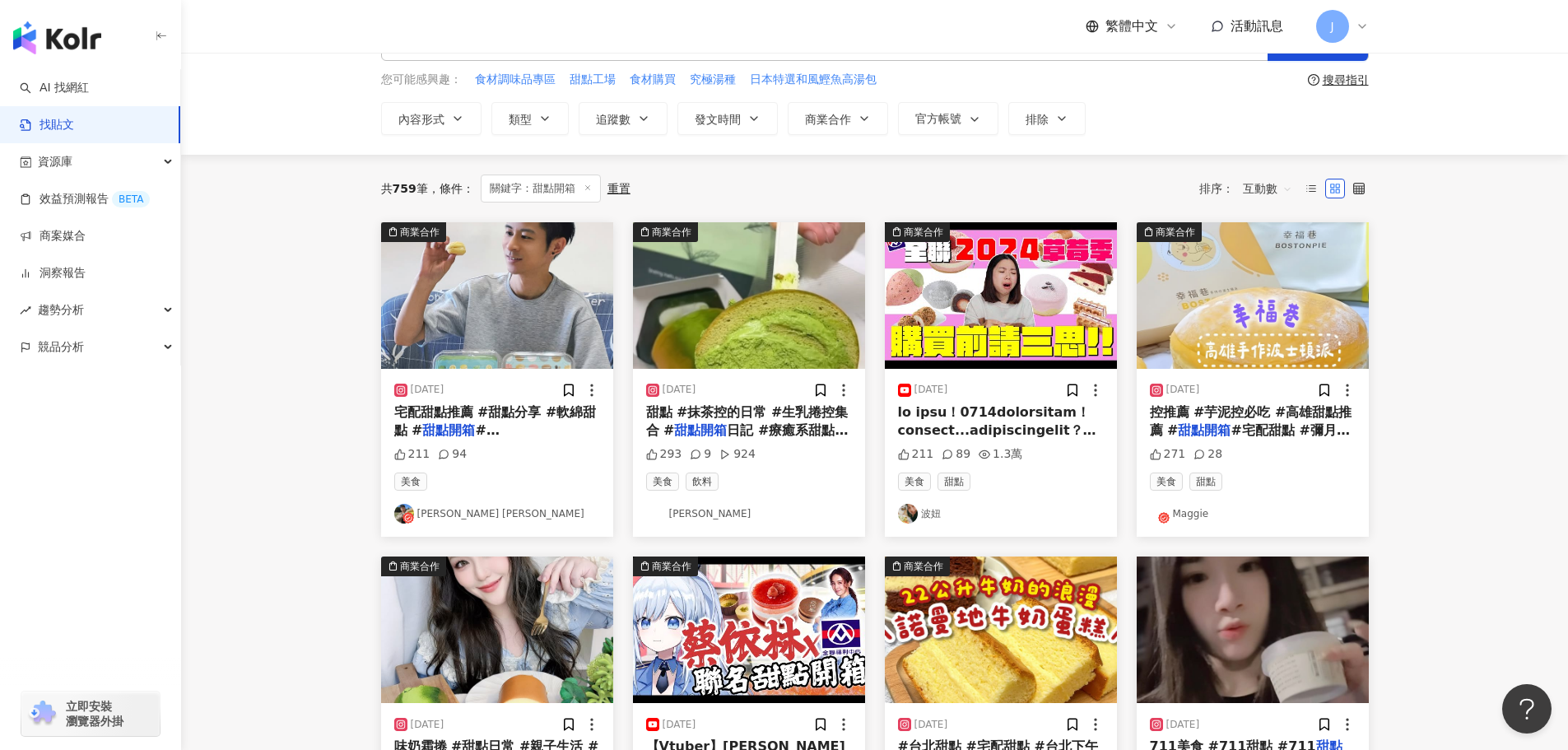
scroll to position [60, 0]
click at [1171, 419] on span "控推薦 #芋泥控必吃 #高雄甜點推薦 #" at bounding box center [1251, 422] width 203 height 34
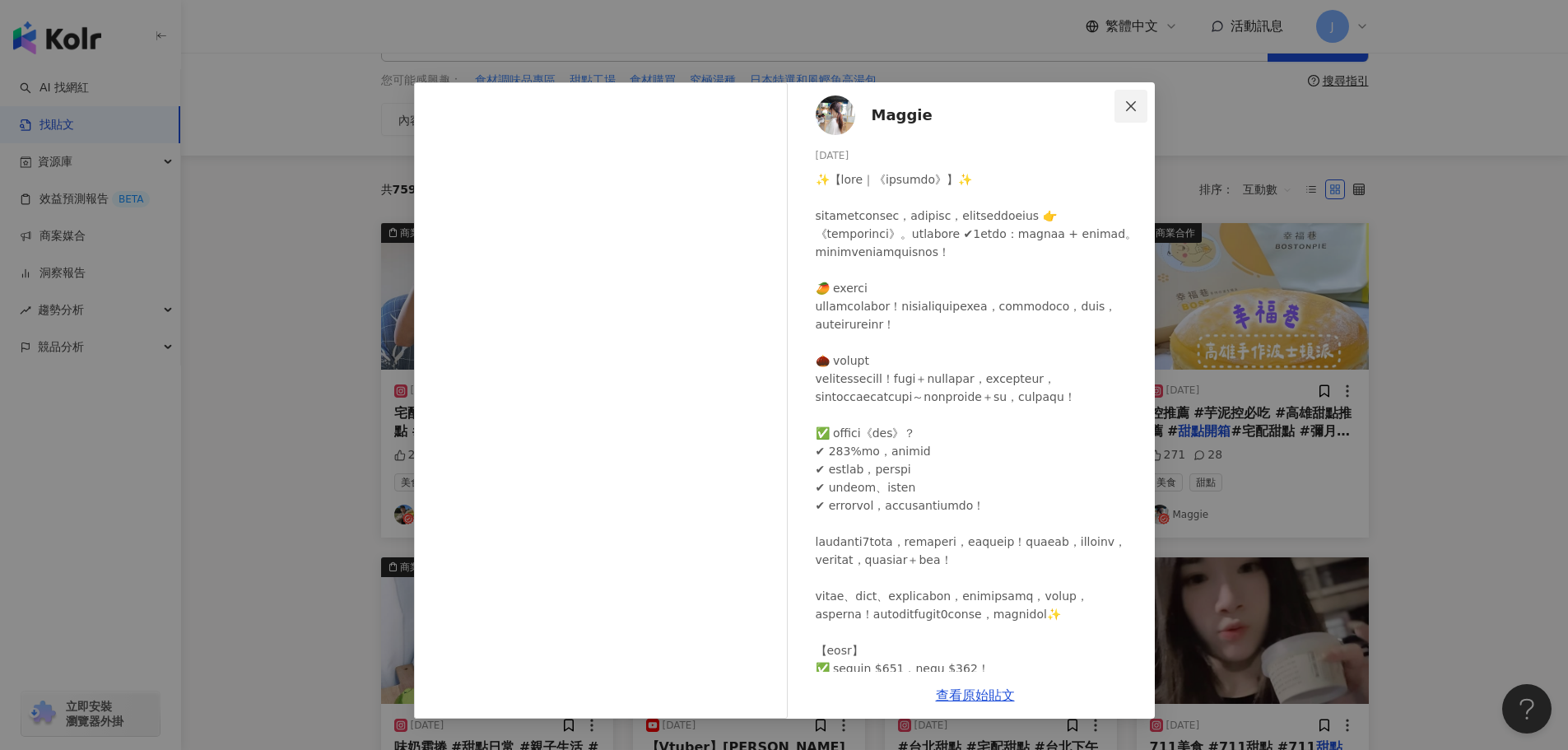
click at [1121, 107] on span "Close" at bounding box center [1130, 107] width 33 height 14
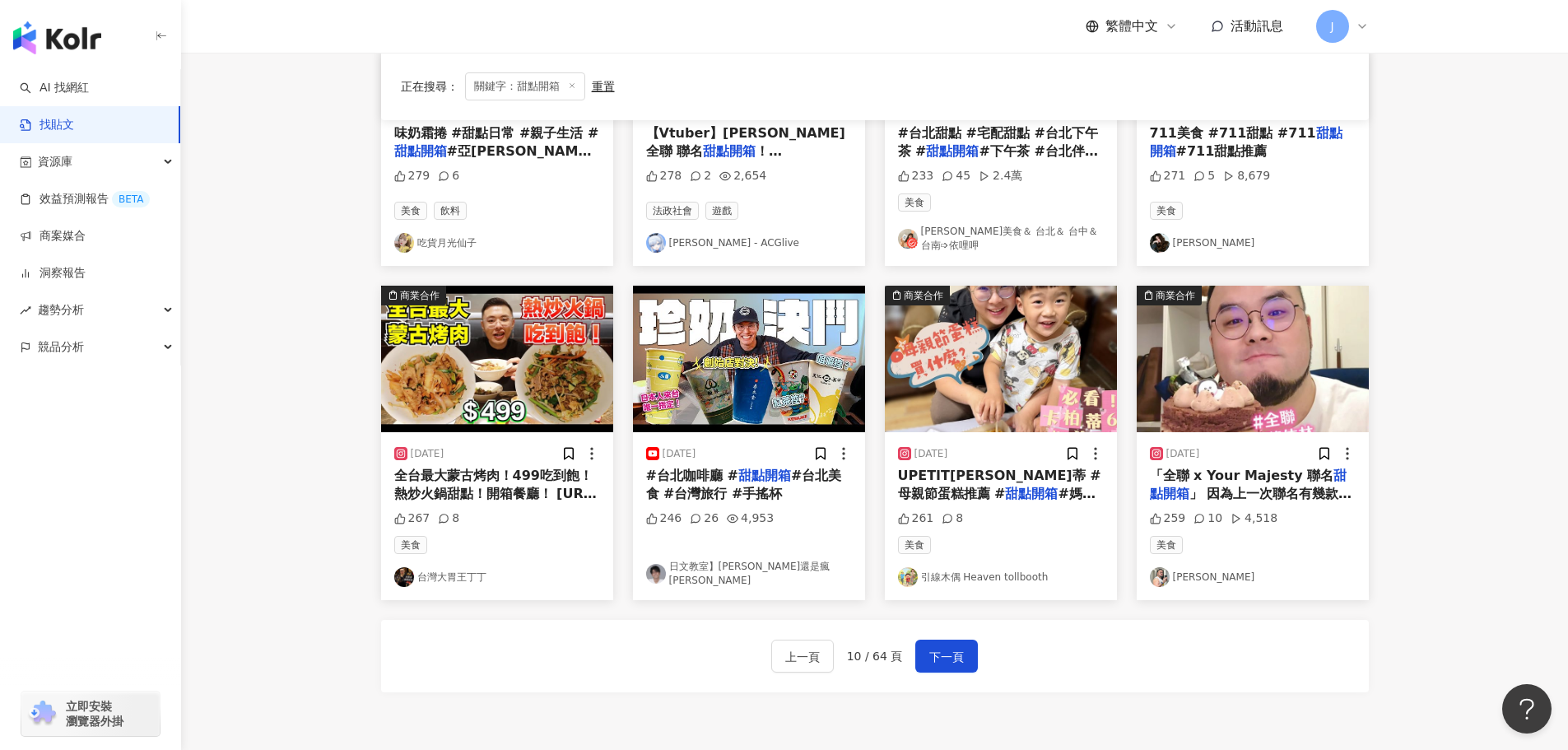
scroll to position [676, 0]
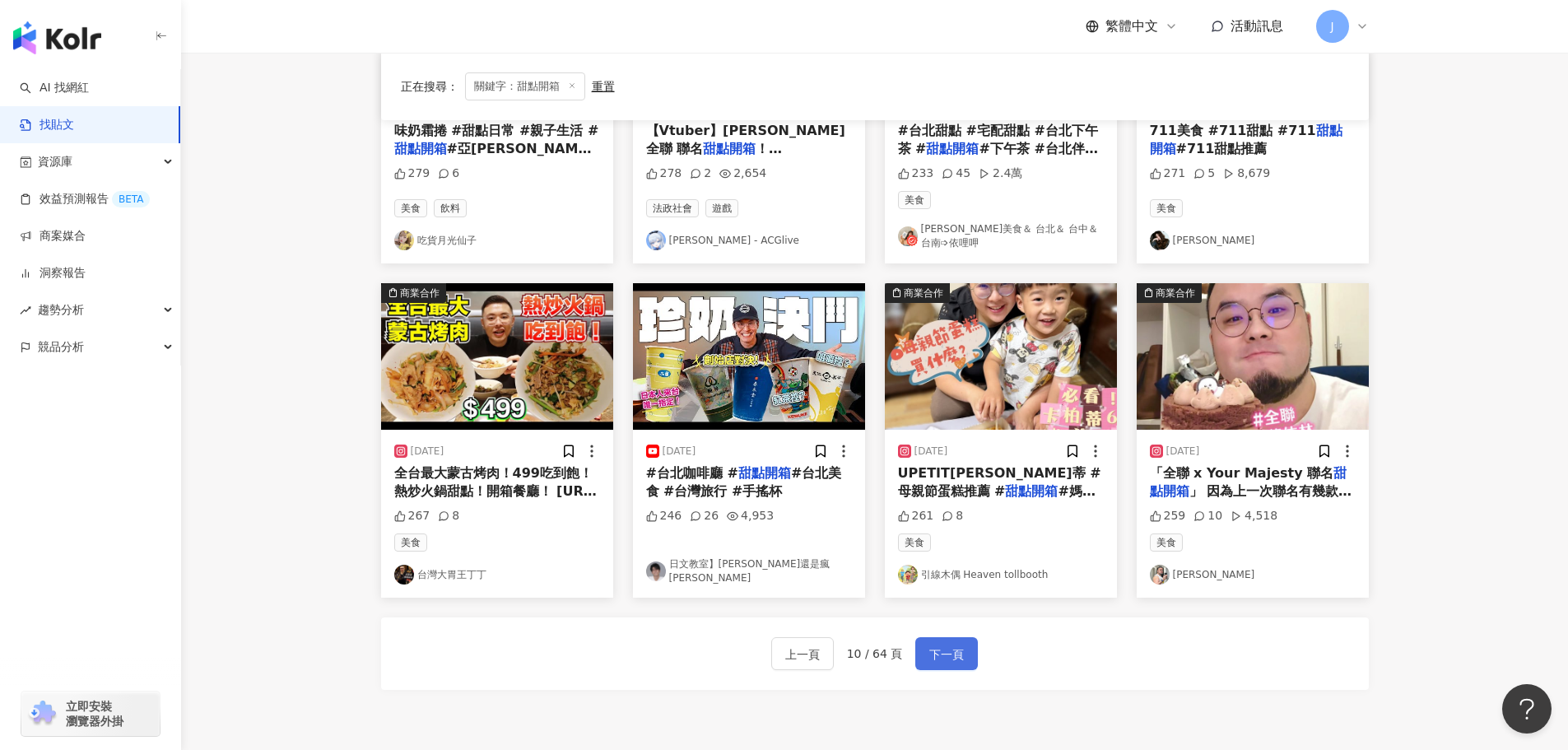
click at [952, 658] on span "下一頁" at bounding box center [946, 654] width 35 height 19
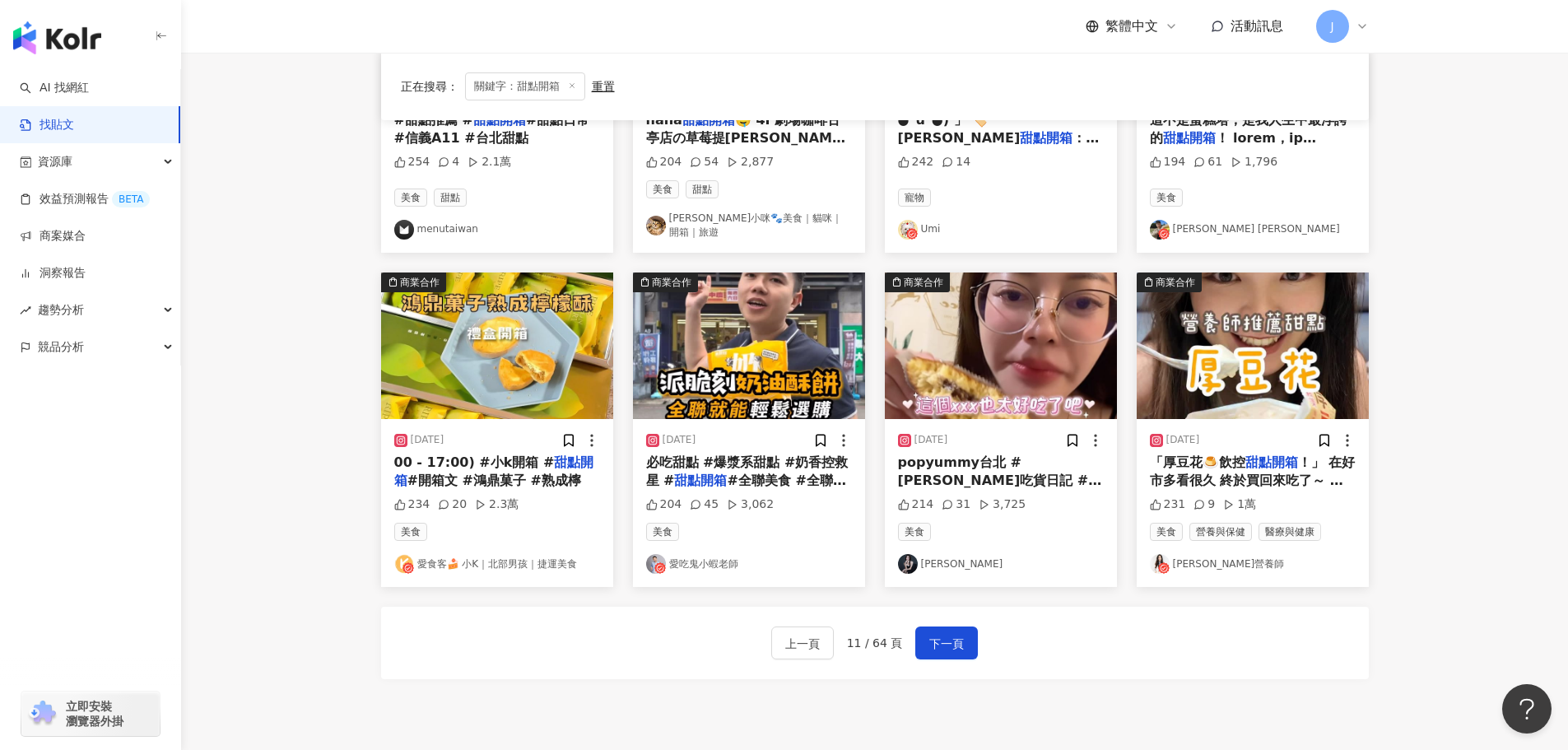
scroll to position [840, 0]
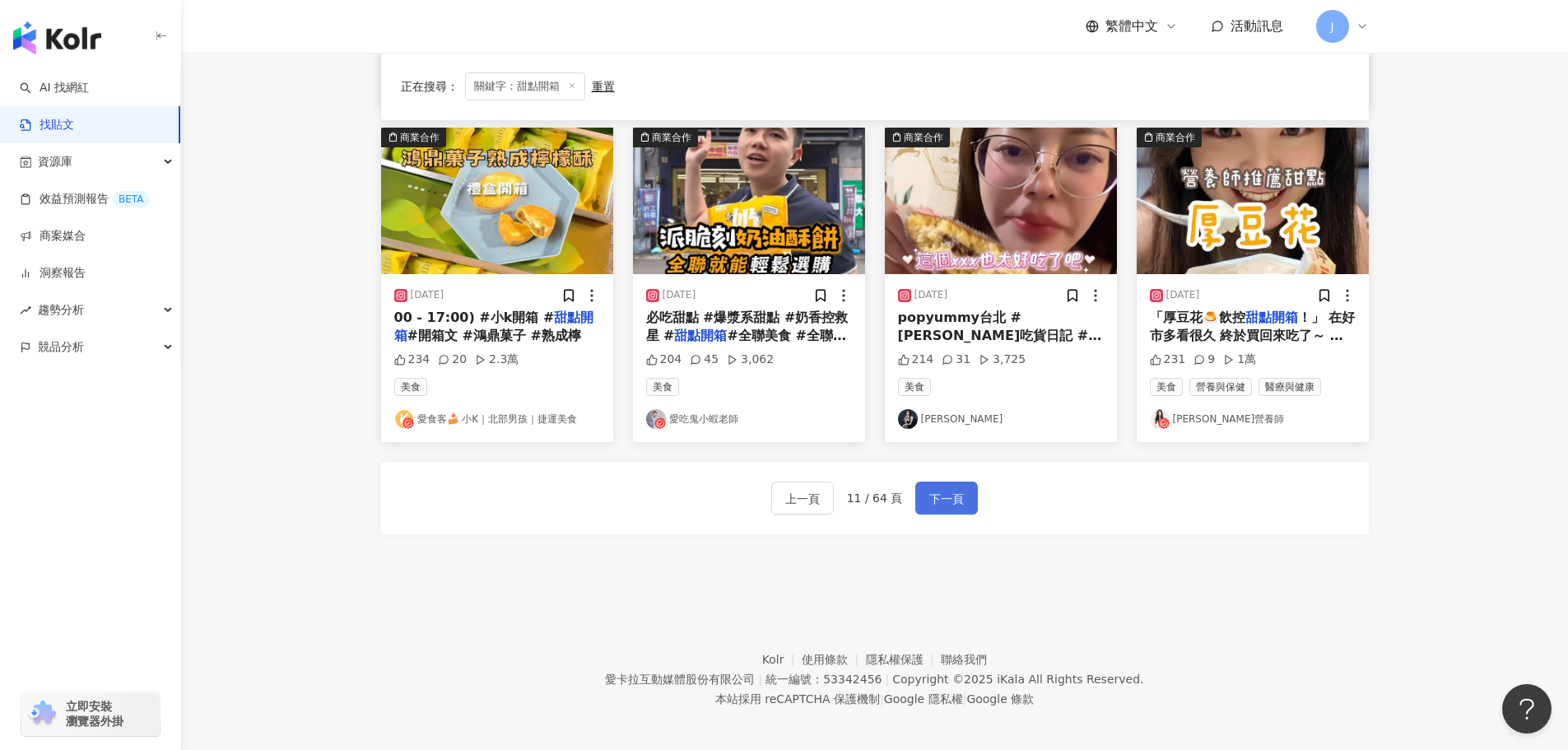
click at [945, 495] on span "下一頁" at bounding box center [946, 498] width 35 height 19
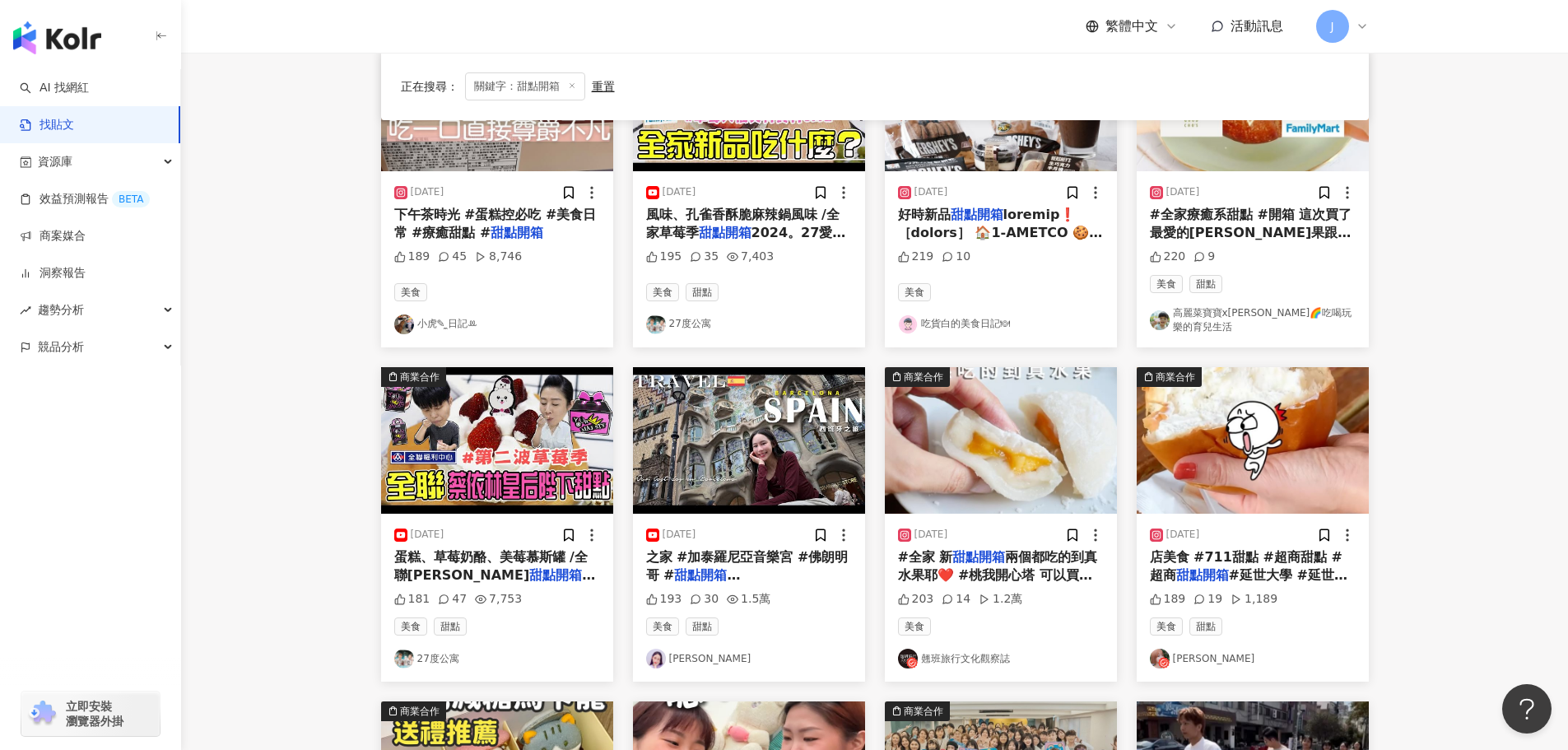
scroll to position [0, 0]
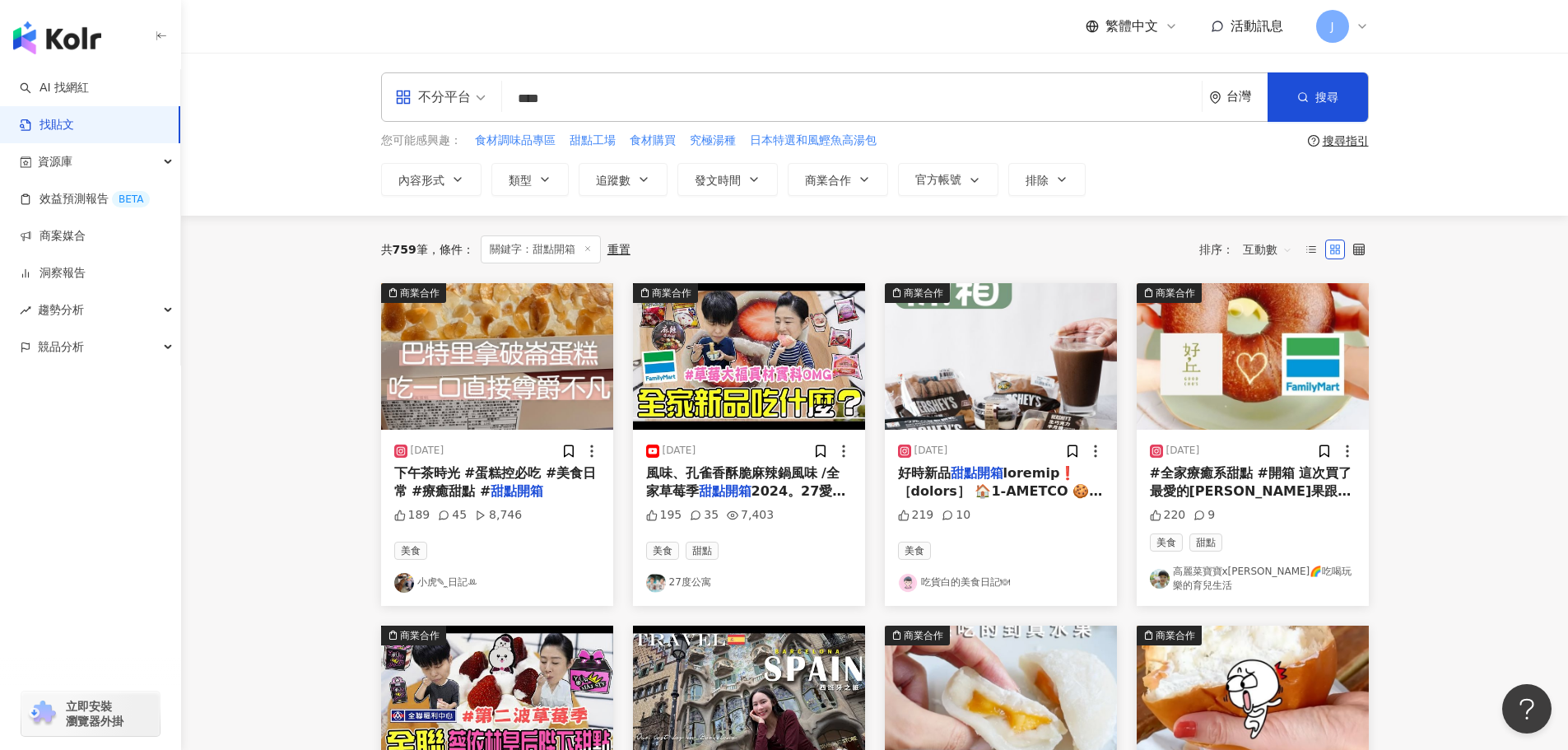
click at [572, 100] on input "****" at bounding box center [852, 98] width 686 height 36
type input "**"
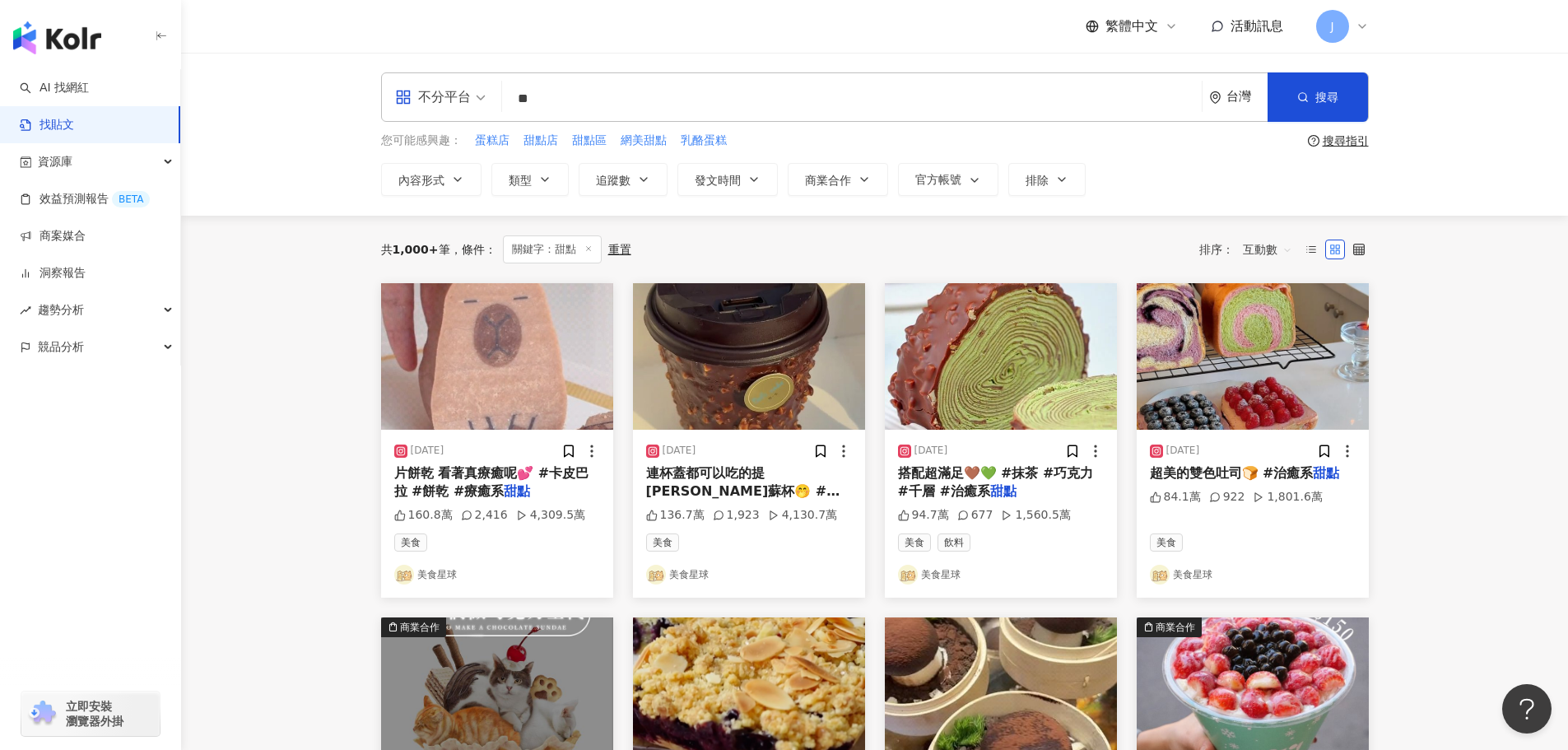
click at [722, 484] on span "連杯蓋都可以吃的提拉米蘇杯🤭 #提拉米蘇 #造型" at bounding box center [743, 491] width 194 height 52
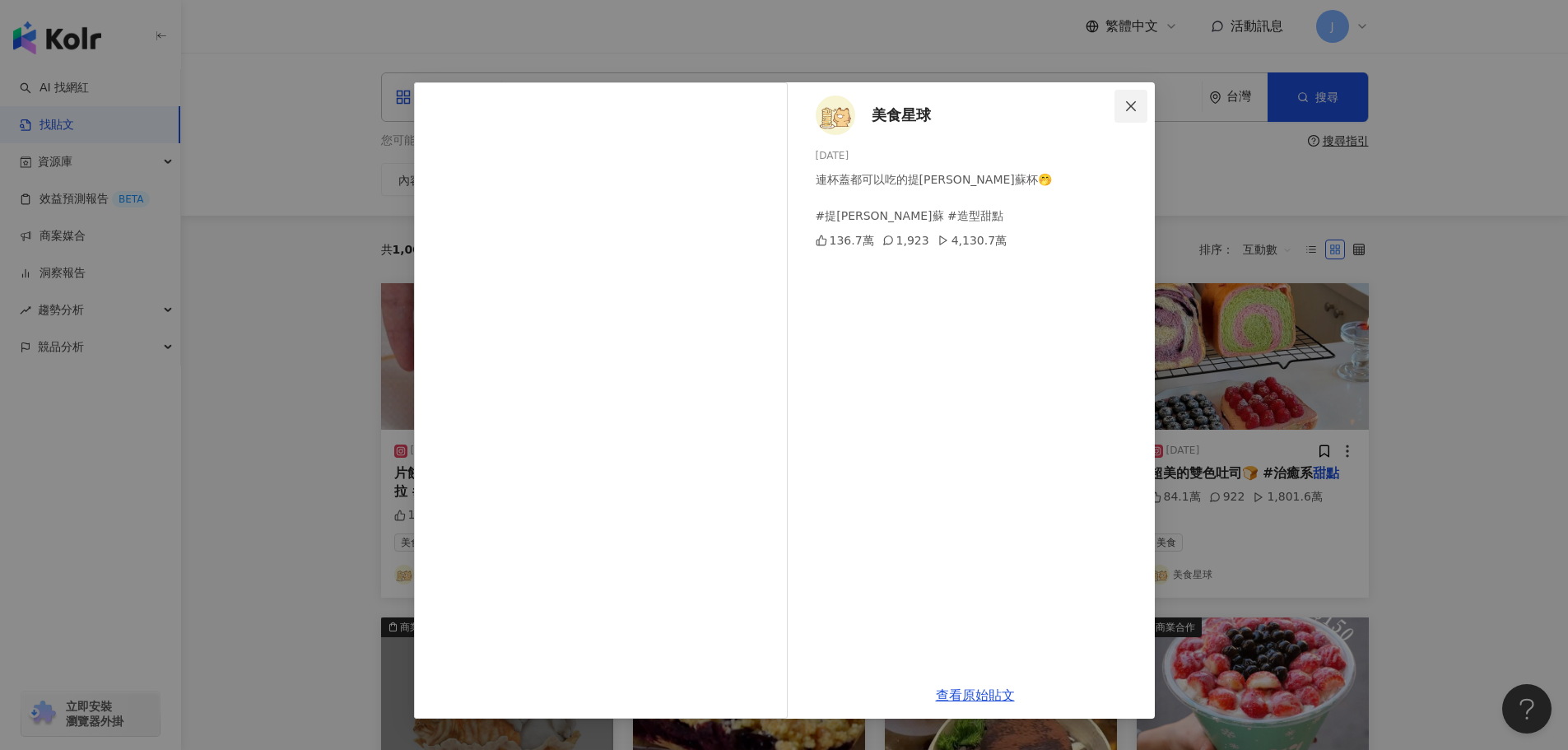
click at [1128, 109] on icon "close" at bounding box center [1131, 107] width 14 height 14
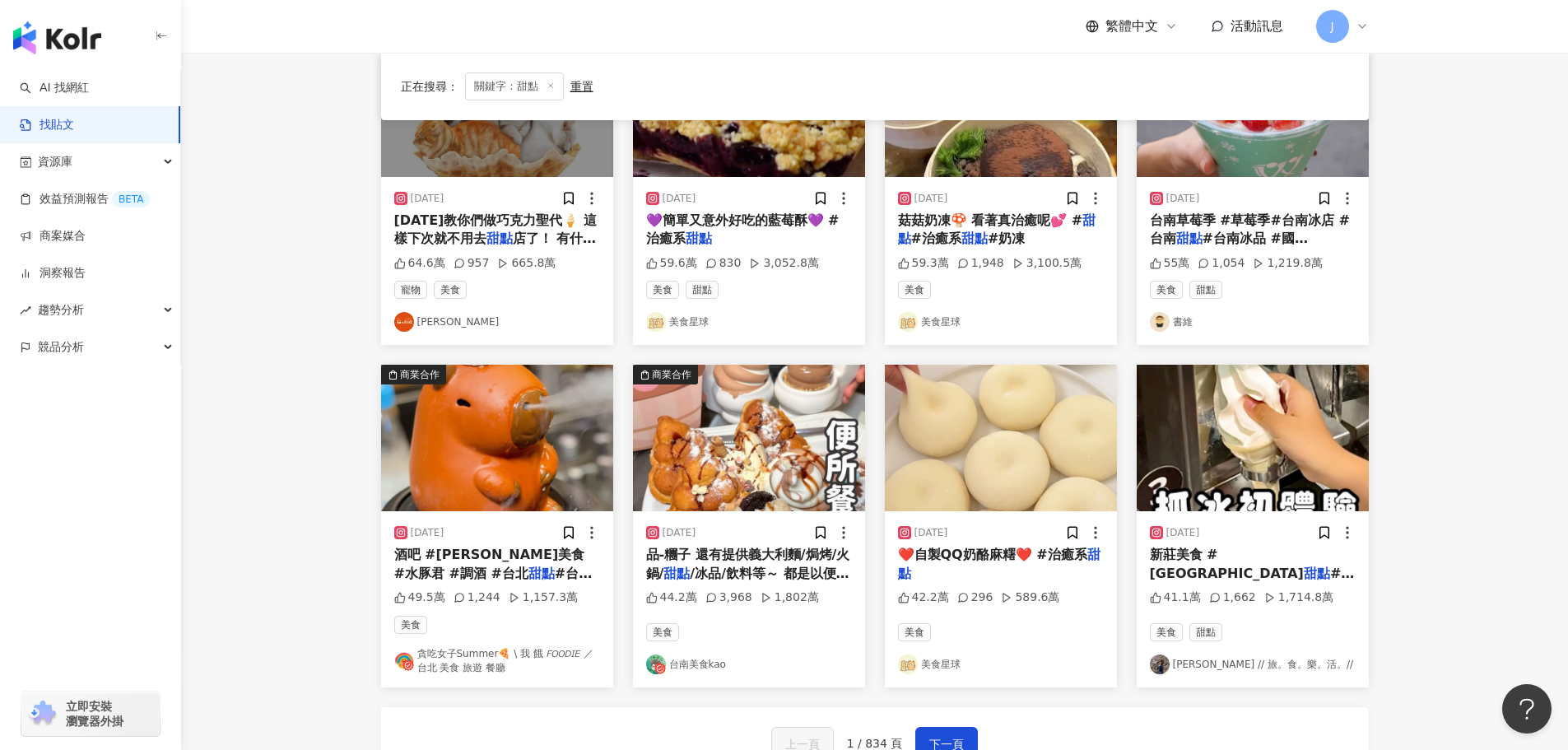
scroll to position [774, 0]
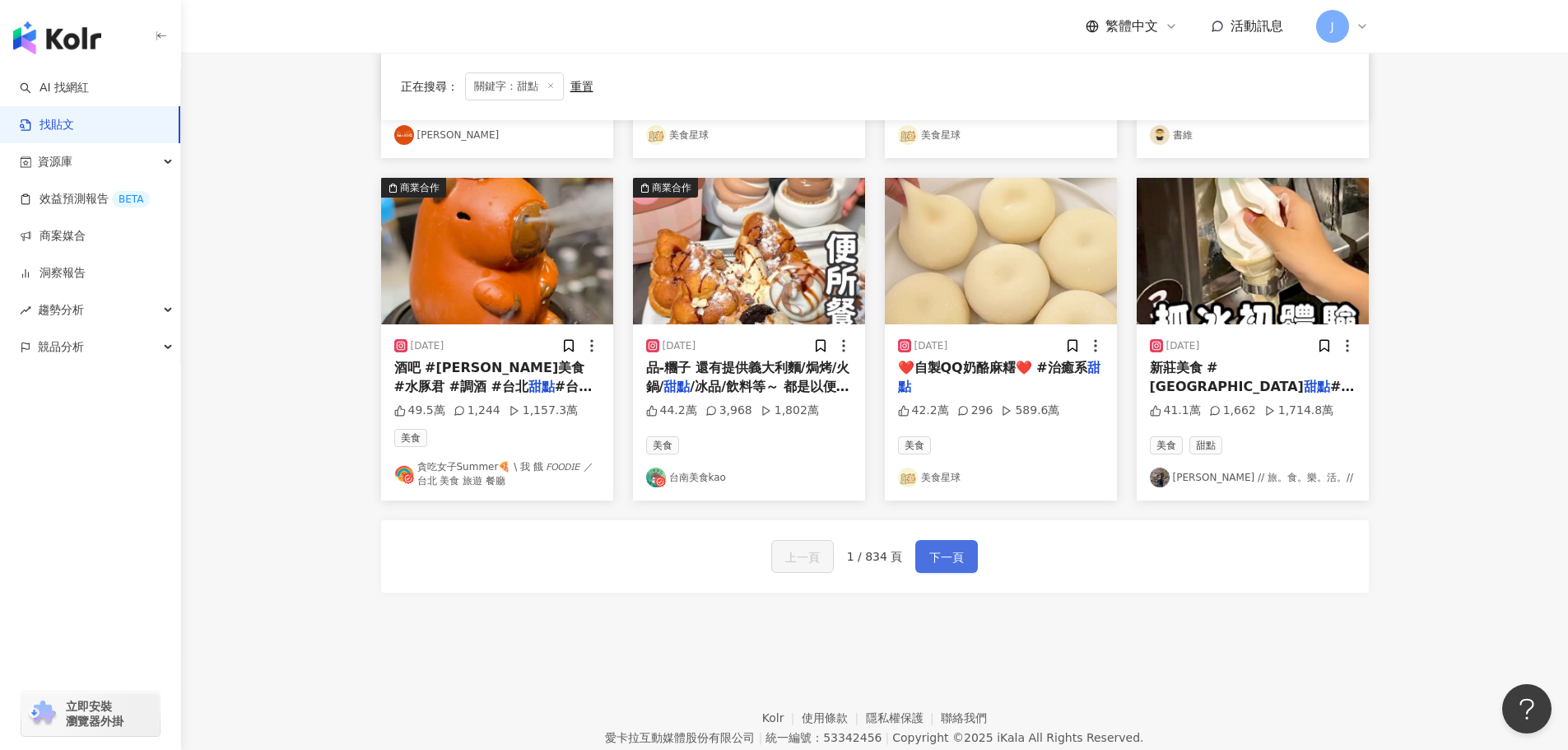
click at [939, 553] on span "下一頁" at bounding box center [946, 556] width 35 height 19
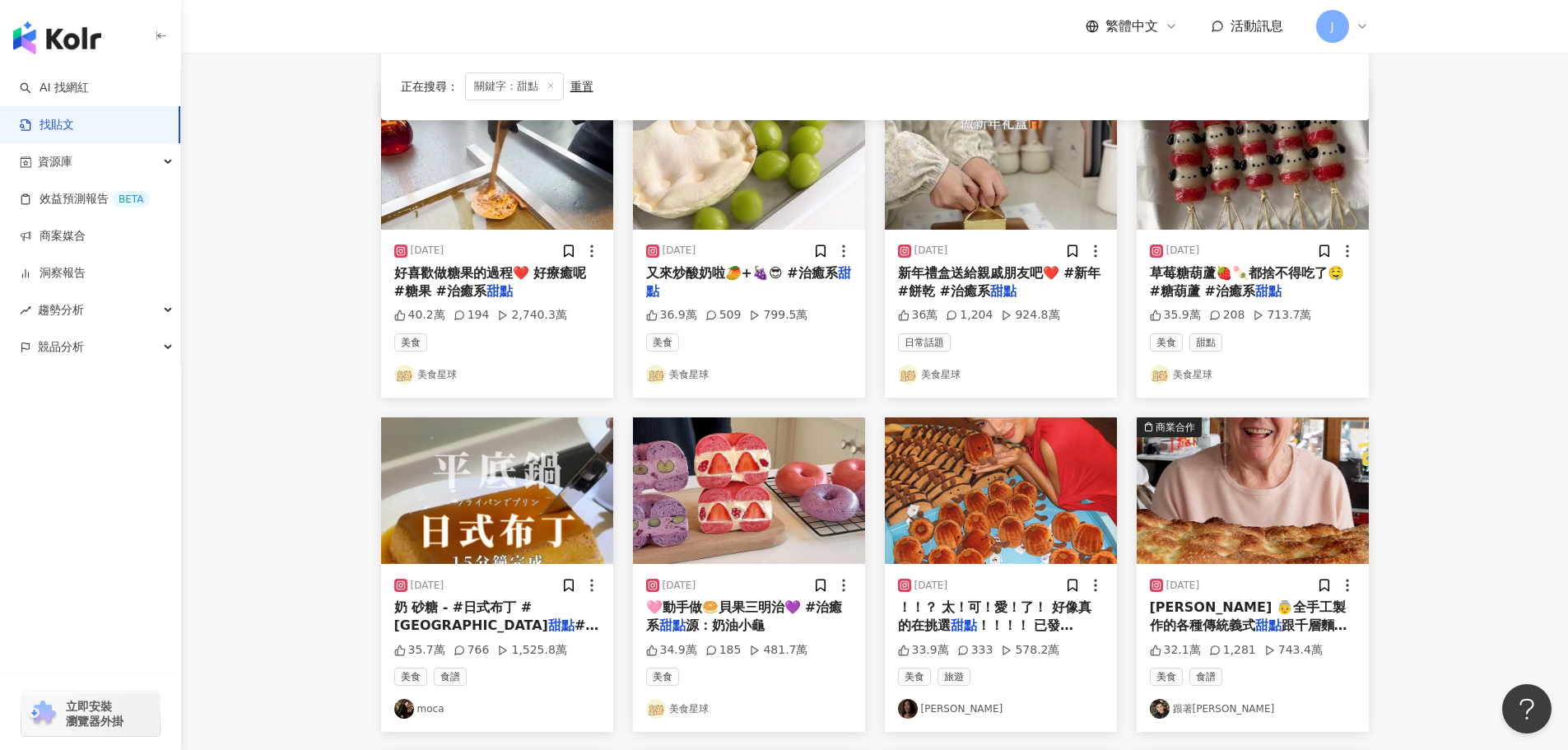
scroll to position [0, 0]
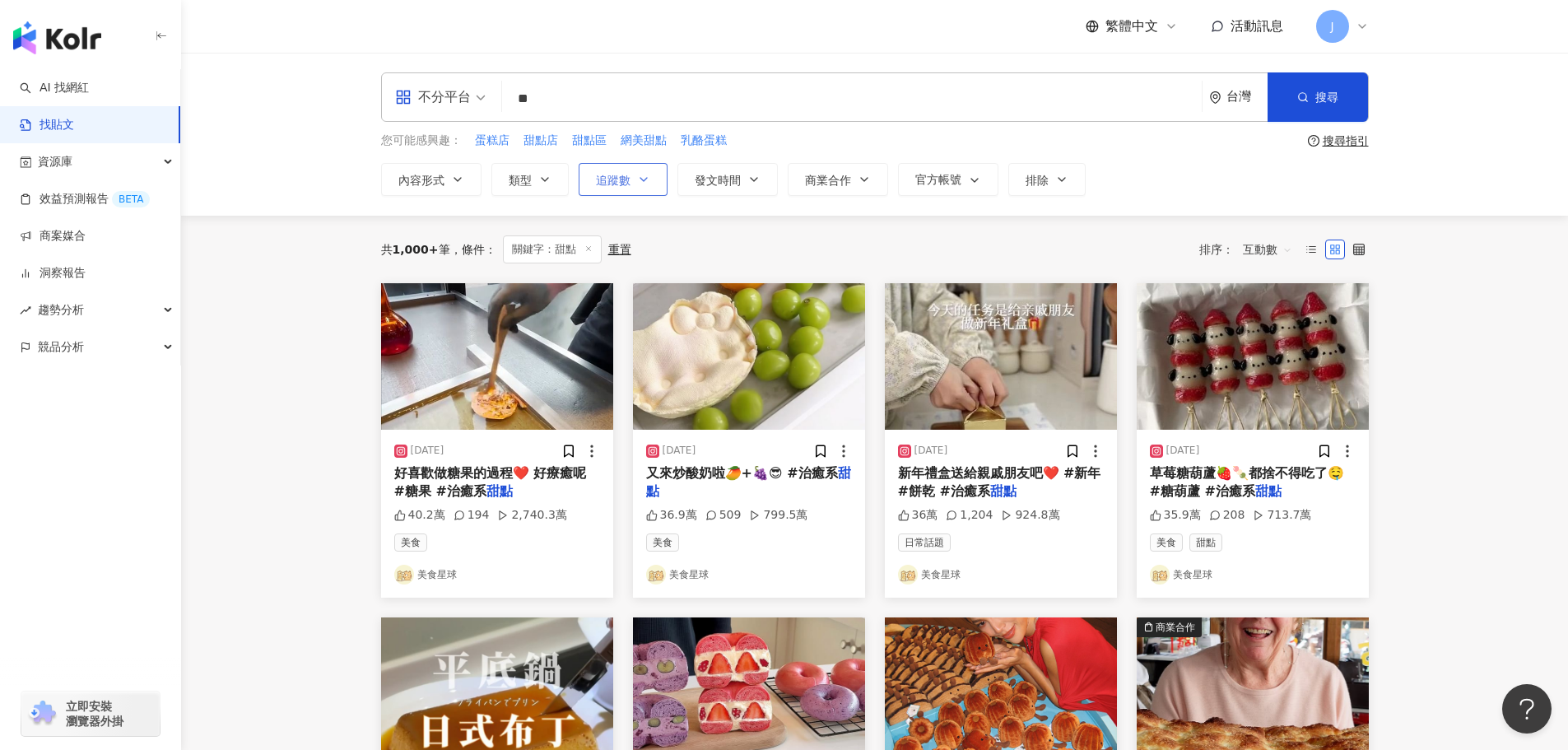
click at [657, 183] on button "追蹤數" at bounding box center [622, 179] width 89 height 33
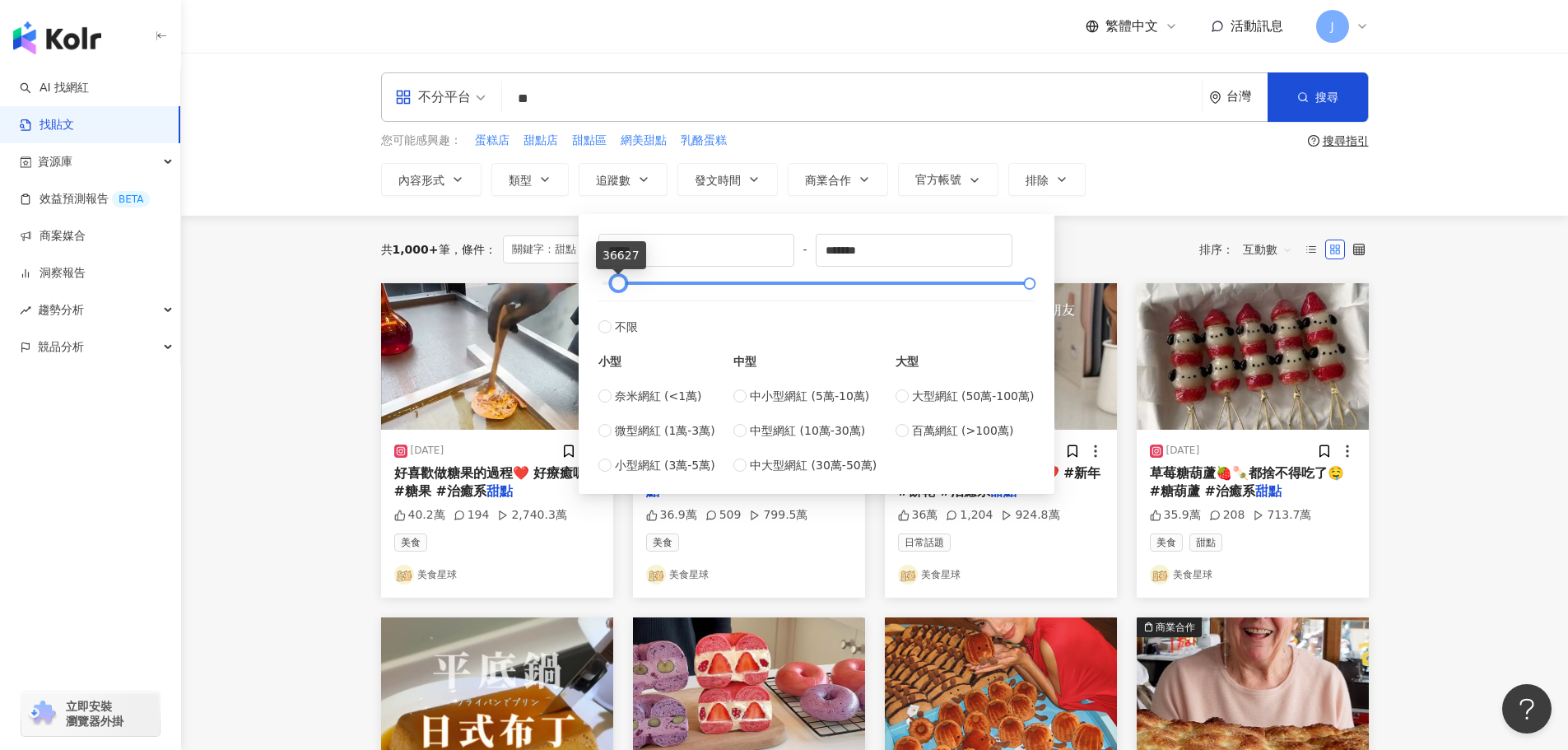
drag, startPoint x: 598, startPoint y: 284, endPoint x: 614, endPoint y: 282, distance: 16.1
click at [614, 282] on div at bounding box center [617, 283] width 9 height 9
drag, startPoint x: 656, startPoint y: 244, endPoint x: 569, endPoint y: 244, distance: 87.0
click at [569, 244] on main "不分平台 ** 台灣 搜尋 您可能感興趣： 蛋糕店 甜點店 甜點區 網美甜點 乳酪蛋糕 搜尋指引 內容形式 類型 追蹤數 發文時間 商業合作 官方帳號 排除 …" at bounding box center [874, 726] width 1387 height 1348
type input "*****"
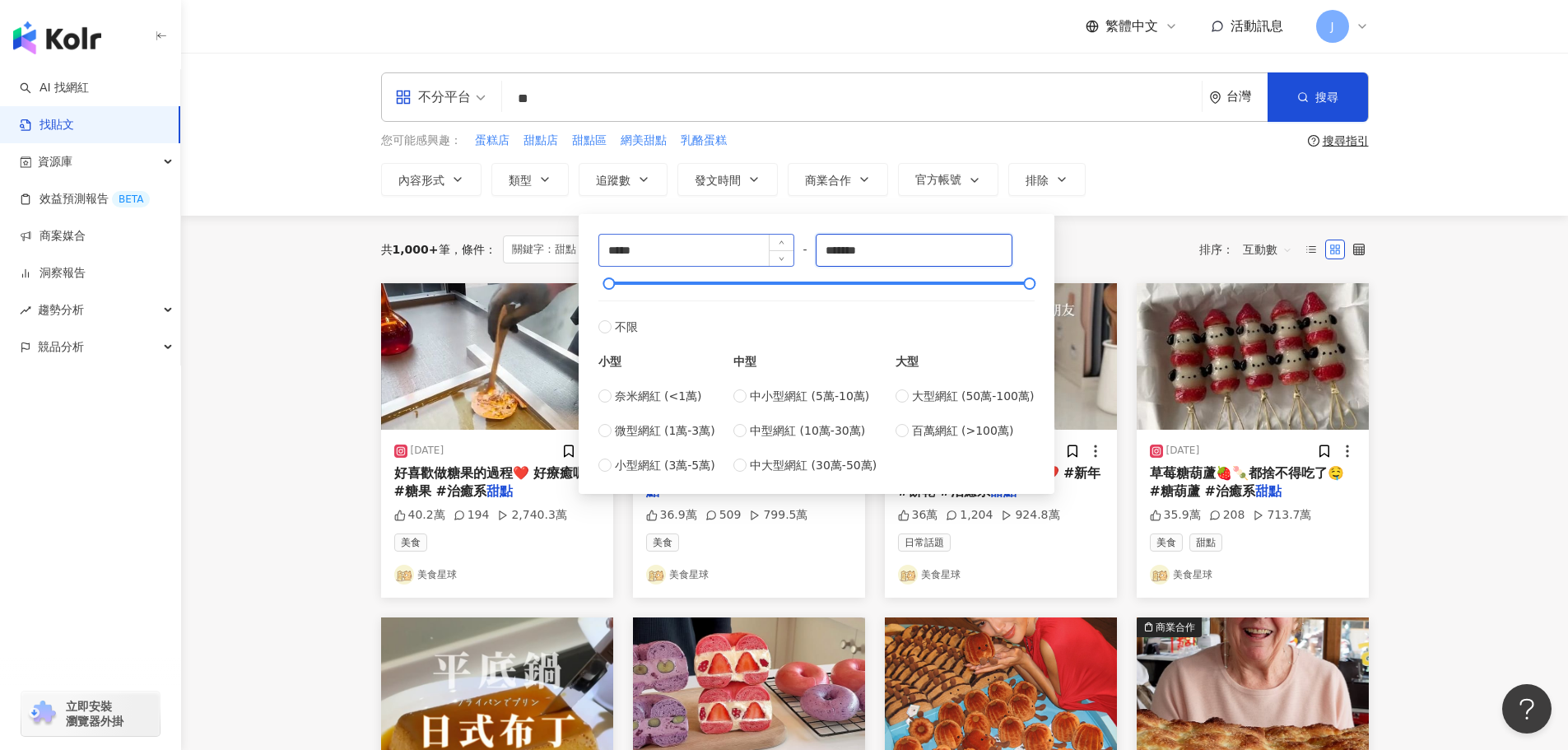
drag, startPoint x: 889, startPoint y: 250, endPoint x: 757, endPoint y: 244, distance: 132.1
click at [757, 244] on div "***** - ******* 不限 小型 奈米網紅 (<1萬) 微型網紅 (1萬-3萬) 小型網紅 (3萬-5萬) 中型 中小型網紅 (5萬-10萬) 中型…" at bounding box center [817, 354] width 436 height 240
type input "*****"
click at [1092, 249] on div "共 1,000+ 筆 條件 ： 關鍵字：甜點 重置 排序： 互動數" at bounding box center [875, 249] width 987 height 28
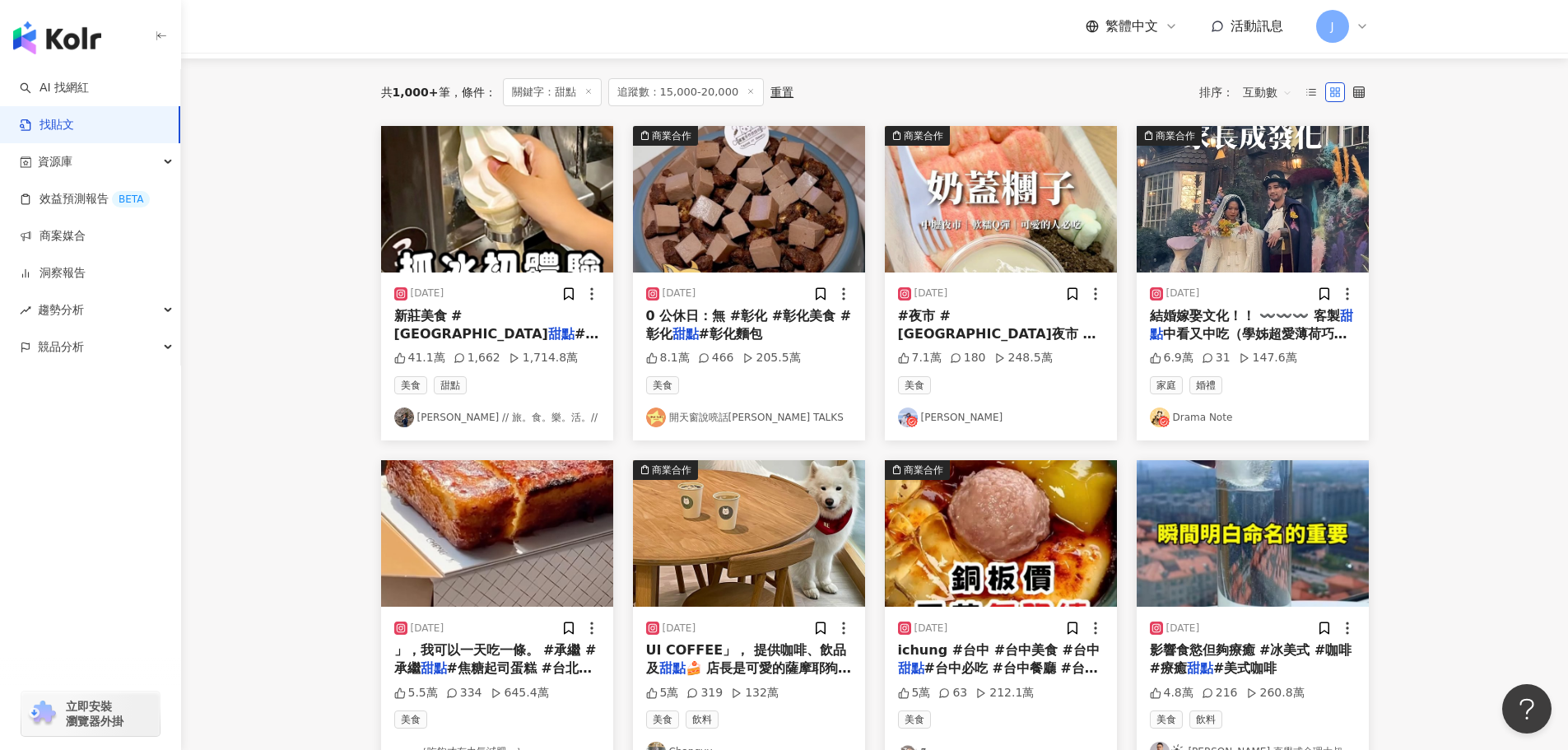
scroll to position [158, 0]
click at [936, 343] on span "#夜市美食 #平價美食 #food" at bounding box center [999, 360] width 203 height 34
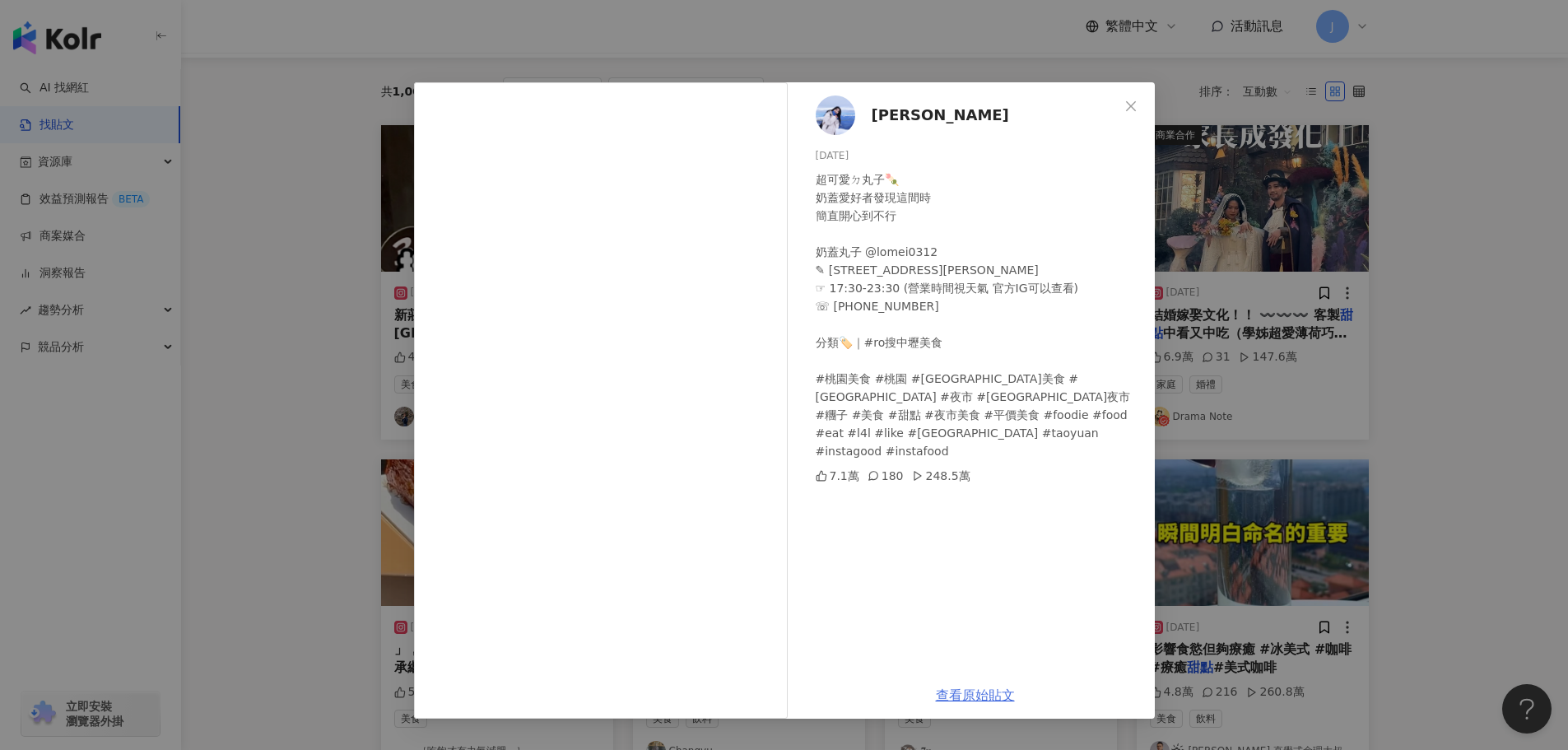
click at [958, 695] on link "查看原始貼文" at bounding box center [975, 695] width 79 height 15
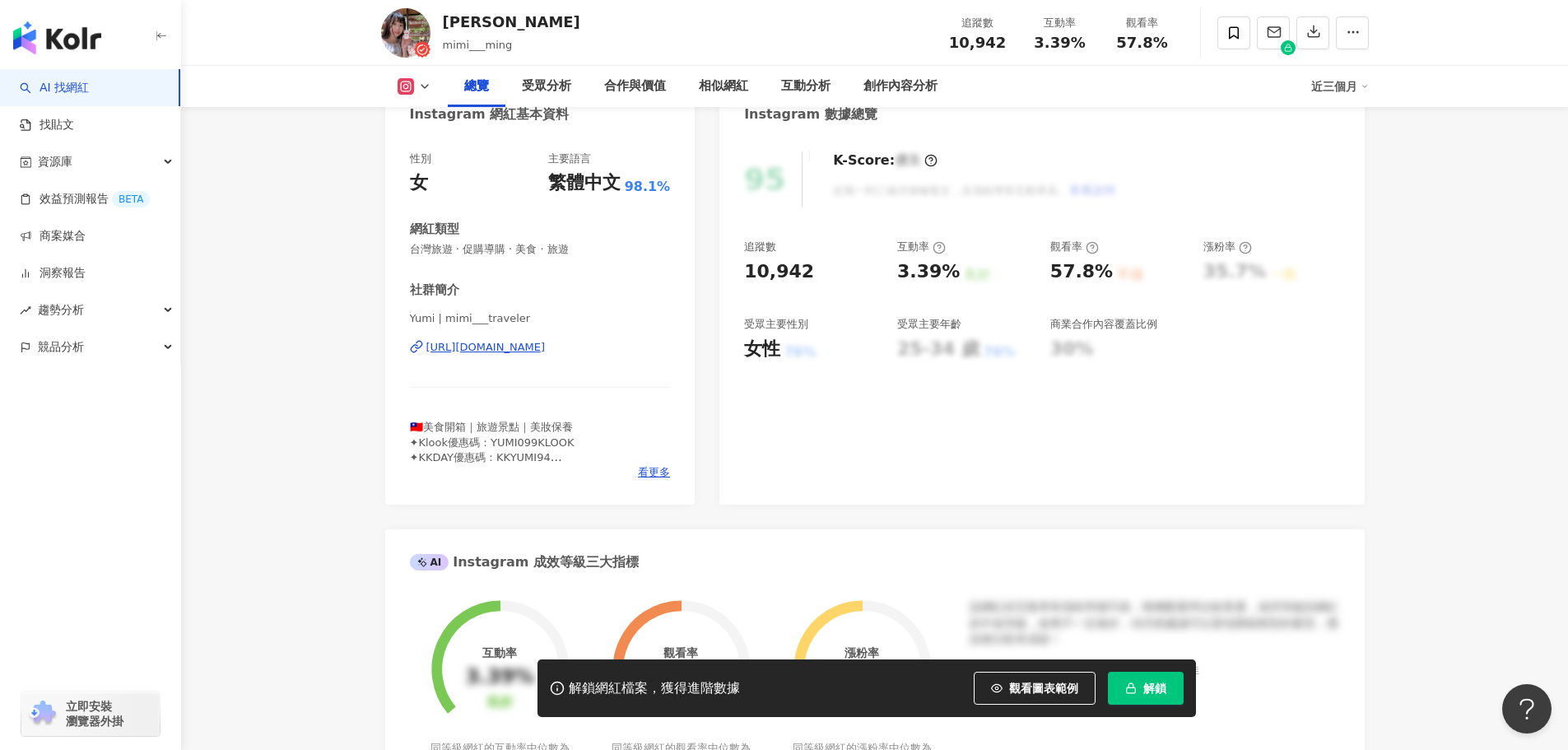
scroll to position [179, 0]
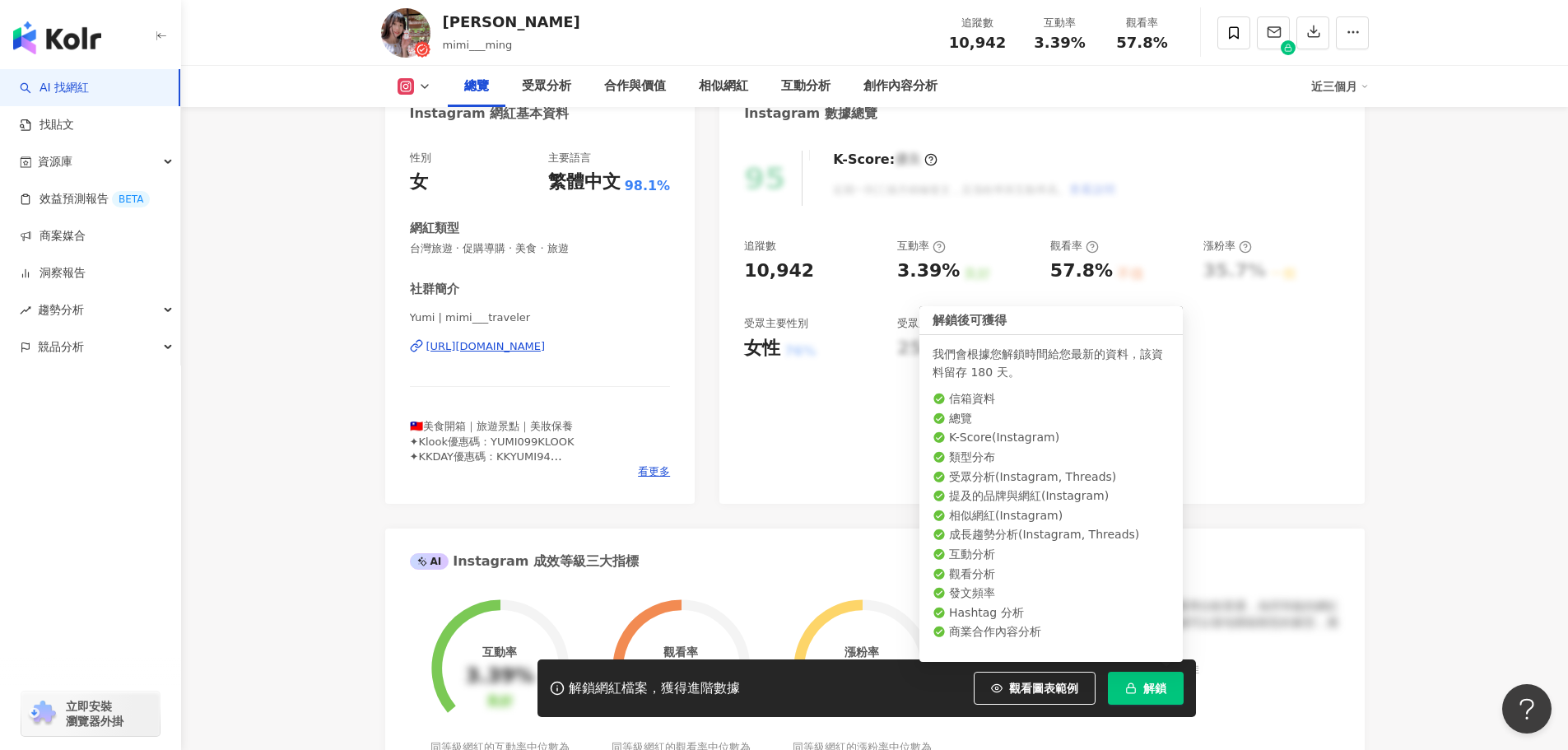
click at [1129, 698] on button "解鎖" at bounding box center [1146, 687] width 76 height 33
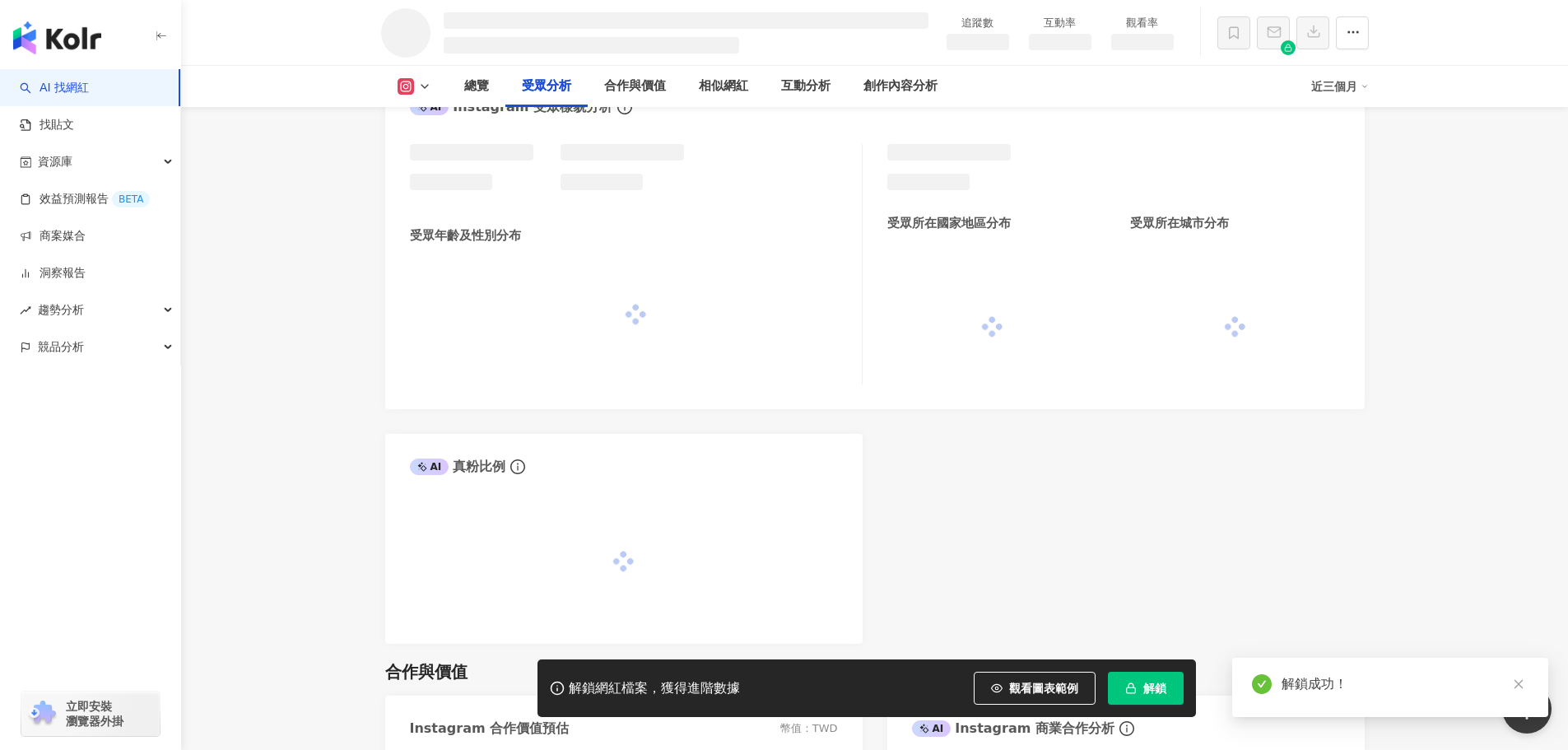
scroll to position [1339, 0]
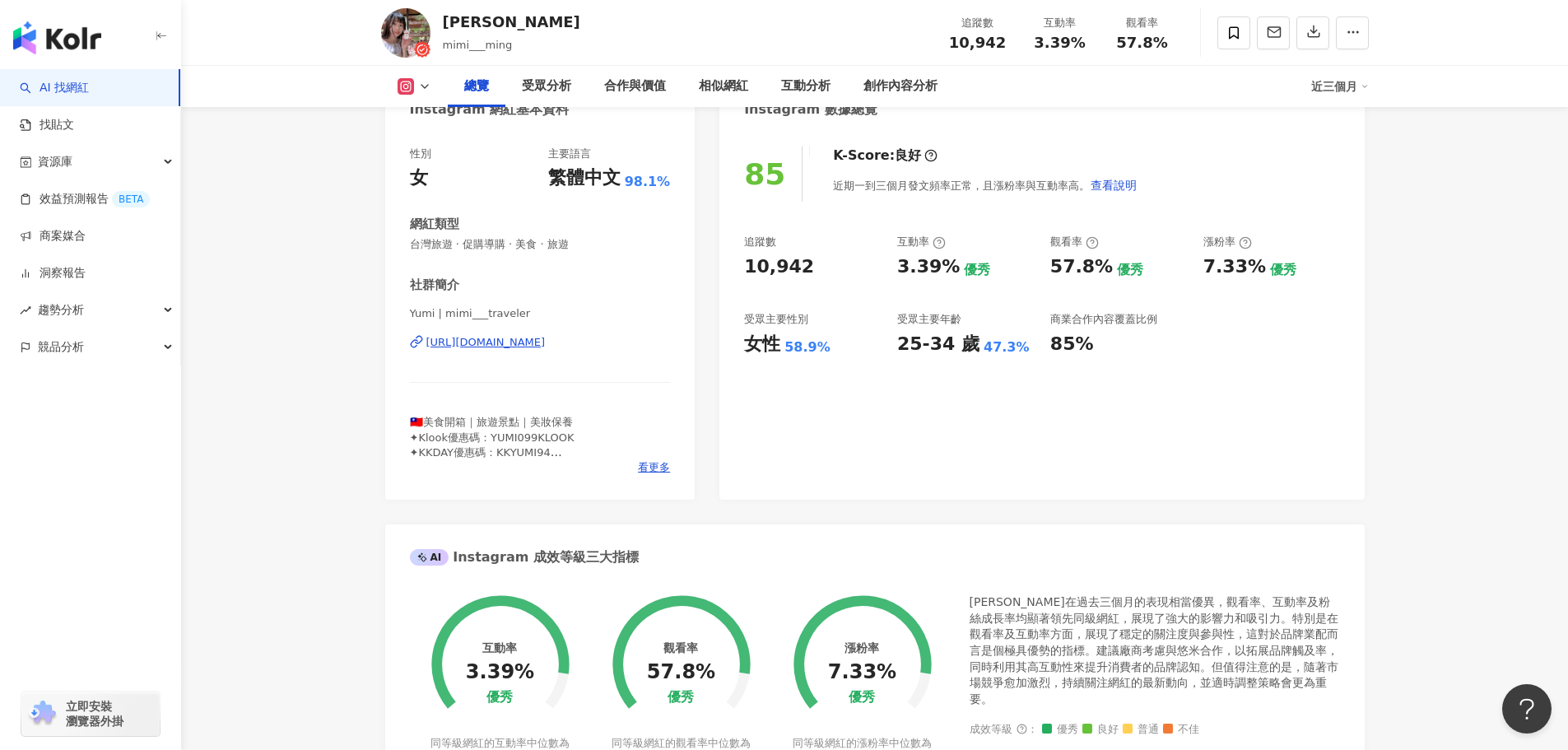
scroll to position [183, 0]
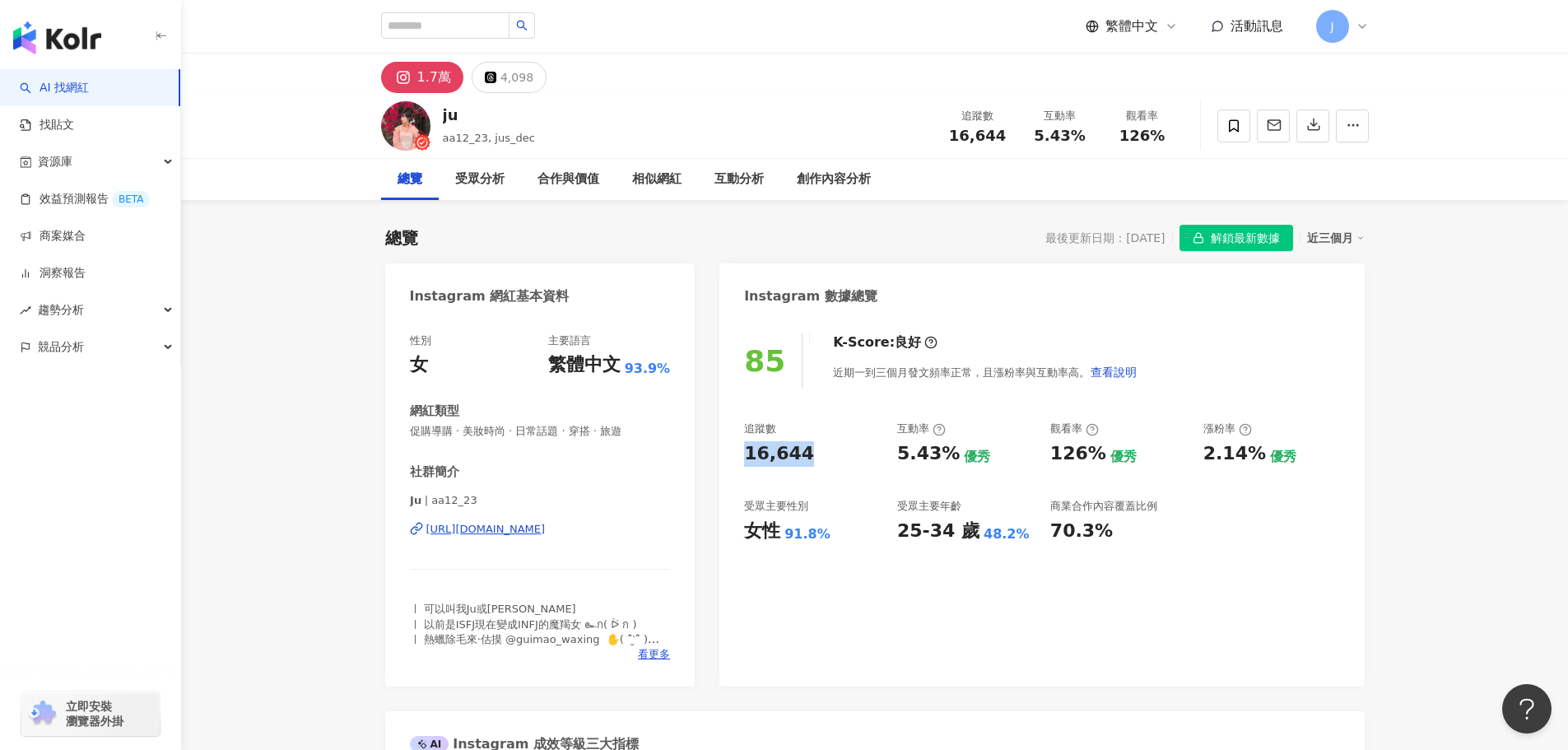
drag, startPoint x: 806, startPoint y: 453, endPoint x: 743, endPoint y: 450, distance: 63.1
click at [743, 450] on div "85 K-Score : 良好 近期一到三個月發文頻率正常，且漲粉率與互動率高。 查看說明 追蹤數 16,644 互動率 5.43% 優秀 觀看率 126% …" at bounding box center [1041, 501] width 644 height 370
copy div "16,644"
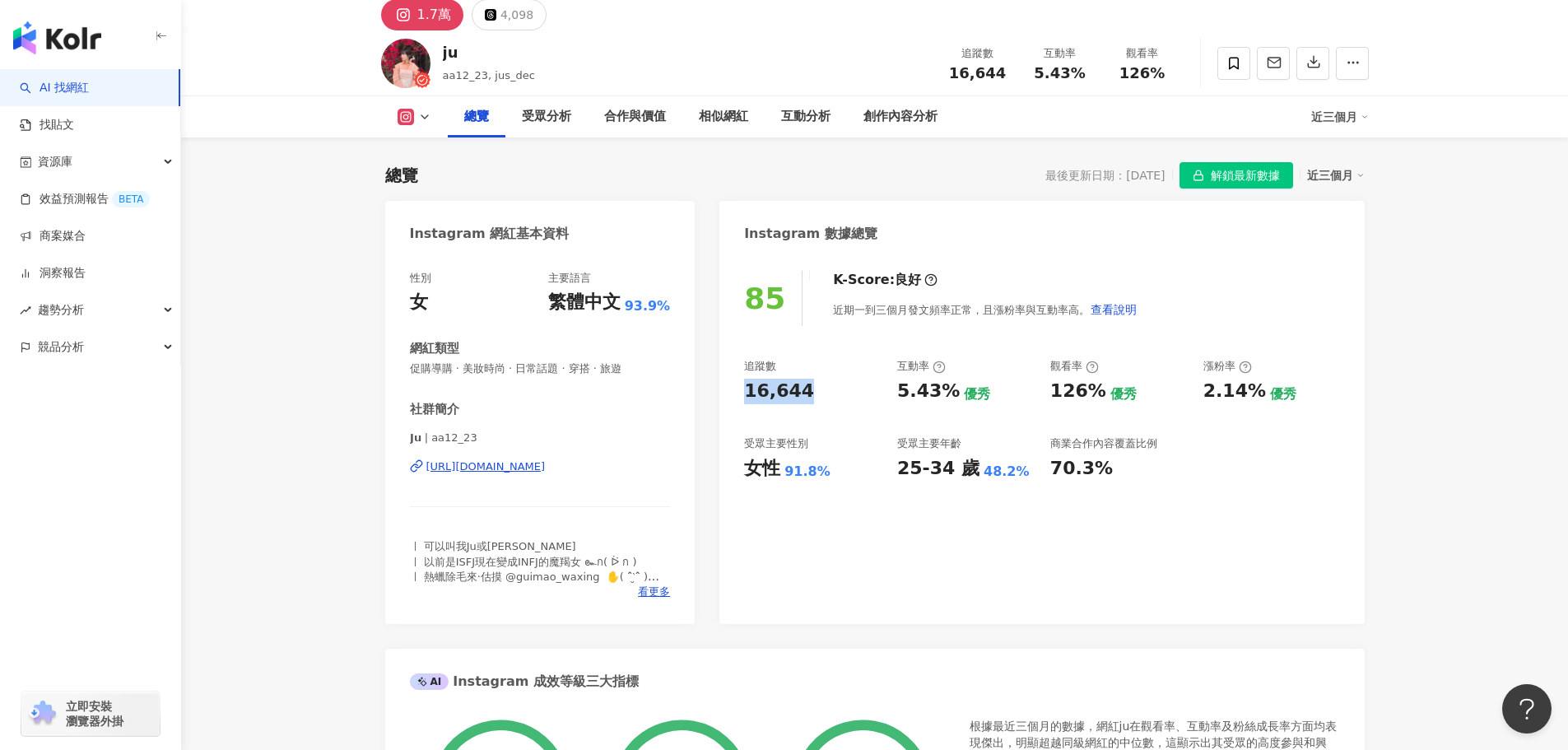
scroll to position [102, 0]
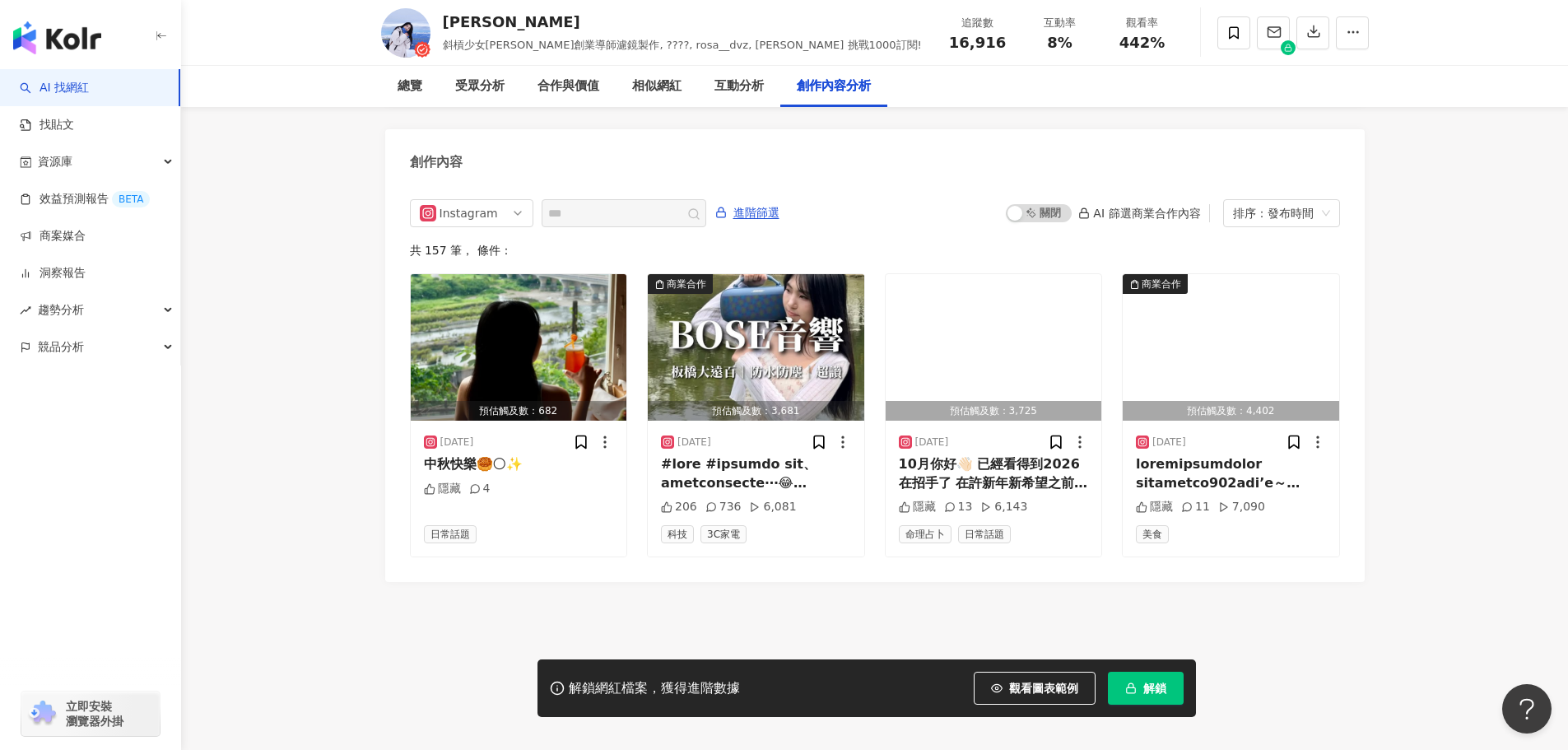
scroll to position [5012, 0]
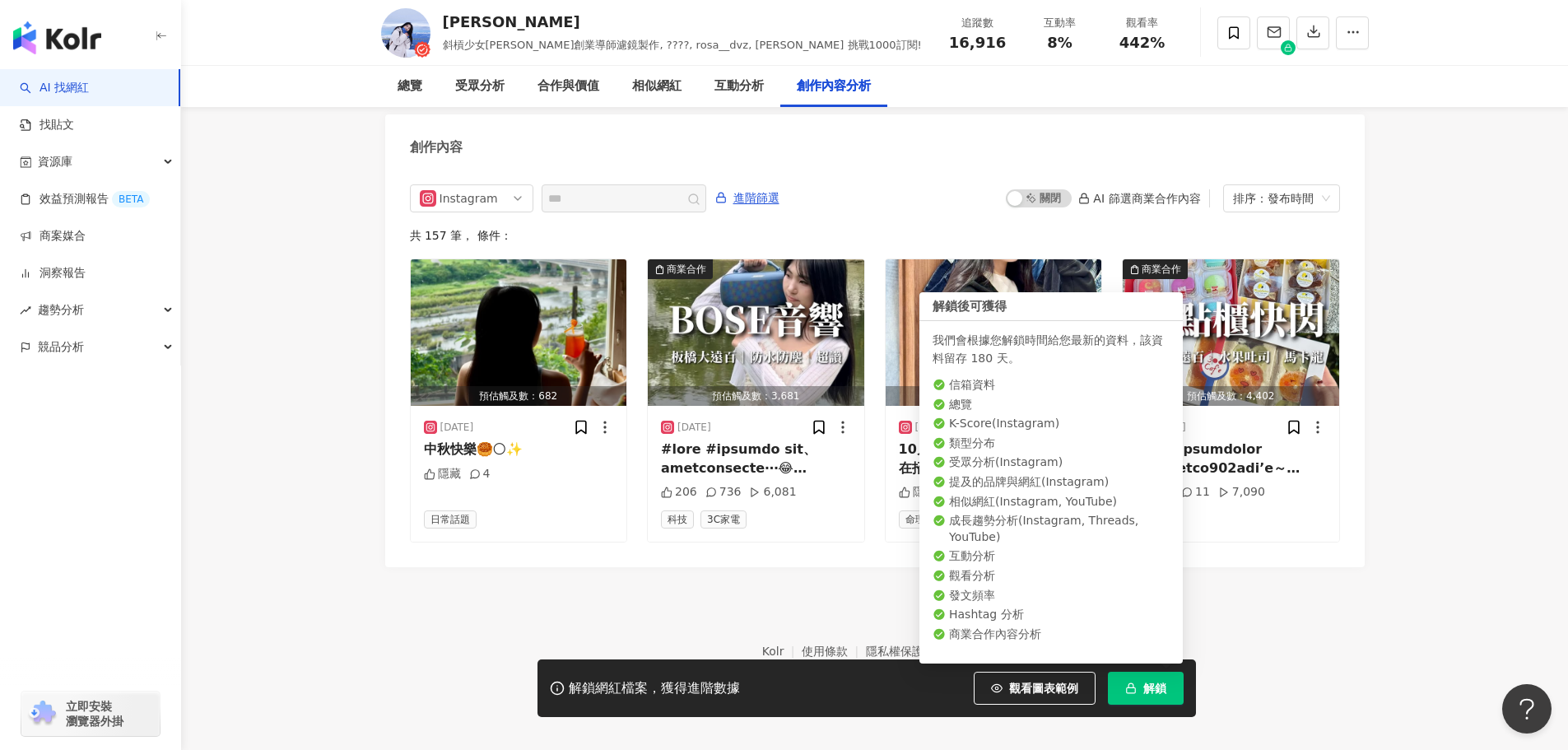
click at [1123, 689] on button "解鎖" at bounding box center [1146, 687] width 76 height 33
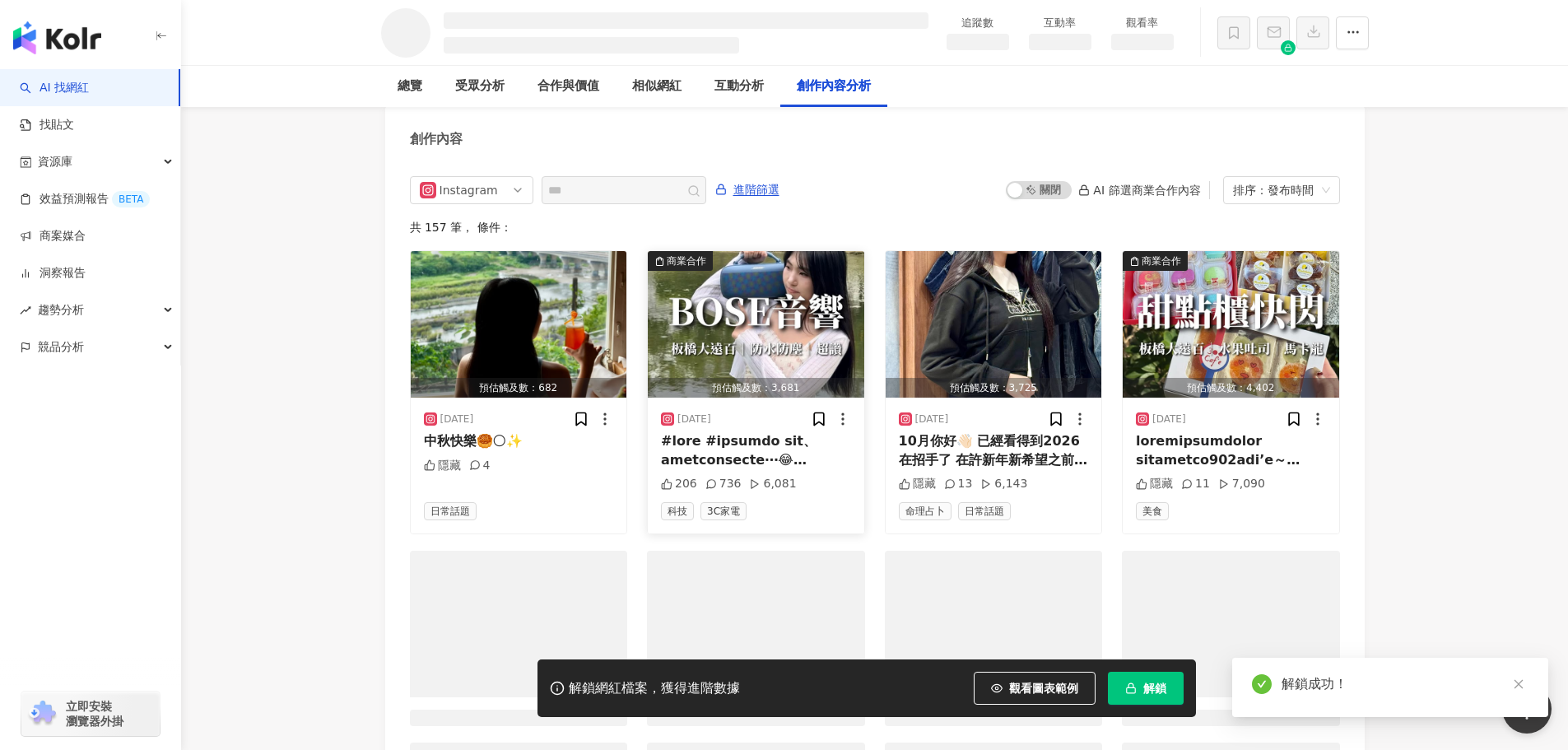
scroll to position [4672, 0]
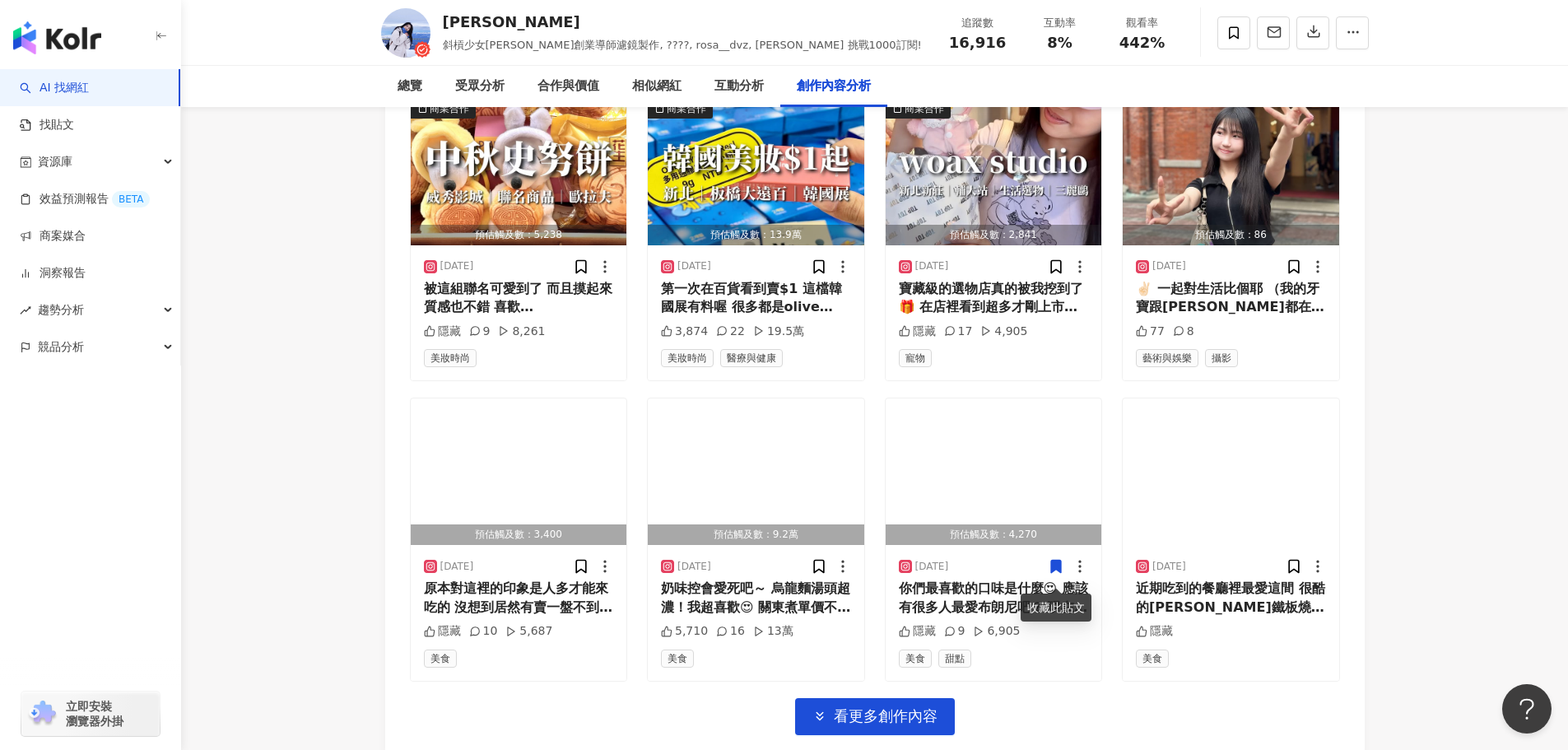
scroll to position [5550, 0]
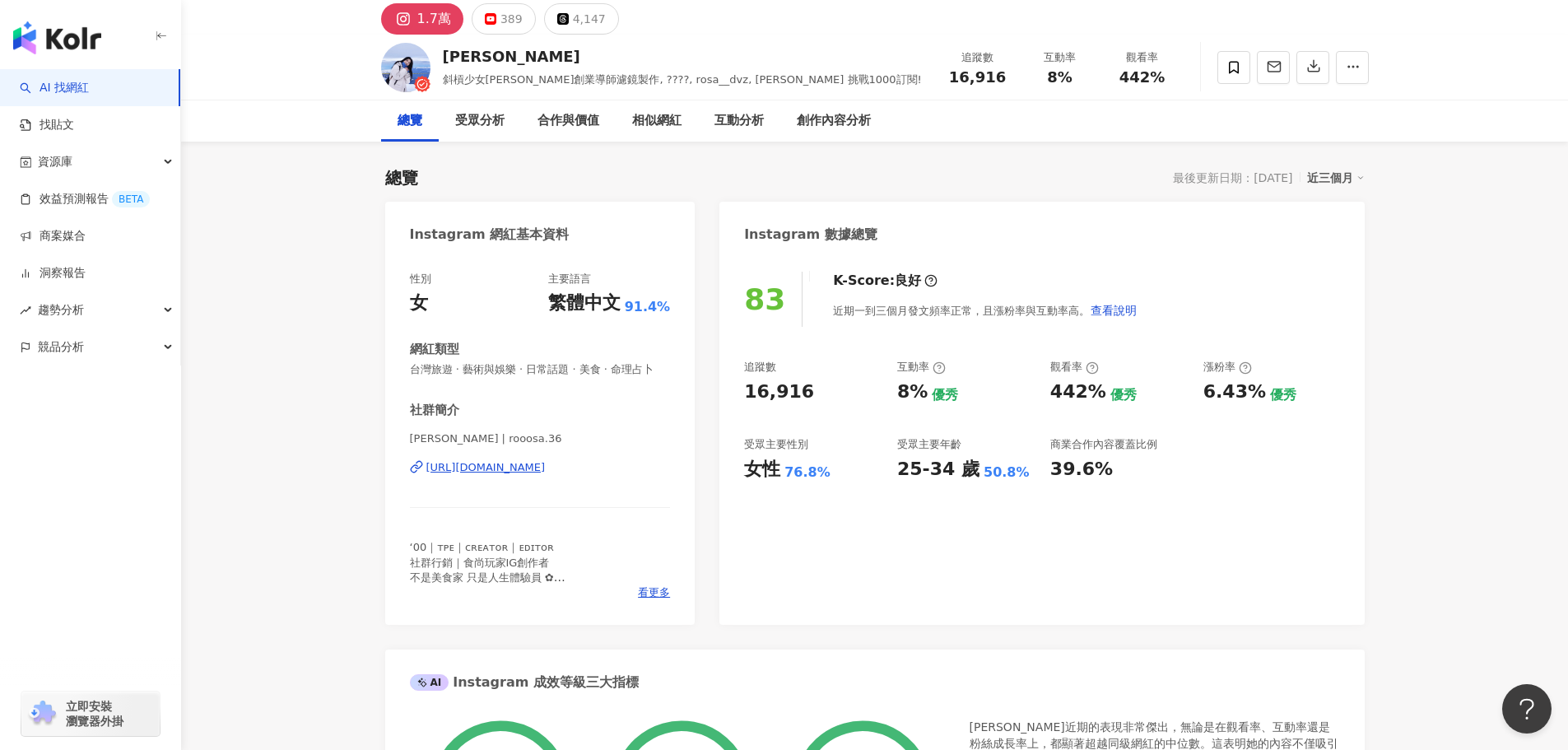
scroll to position [0, 0]
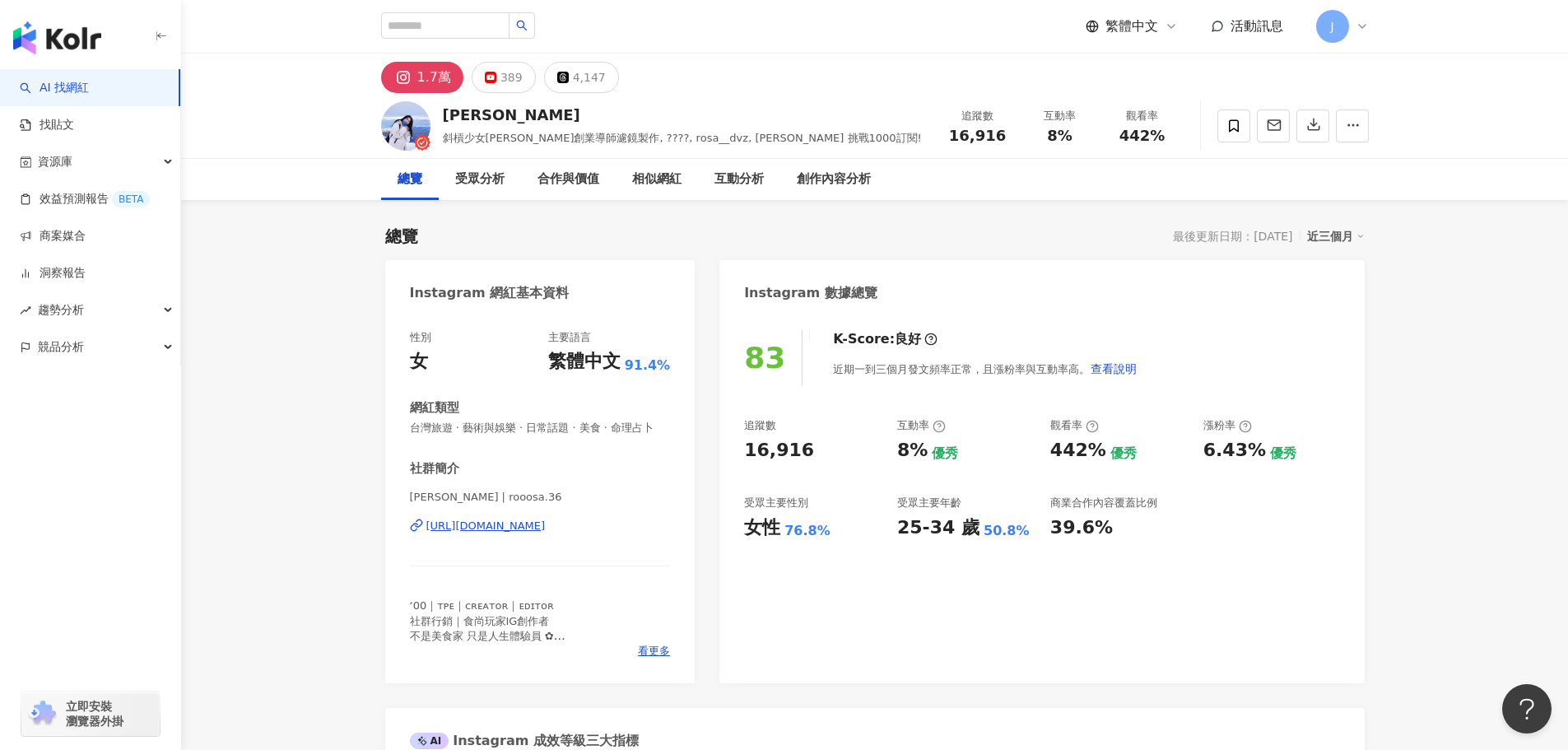
drag, startPoint x: 404, startPoint y: 537, endPoint x: 621, endPoint y: 534, distance: 217.0
click at [621, 534] on div "性別 女 主要語言 繁體中文 91.4% 網紅類型 台灣旅遊 · 藝術與娛樂 · 日常話題 · 美食 · 命理占卜 社群簡介 [PERSON_NAME] | …" at bounding box center [540, 498] width 310 height 370
copy div "[URL][DOMAIN_NAME]"
click at [639, 534] on div "[URL][DOMAIN_NAME]" at bounding box center [540, 526] width 261 height 15
